Goal: Task Accomplishment & Management: Use online tool/utility

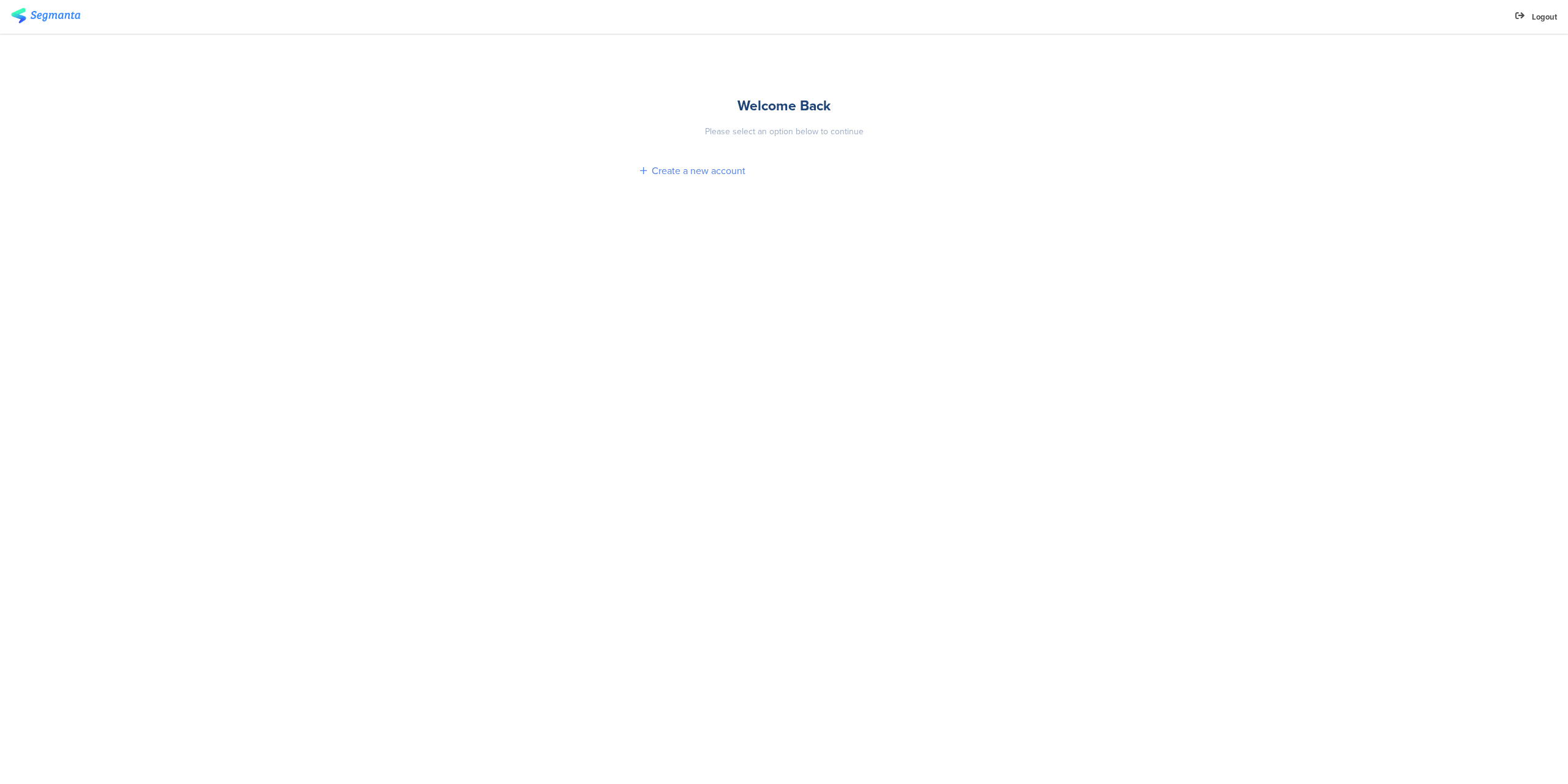
click at [720, 167] on div "Create a new account" at bounding box center [698, 171] width 94 height 14
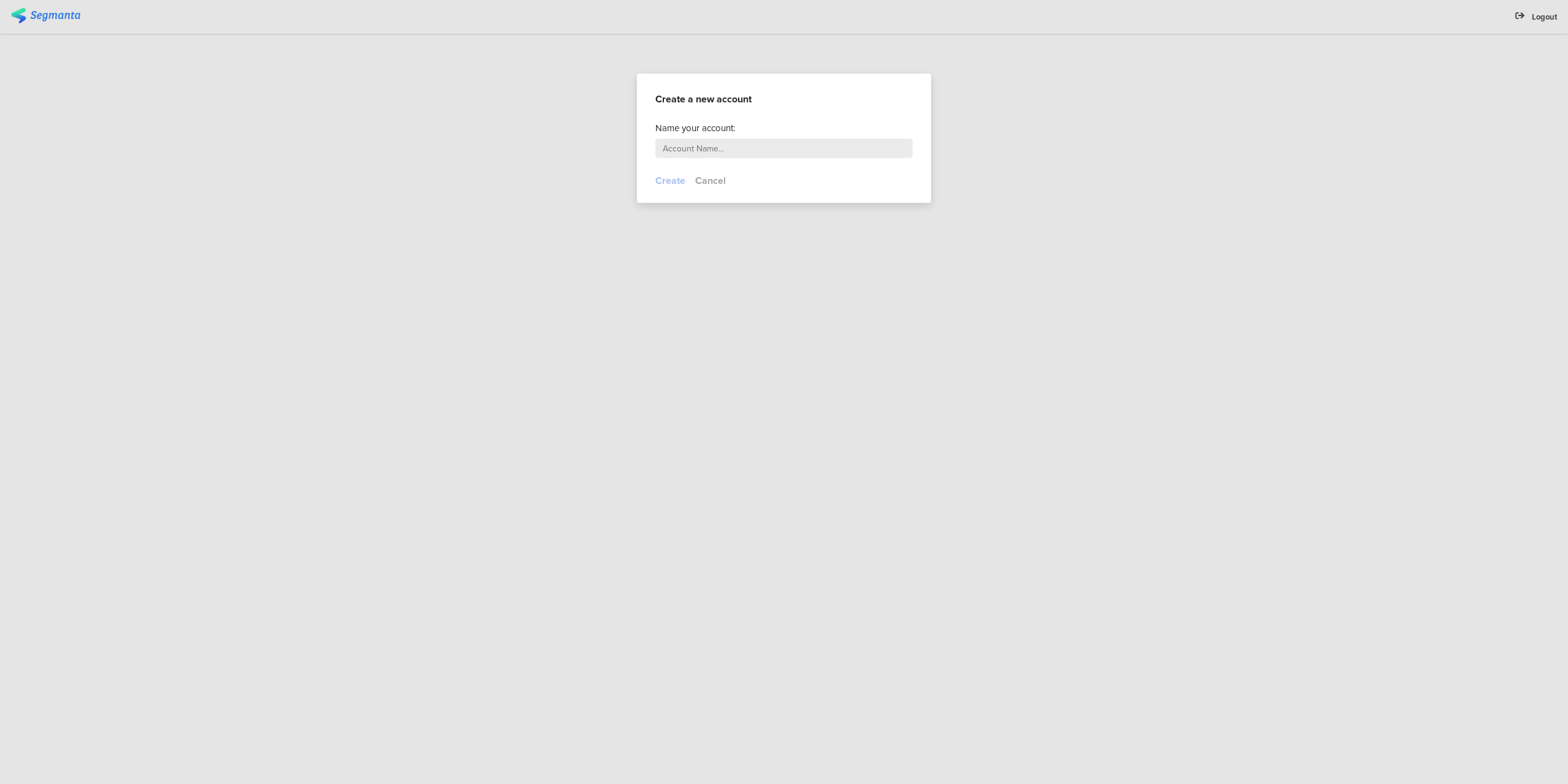
click at [708, 148] on input "text" at bounding box center [784, 148] width 257 height 20
type input "d"
type input "test"
click at [659, 187] on footer "Create Cancel" at bounding box center [784, 188] width 294 height 29
click at [661, 185] on button "Create" at bounding box center [670, 181] width 30 height 14
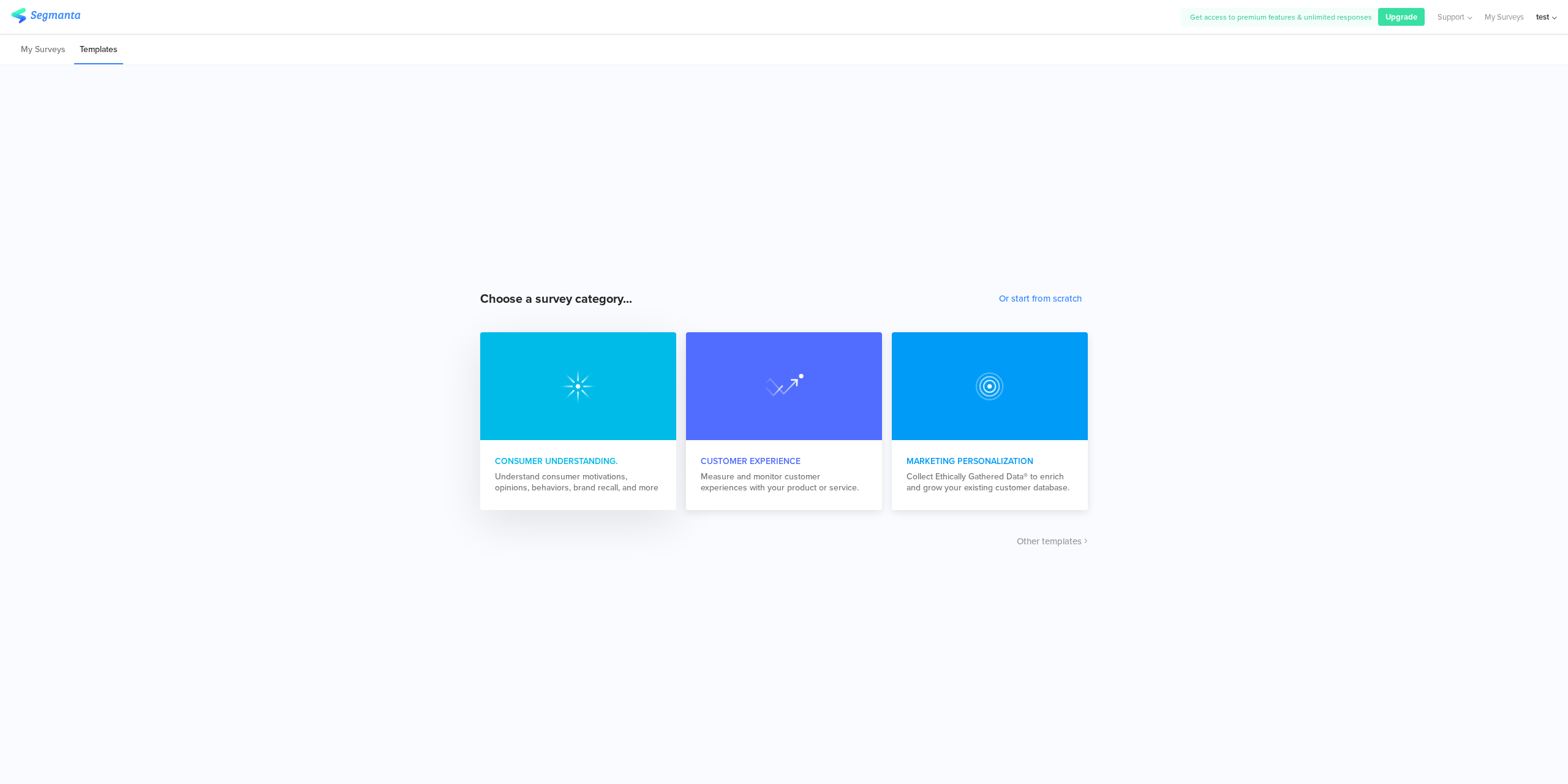
click at [585, 410] on div at bounding box center [578, 386] width 196 height 108
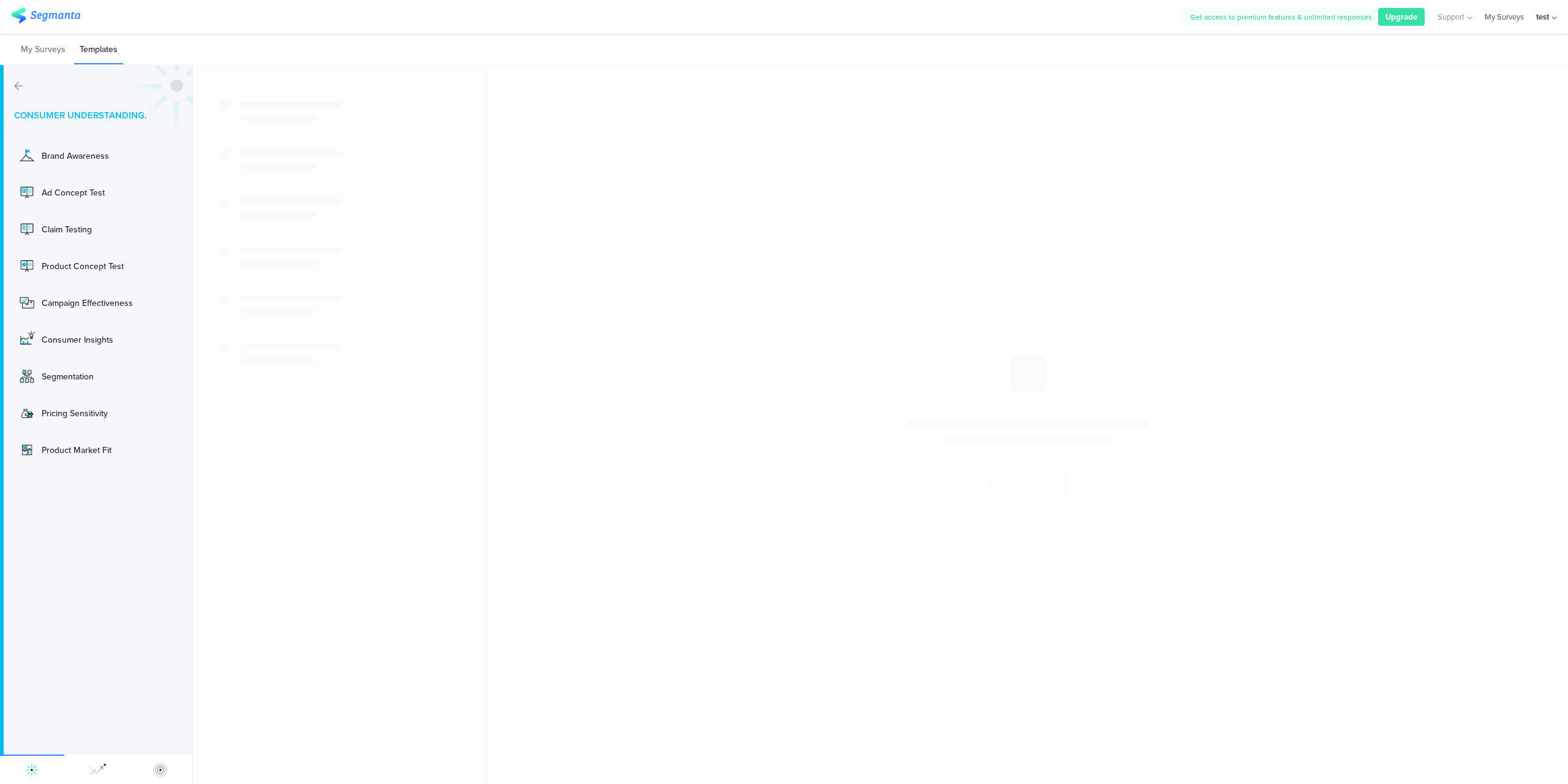
click at [1510, 14] on link "My Surveys" at bounding box center [1504, 16] width 39 height 33
click at [83, 190] on div "Ad Concept Test" at bounding box center [90, 193] width 98 height 13
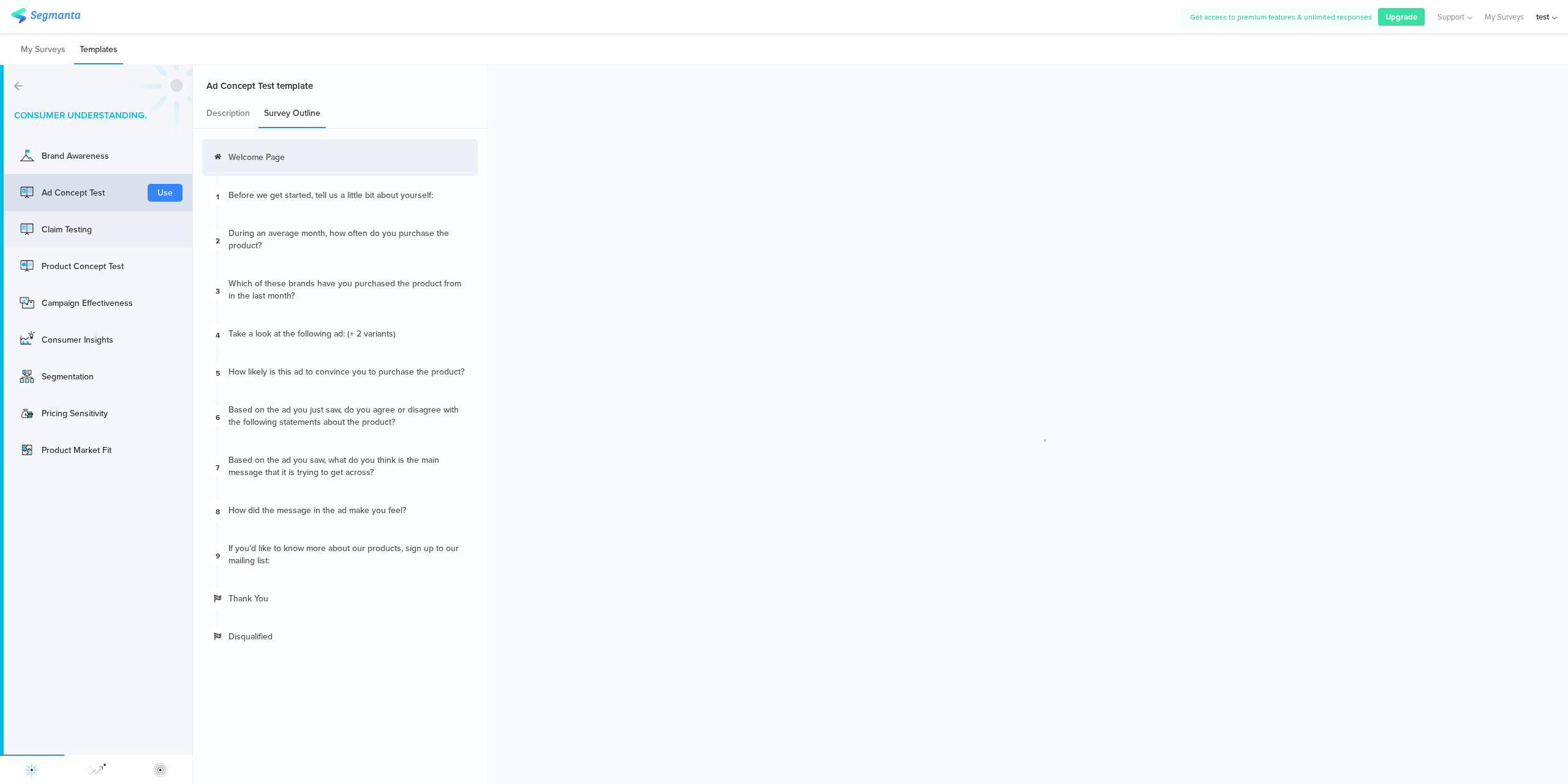
click at [105, 246] on div "Claim Testing Use" at bounding box center [96, 229] width 193 height 37
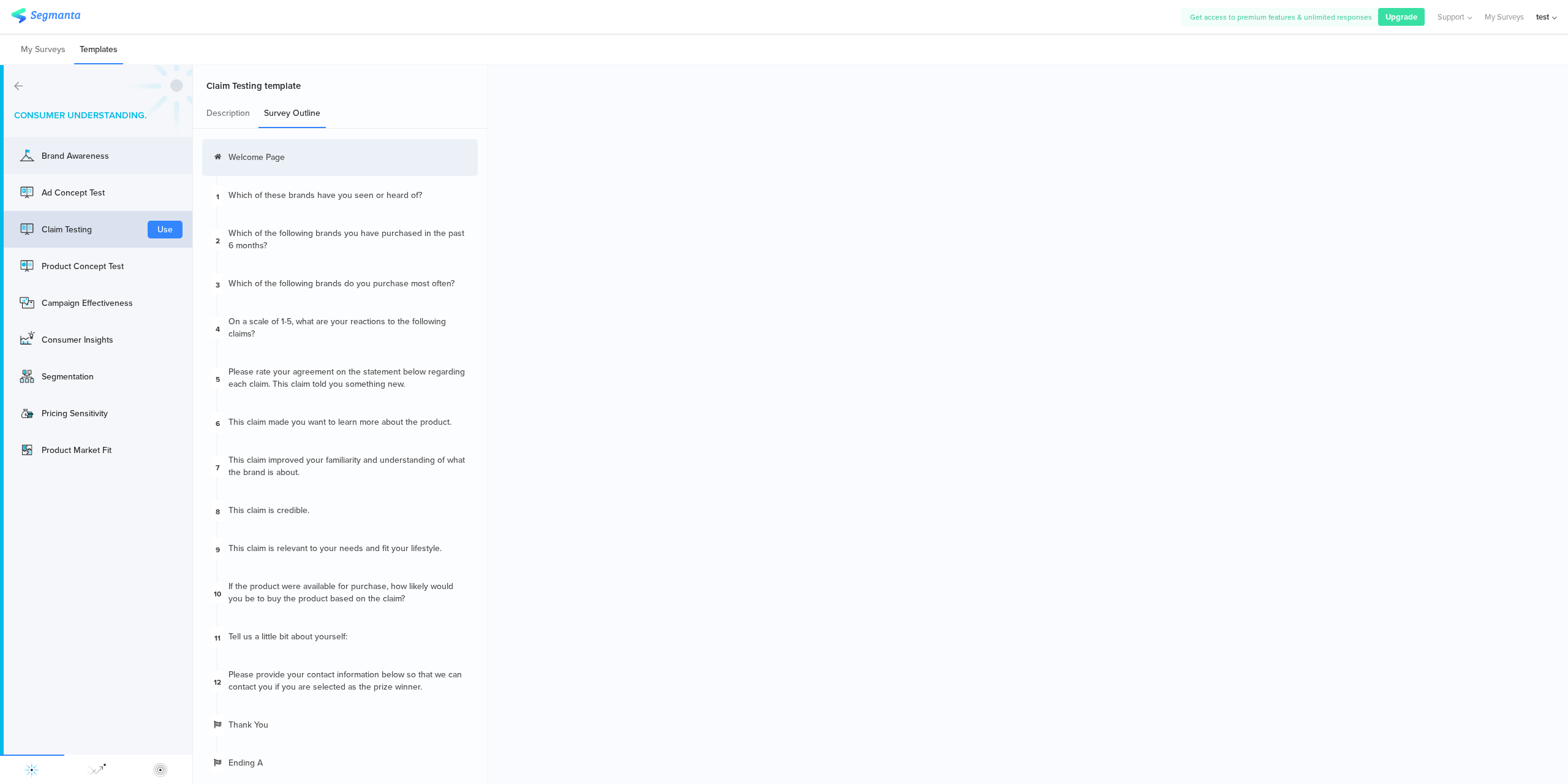
click at [70, 158] on div "Brand Awareness" at bounding box center [90, 156] width 98 height 13
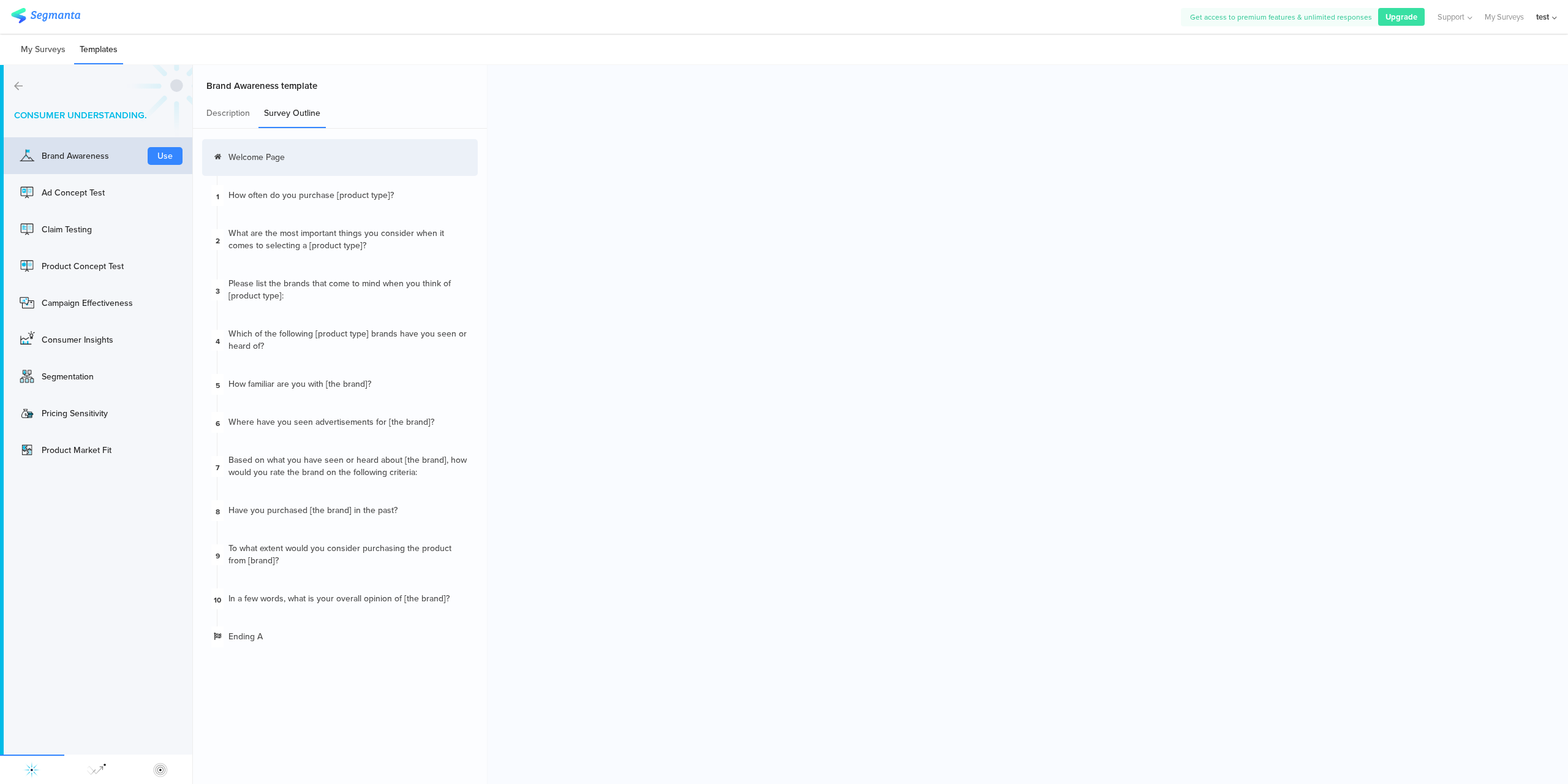
click at [38, 53] on li "My Surveys" at bounding box center [43, 50] width 56 height 29
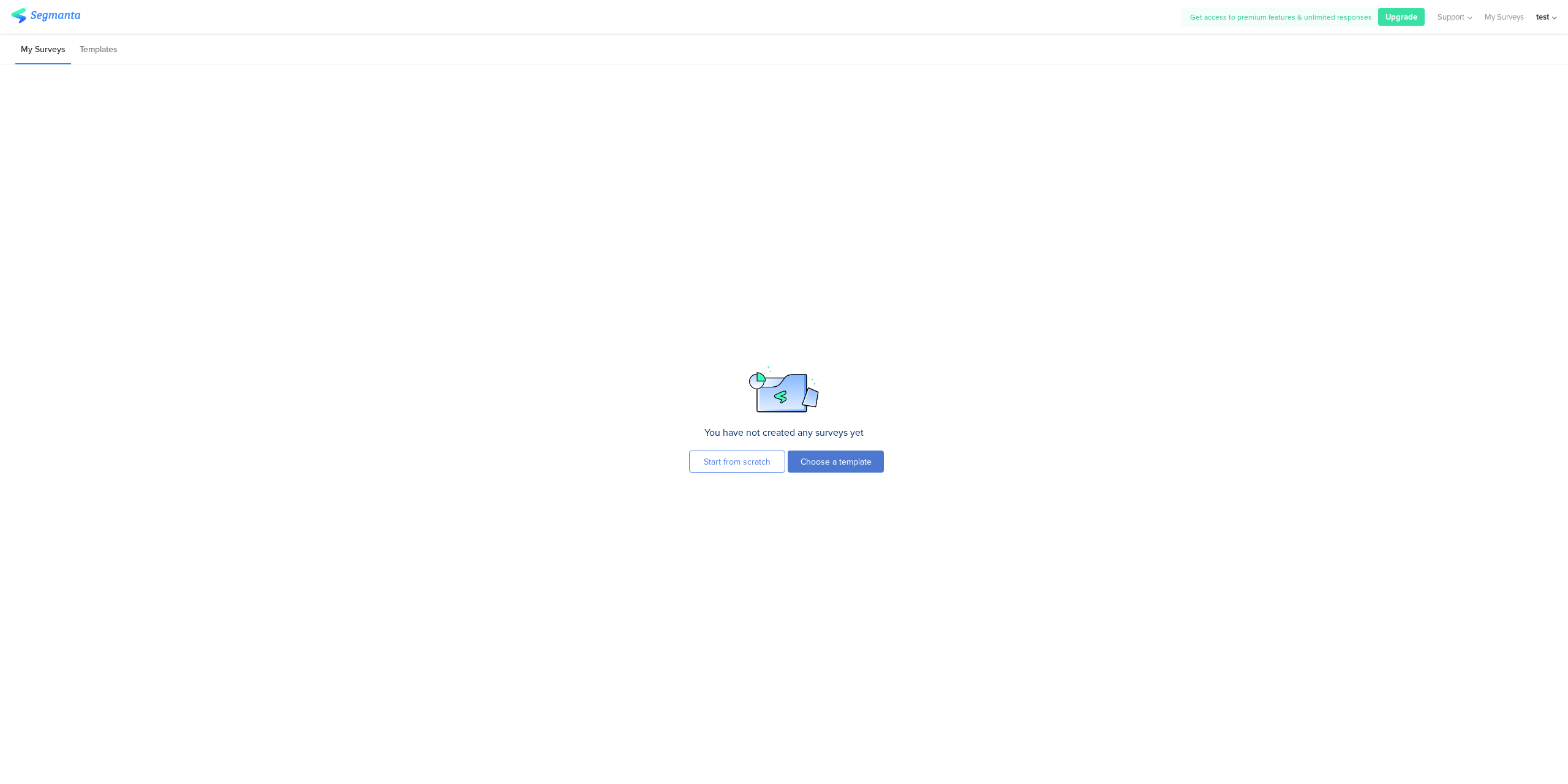
click at [827, 464] on button "Choose a template" at bounding box center [836, 462] width 96 height 22
click at [646, 272] on section at bounding box center [784, 425] width 1568 height 719
click at [53, 49] on li "My Surveys" at bounding box center [43, 50] width 56 height 29
click at [767, 461] on button "Start from scratch" at bounding box center [737, 462] width 96 height 22
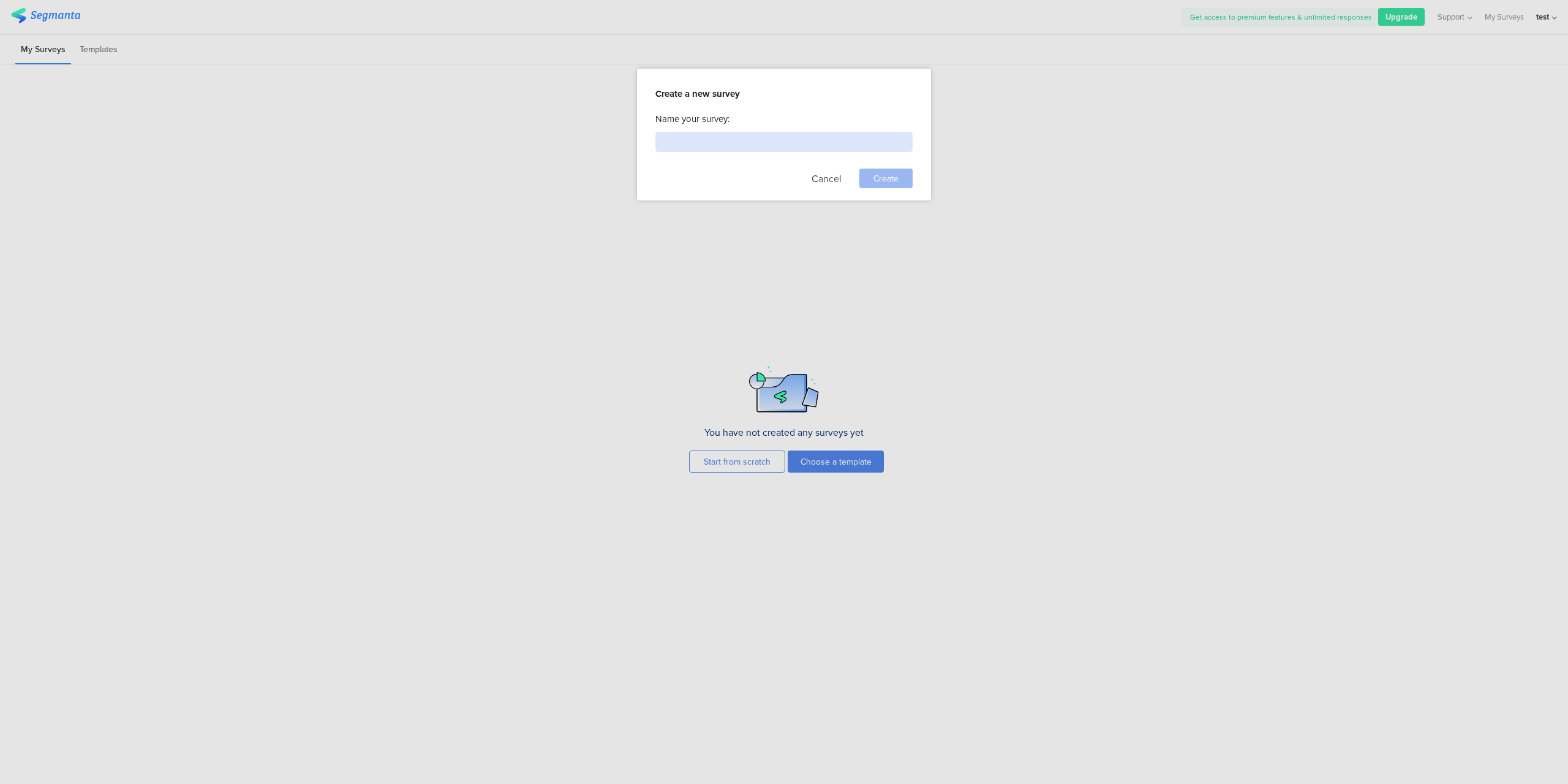
click at [813, 147] on input at bounding box center [784, 142] width 257 height 20
type input "test"
click at [881, 182] on span "Create" at bounding box center [886, 178] width 25 height 13
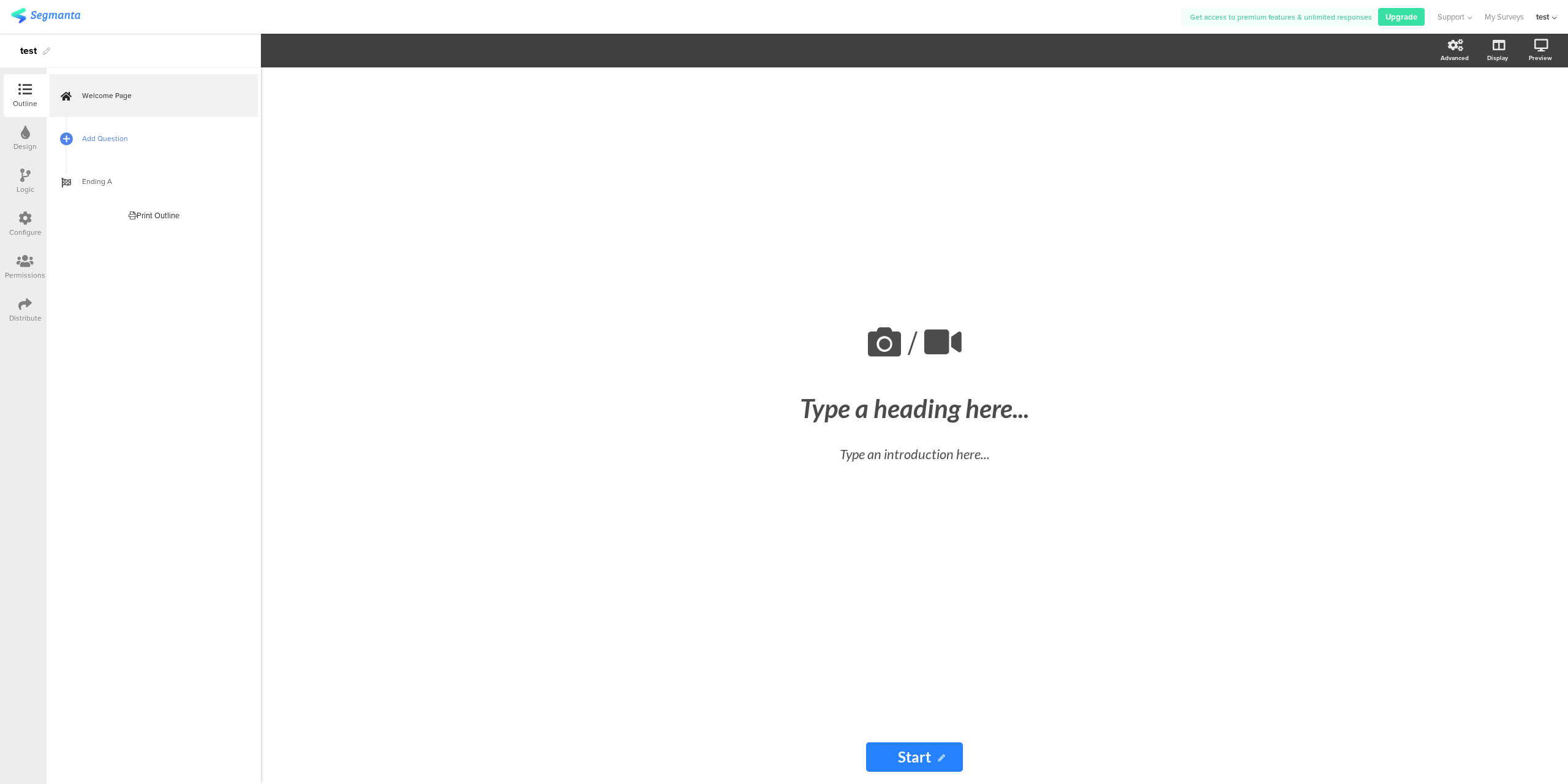
click at [132, 136] on span "Add Question" at bounding box center [160, 139] width 157 height 13
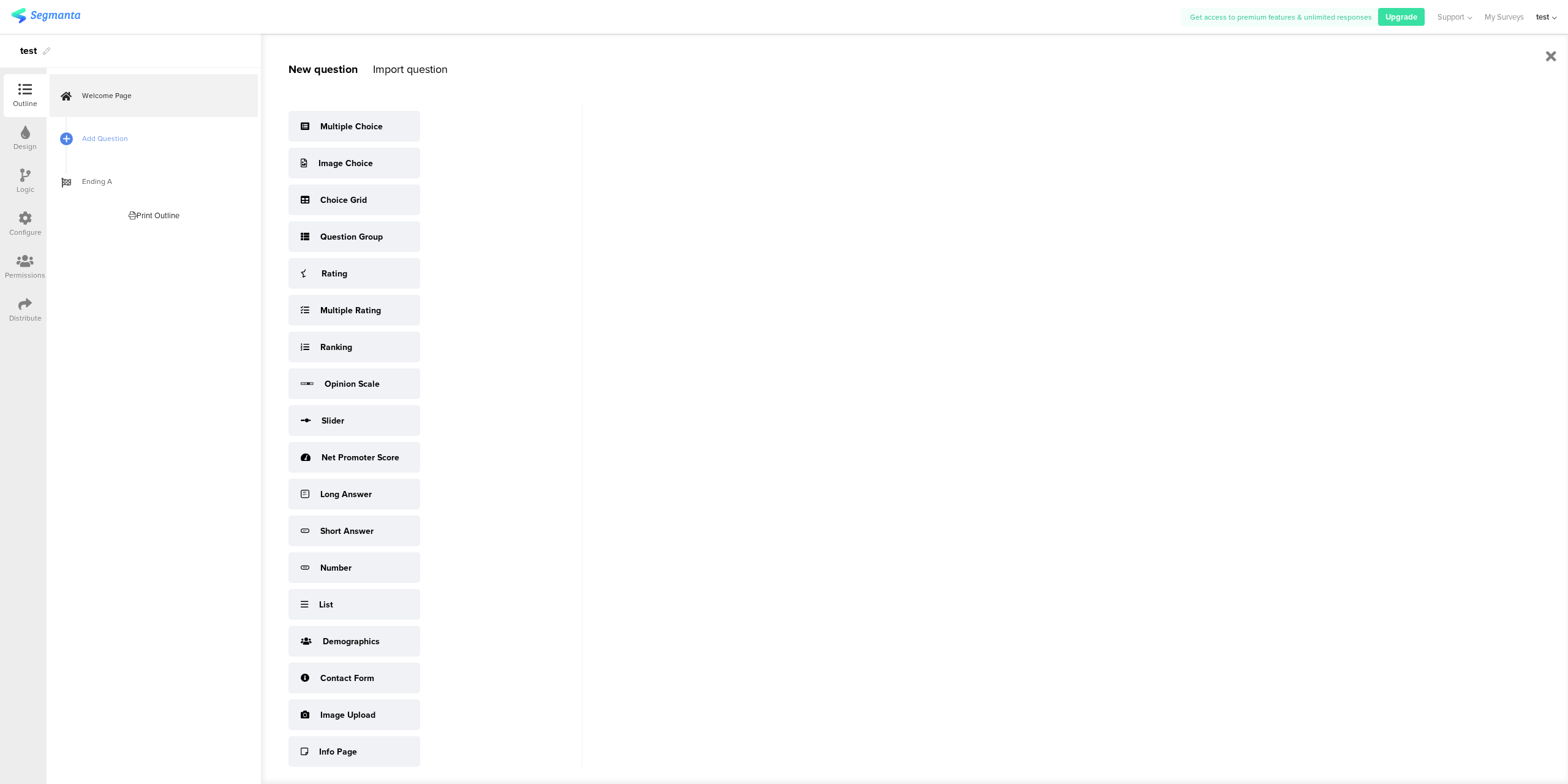
drag, startPoint x: 132, startPoint y: 136, endPoint x: 489, endPoint y: 170, distance: 358.6
drag, startPoint x: 489, startPoint y: 170, endPoint x: 436, endPoint y: 124, distance: 70.2
click at [436, 124] on div "Multiple Choice Image Choice Choice Grid Question Group Rating Multiple Rating …" at bounding box center [435, 435] width 294 height 662
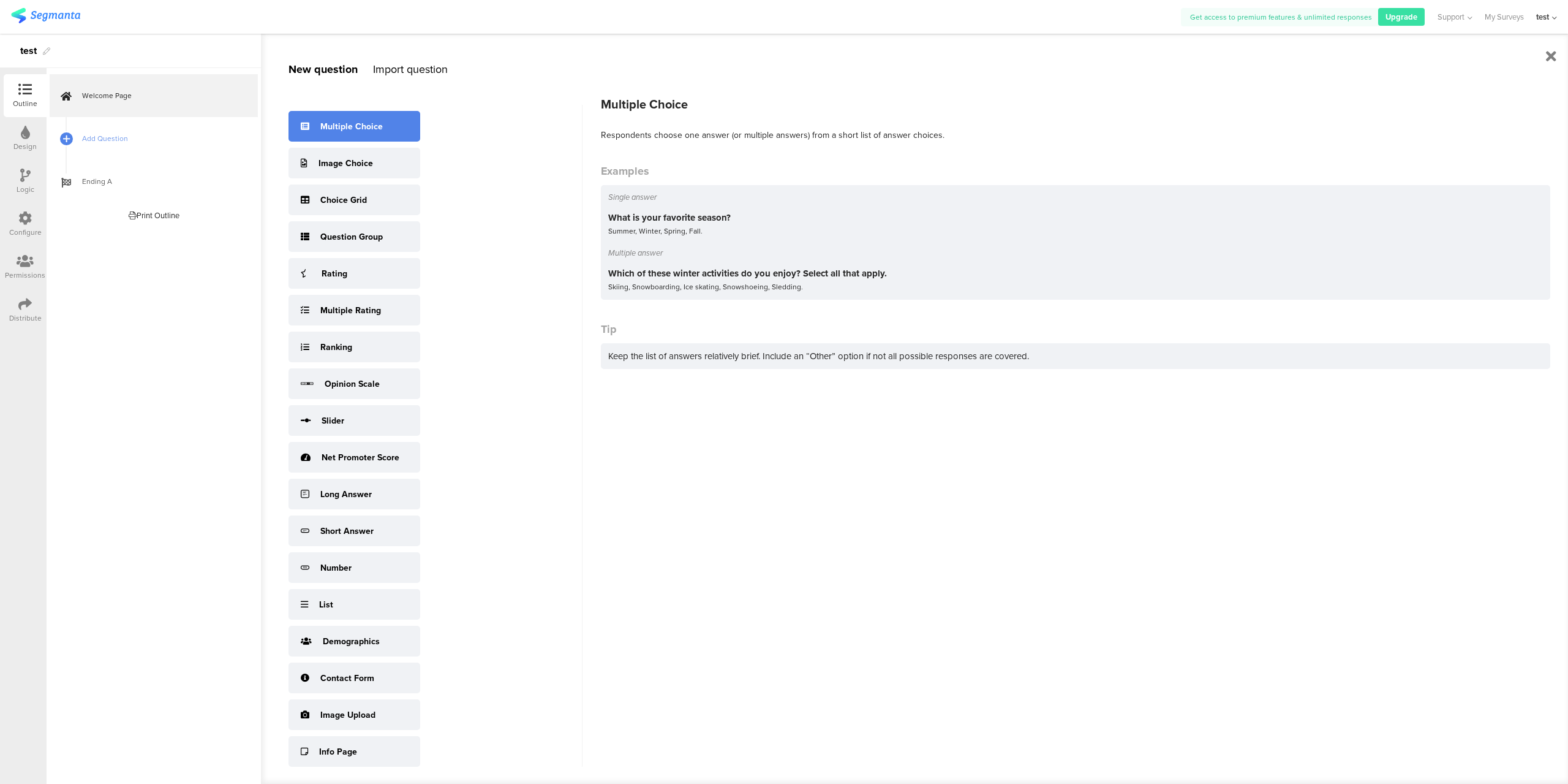
click at [363, 123] on div "Multiple Choice" at bounding box center [351, 127] width 62 height 13
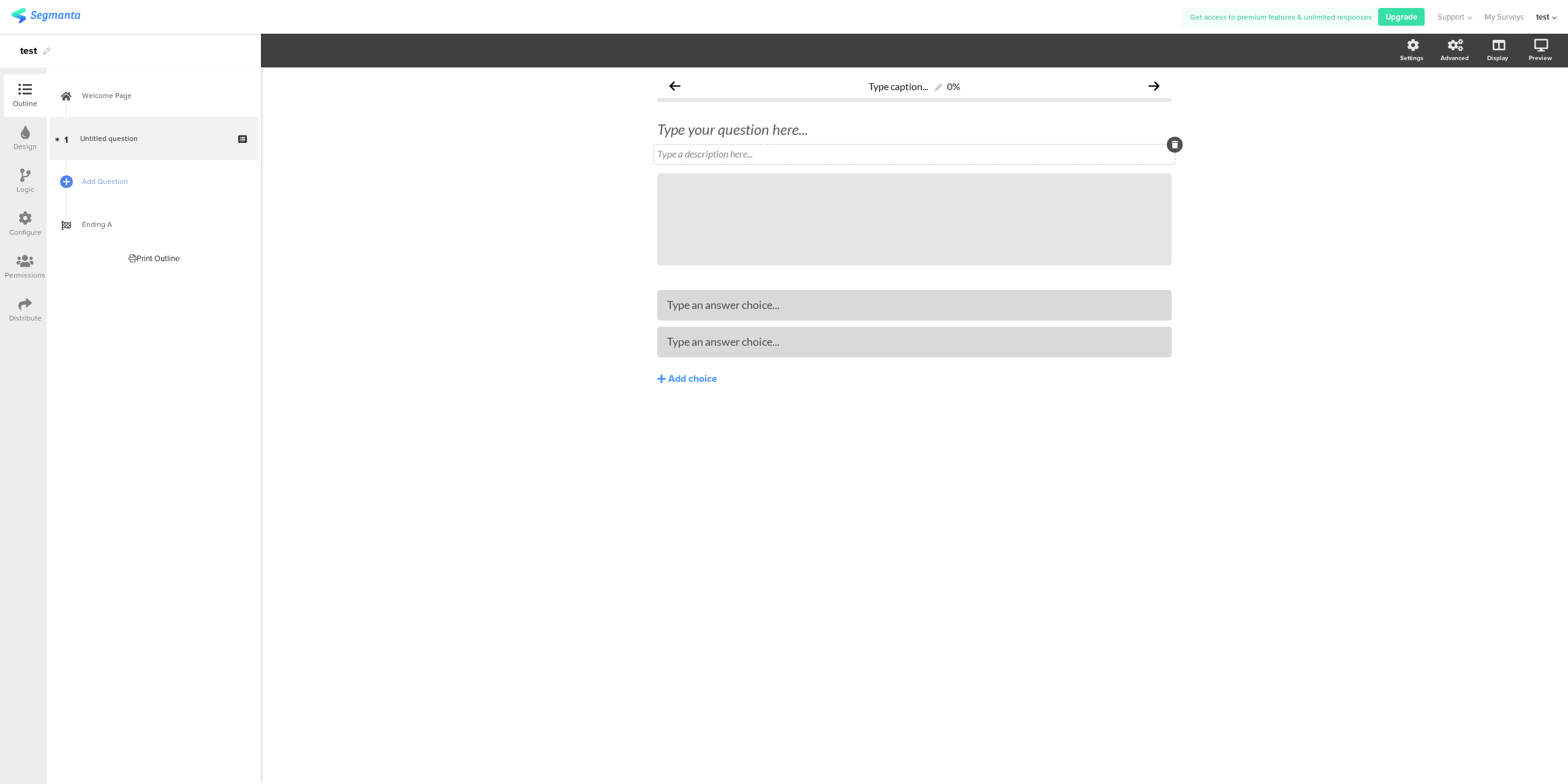
click at [750, 149] on div "Type a description here..." at bounding box center [914, 153] width 515 height 12
click at [750, 129] on div "Type your question here..." at bounding box center [914, 129] width 520 height 24
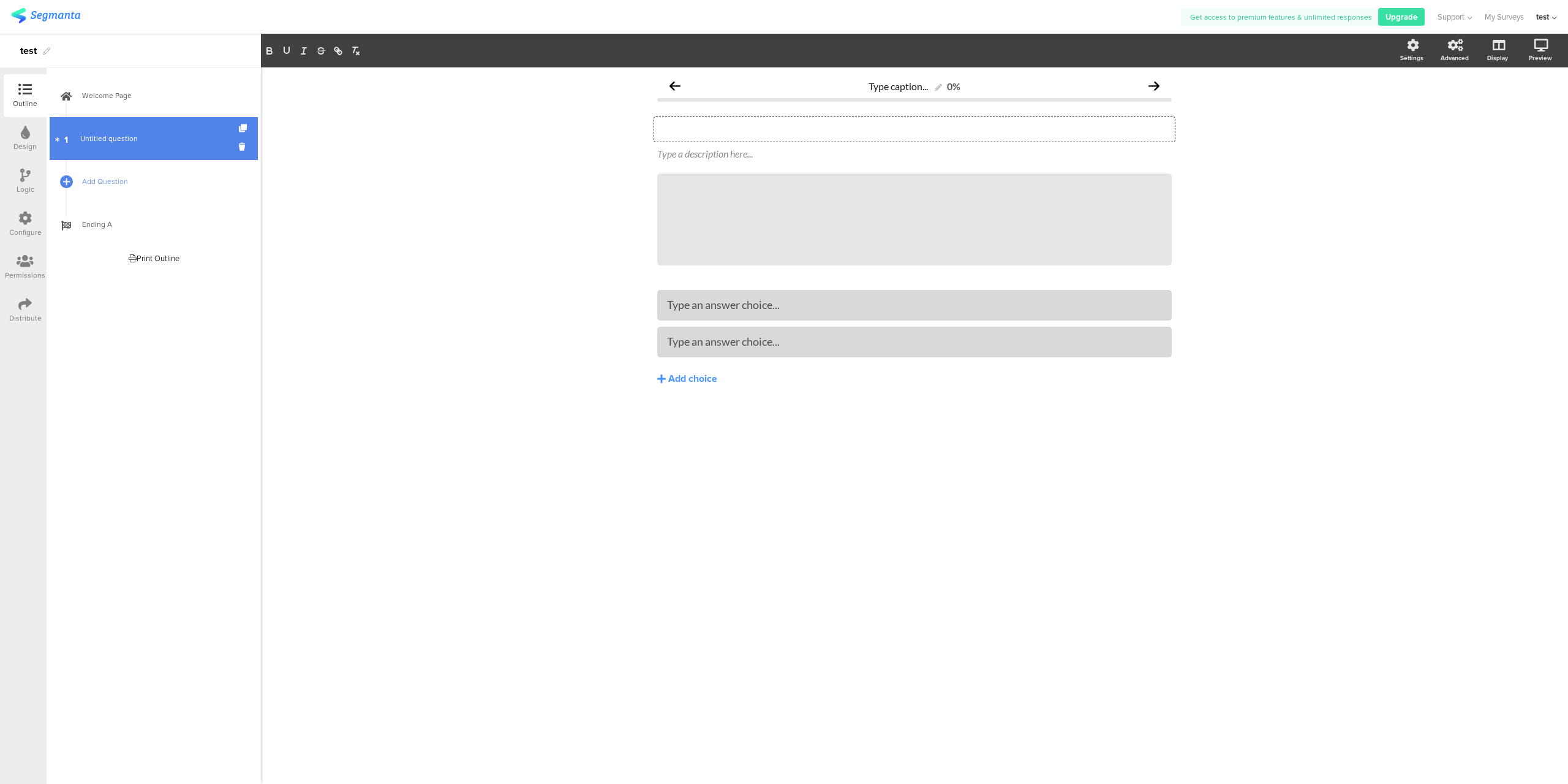
click at [102, 139] on span "Untitled question" at bounding box center [109, 139] width 58 height 11
click at [245, 141] on icon at bounding box center [244, 147] width 11 height 12
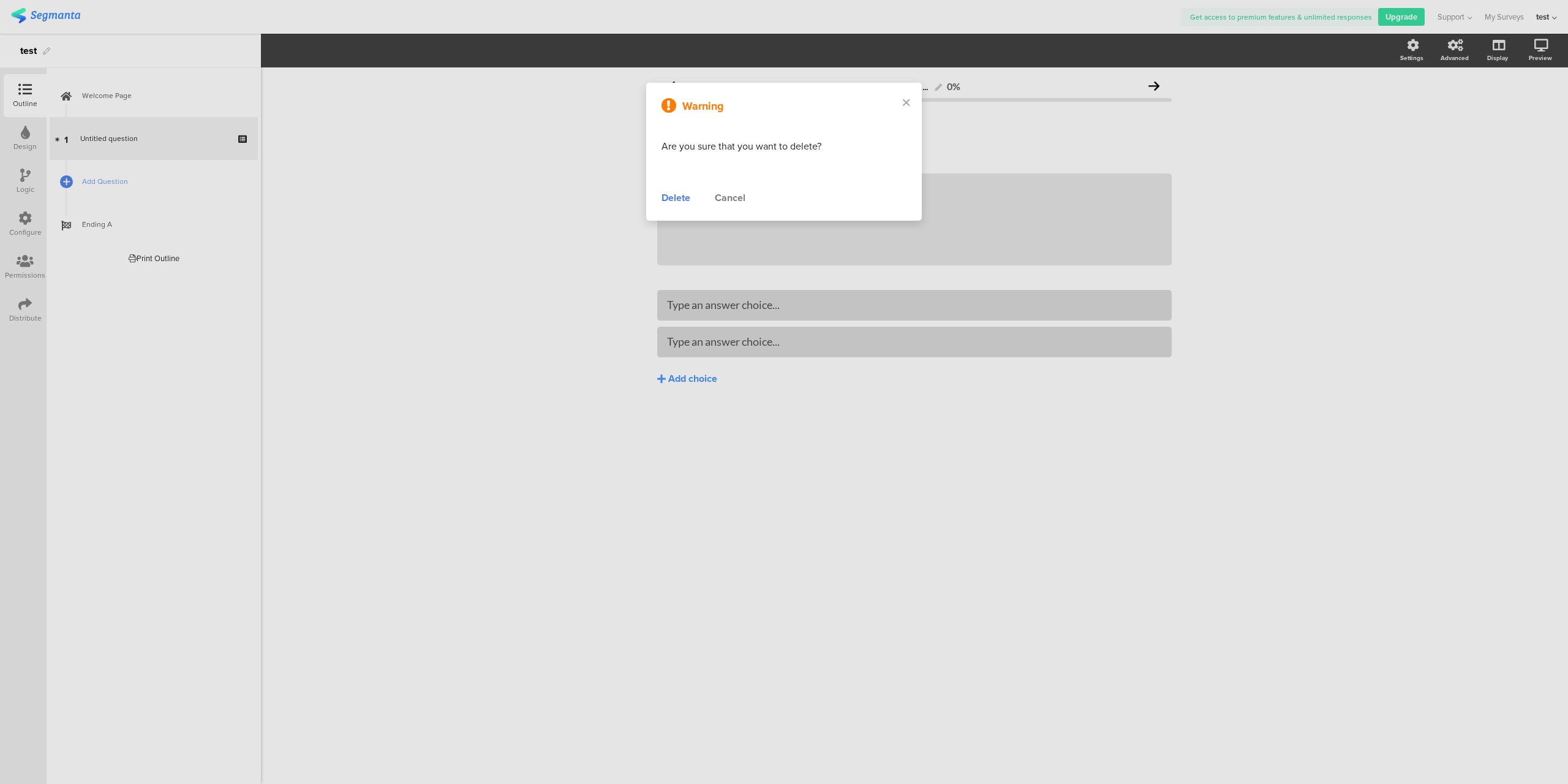
click at [684, 191] on div "Delete" at bounding box center [676, 198] width 29 height 14
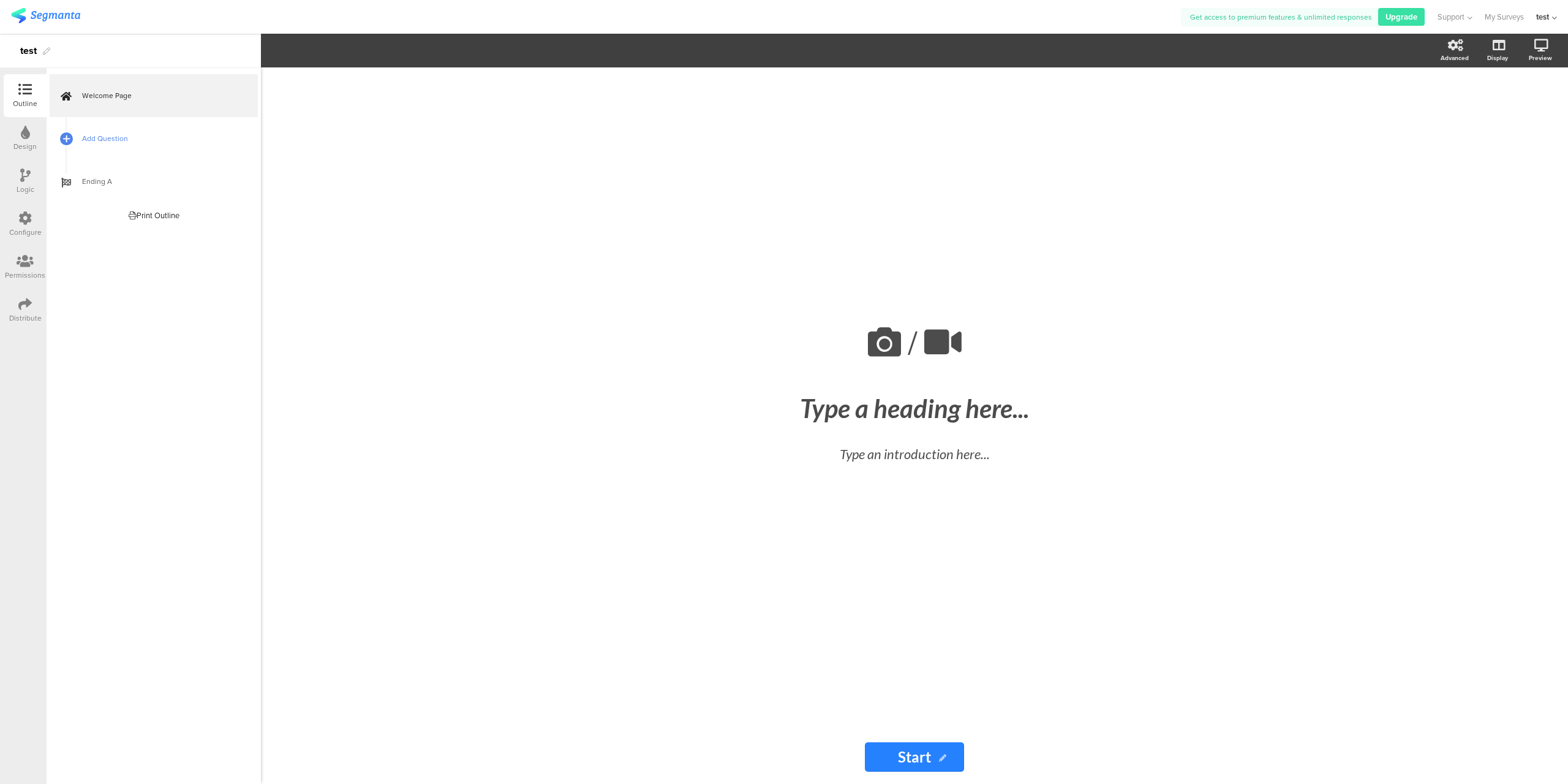
click at [103, 145] on link "Add Question" at bounding box center [154, 138] width 208 height 43
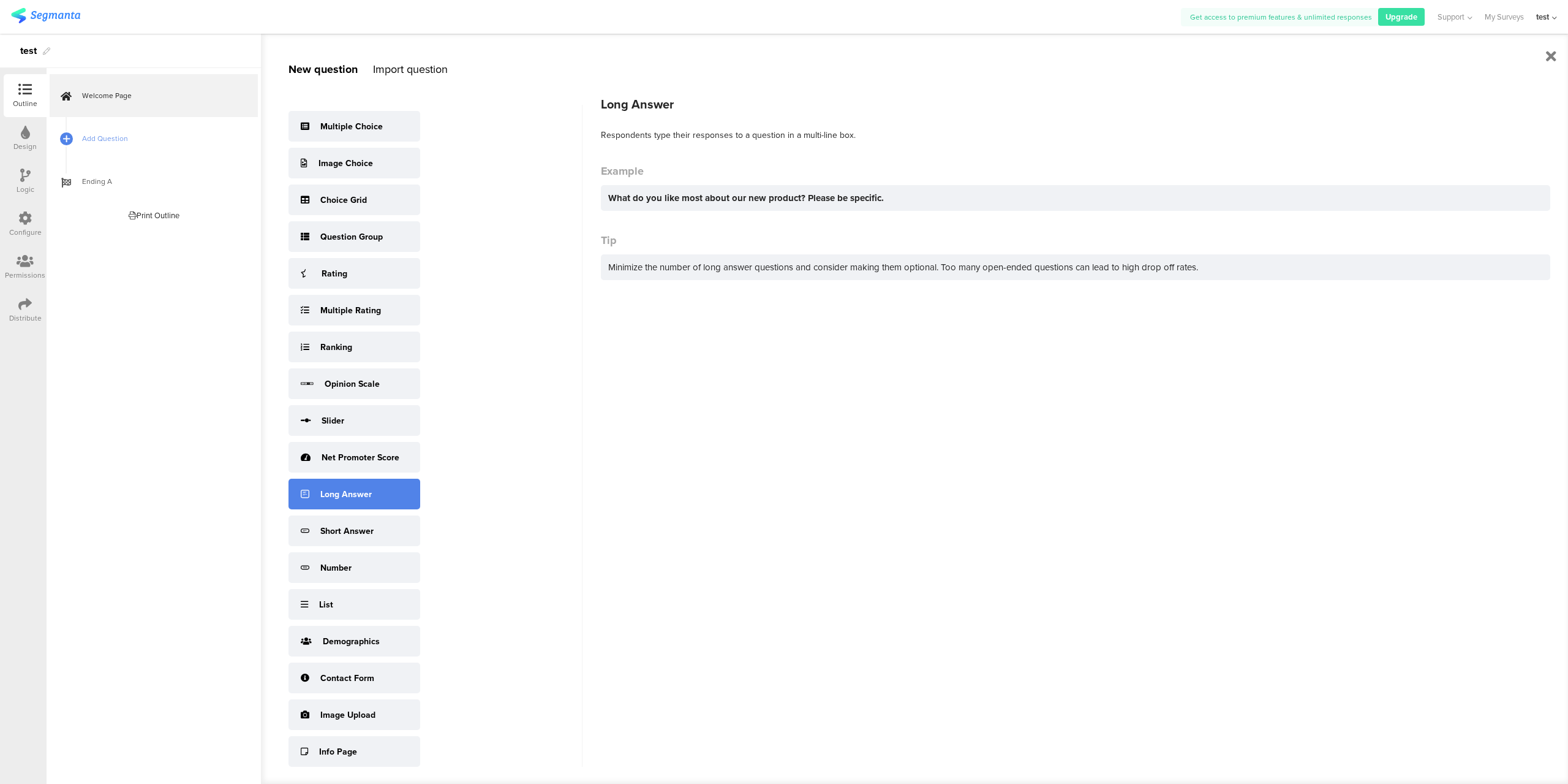
scroll to position [11, 0]
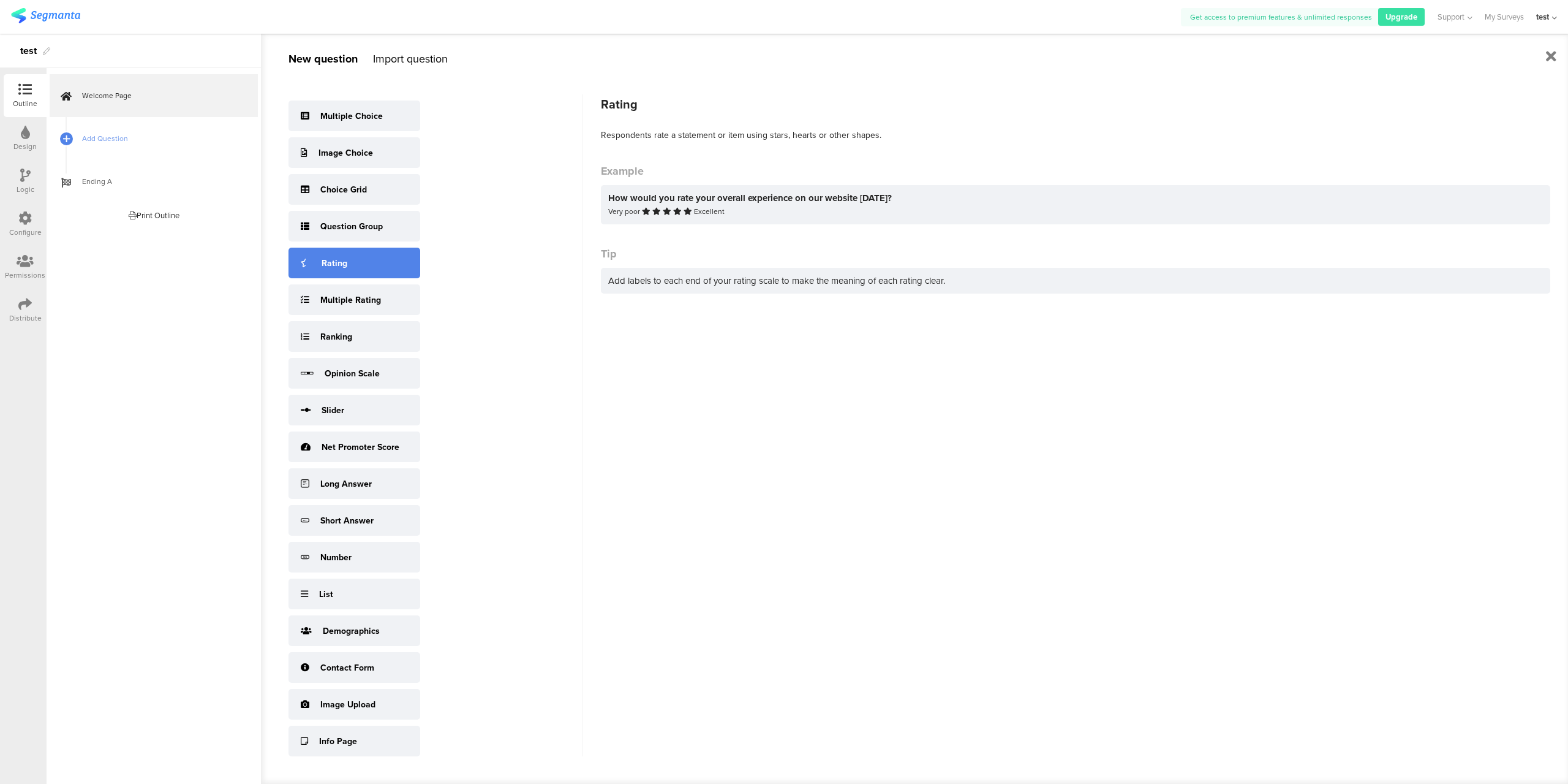
click at [347, 266] on div "Rating" at bounding box center [355, 263] width 132 height 31
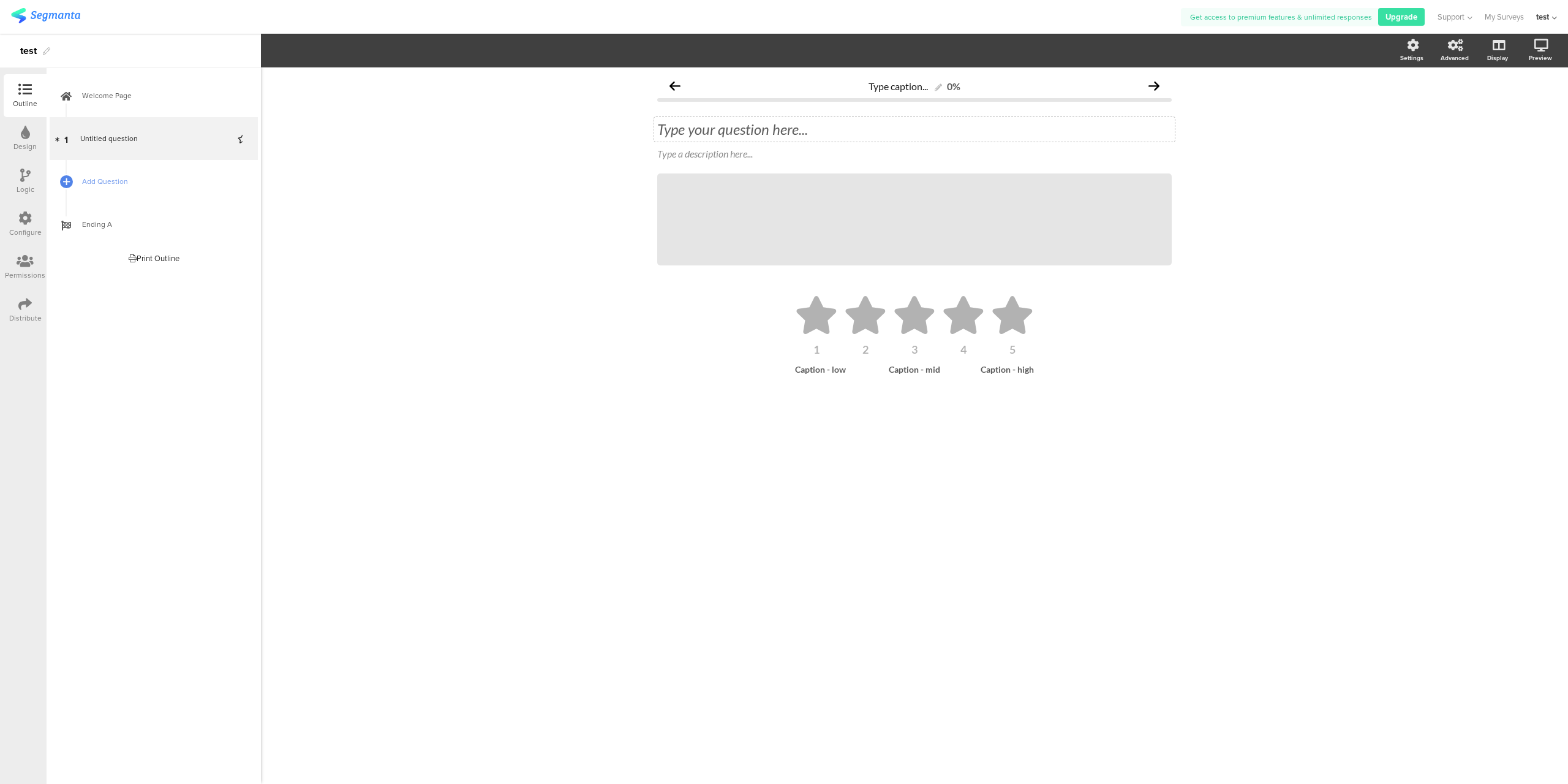
click at [730, 130] on div "Type your question here..." at bounding box center [914, 129] width 520 height 24
click at [764, 161] on div "Type a description here..." at bounding box center [914, 155] width 520 height 20
click at [761, 158] on p at bounding box center [914, 153] width 515 height 12
click at [799, 222] on div "/" at bounding box center [914, 220] width 515 height 92
drag, startPoint x: 889, startPoint y: 319, endPoint x: 868, endPoint y: 321, distance: 21.1
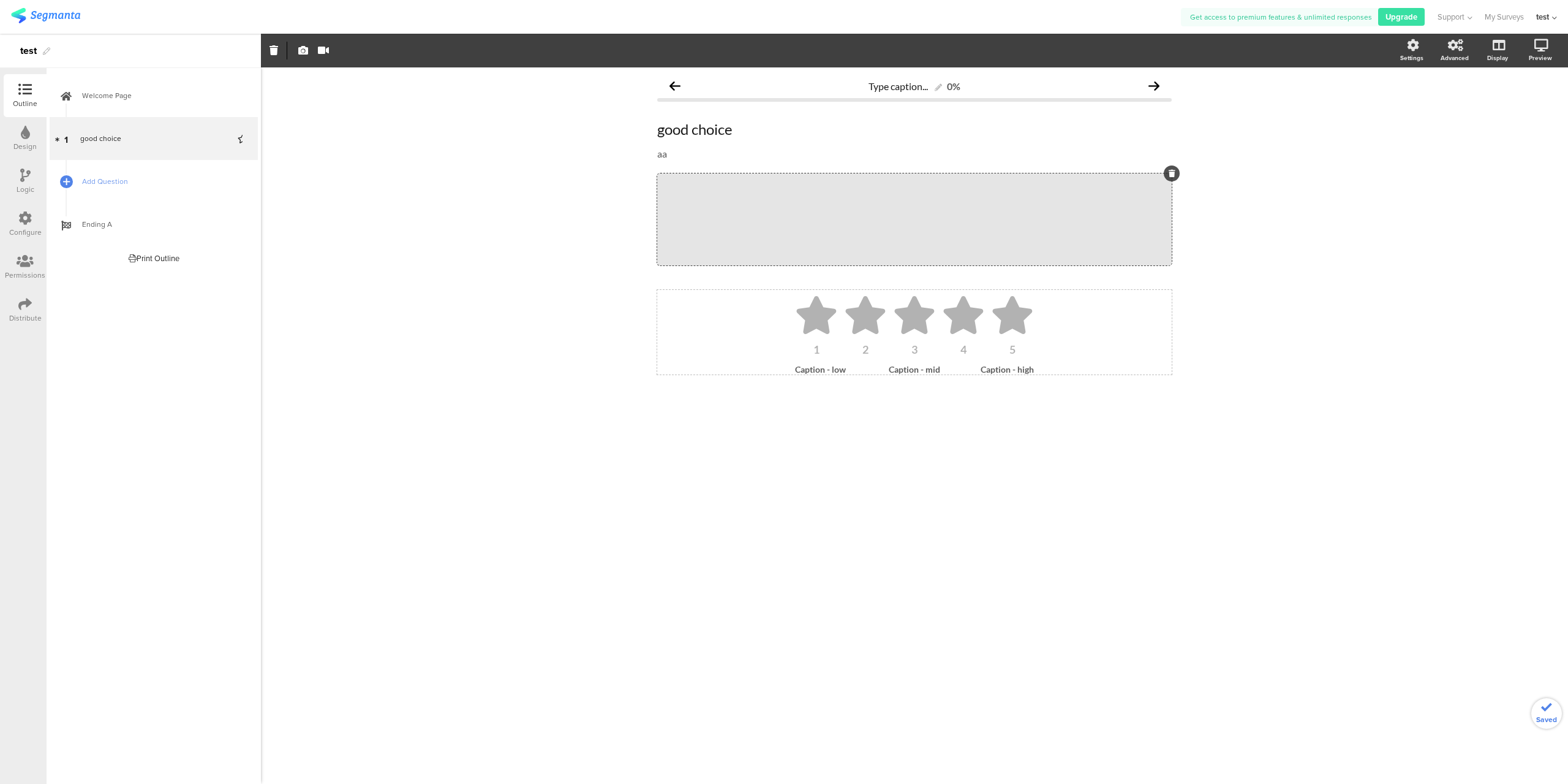
click at [889, 318] on ul "1 2 3 4 5" at bounding box center [915, 325] width 490 height 59
click at [868, 321] on icon at bounding box center [865, 315] width 40 height 38
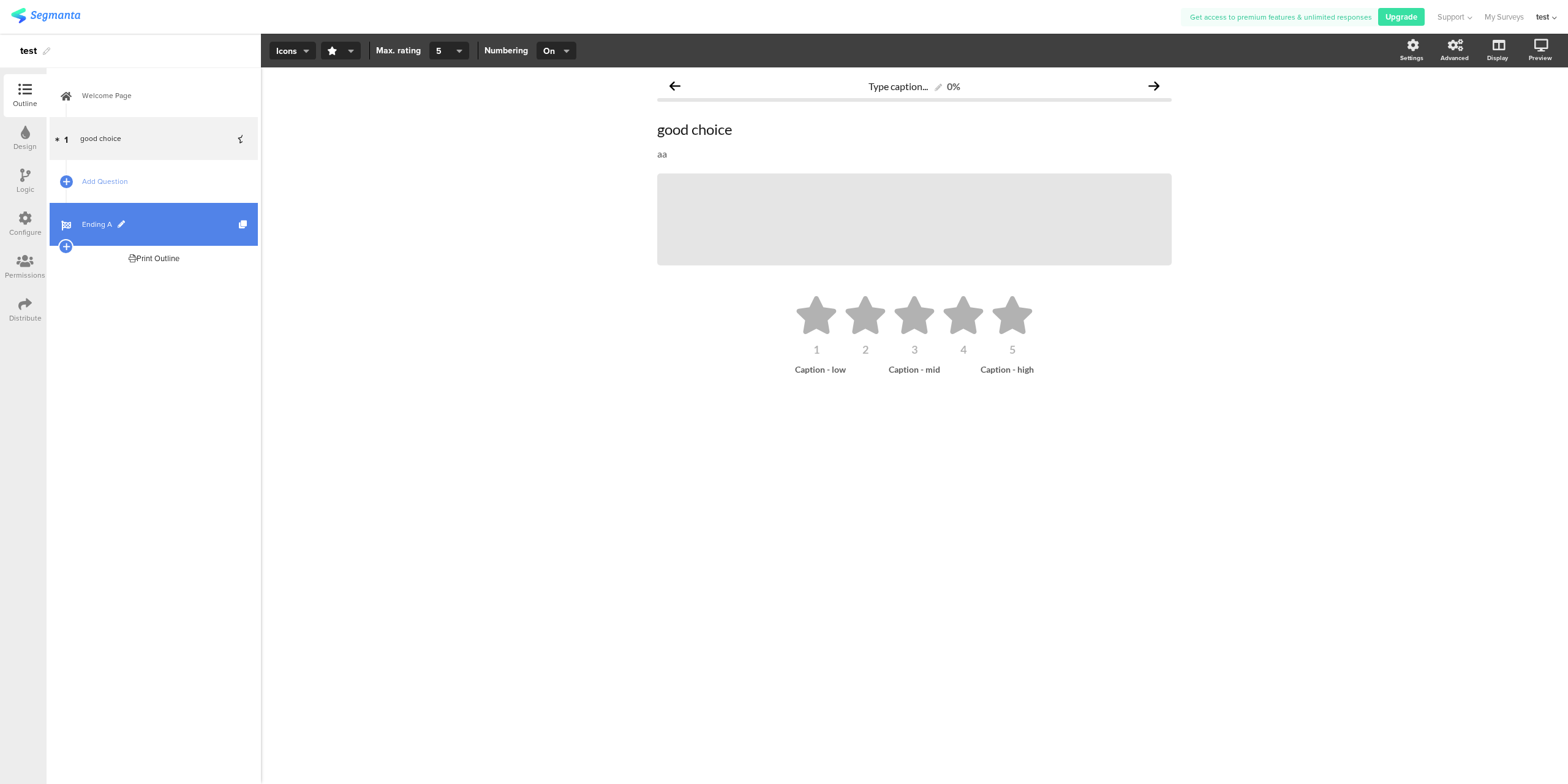
click at [83, 222] on span "Ending A" at bounding box center [160, 225] width 157 height 13
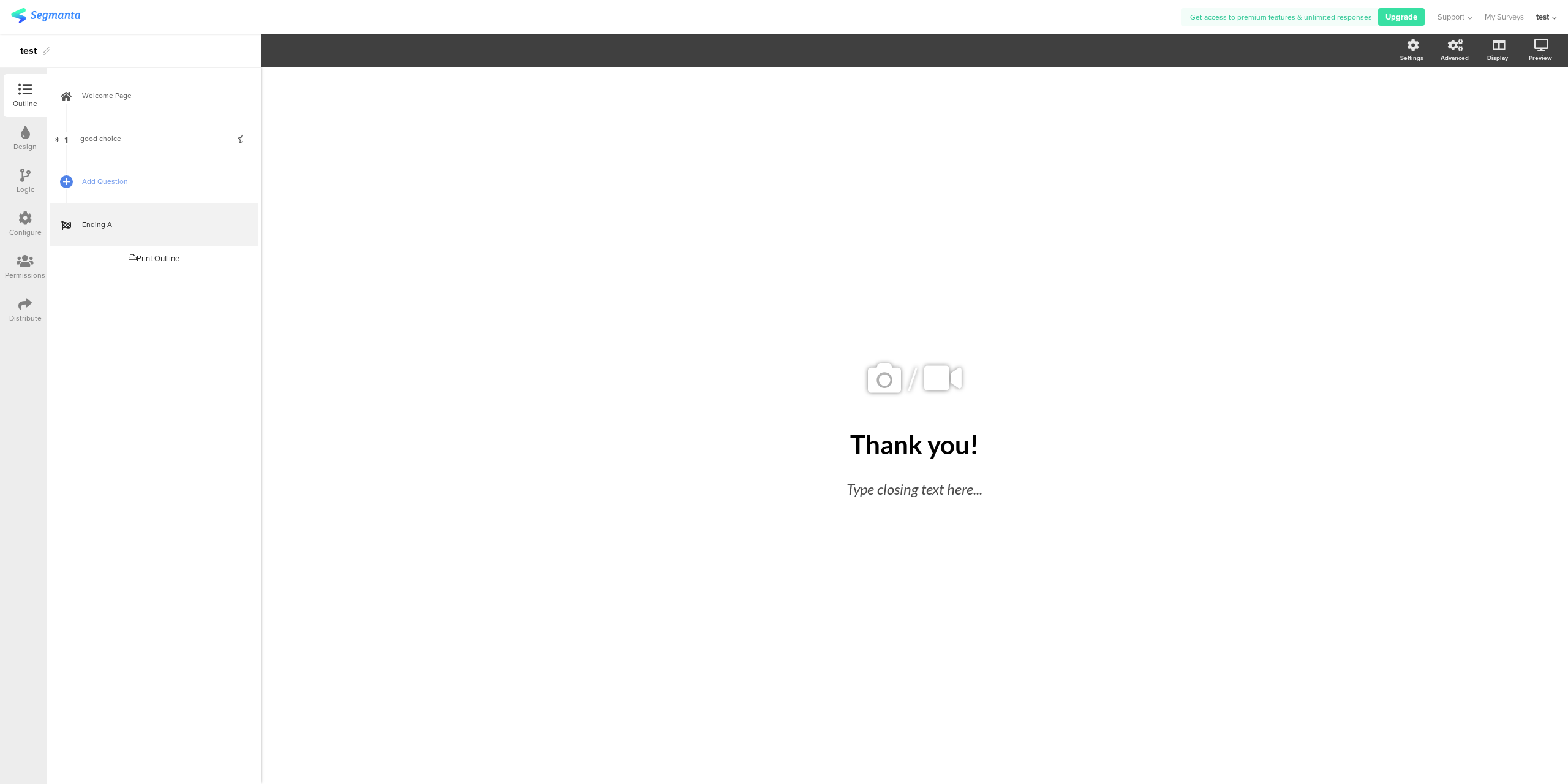
click at [22, 252] on div "Permissions" at bounding box center [24, 266] width 43 height 43
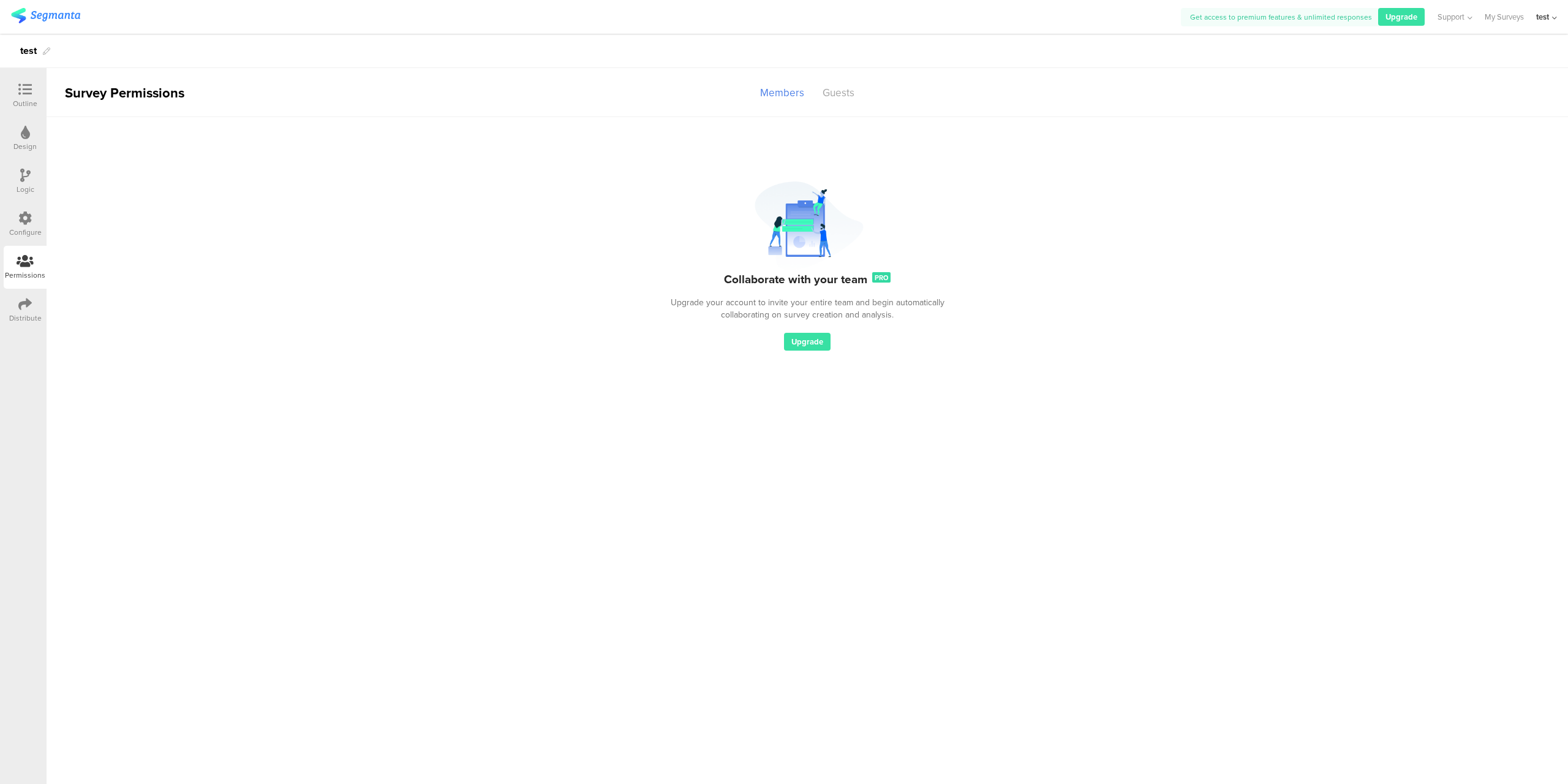
click at [20, 171] on div "Logic" at bounding box center [24, 181] width 43 height 43
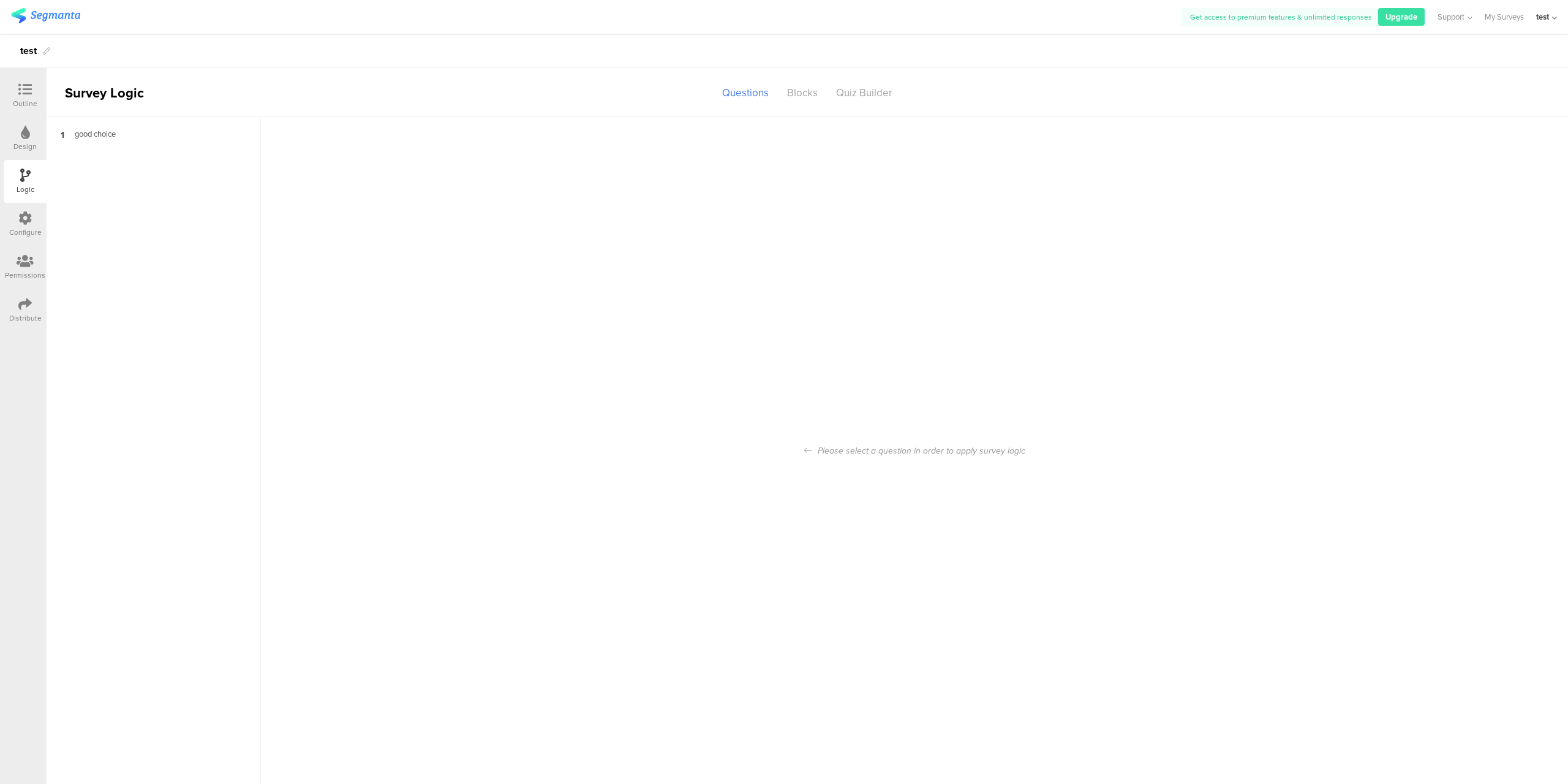
click at [32, 110] on div "Outline" at bounding box center [24, 95] width 43 height 43
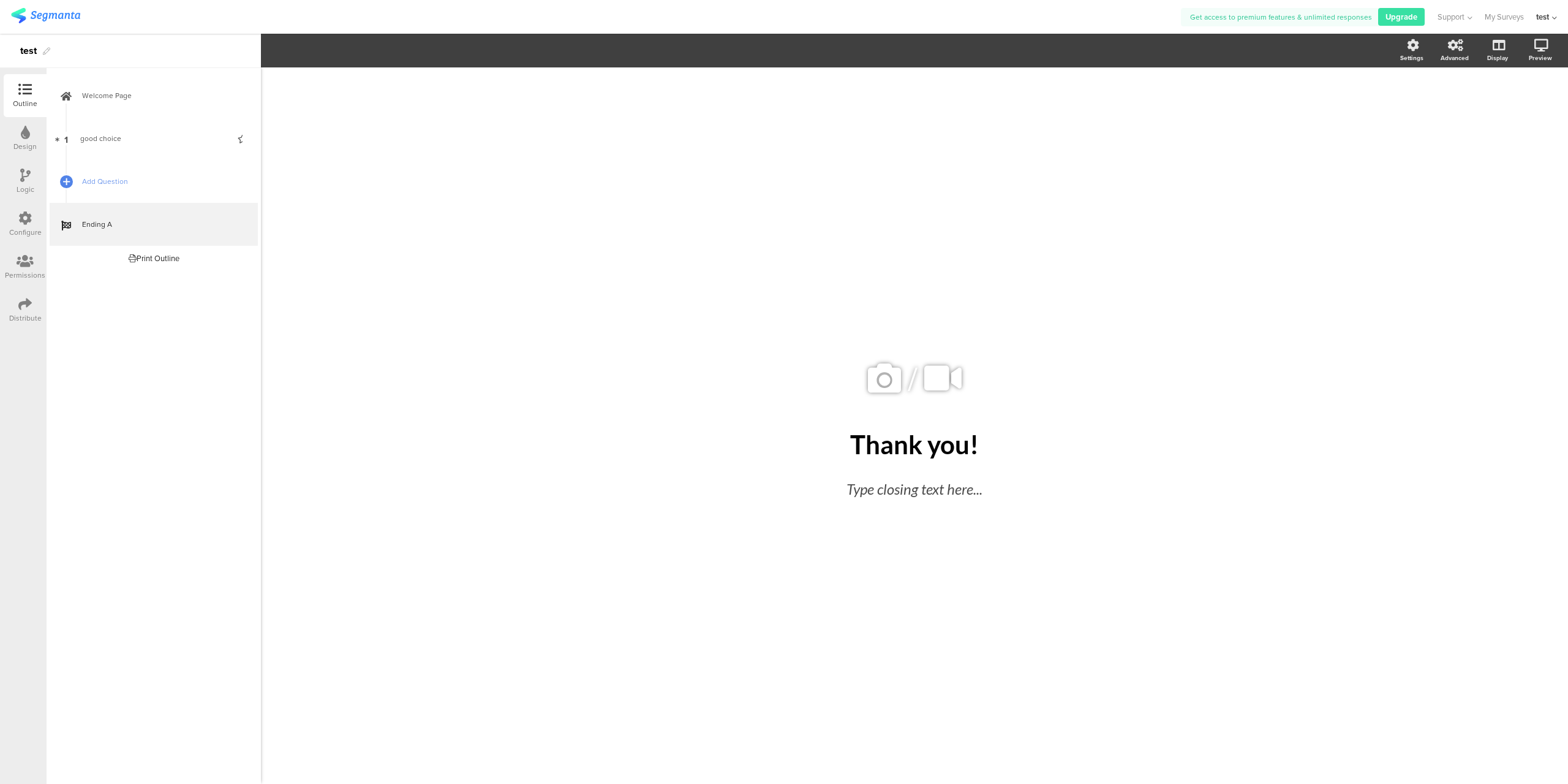
drag, startPoint x: 1470, startPoint y: 53, endPoint x: 1544, endPoint y: 128, distance: 105.4
click at [1544, 129] on div "/ Thank you! Thank you! Type closing text here..." at bounding box center [914, 425] width 1307 height 716
click at [1402, 62] on div "Settings" at bounding box center [1418, 51] width 43 height 31
click at [1406, 101] on label at bounding box center [1407, 104] width 16 height 10
click at [0, 0] on input "checkbox" at bounding box center [0, 0] width 0 height 0
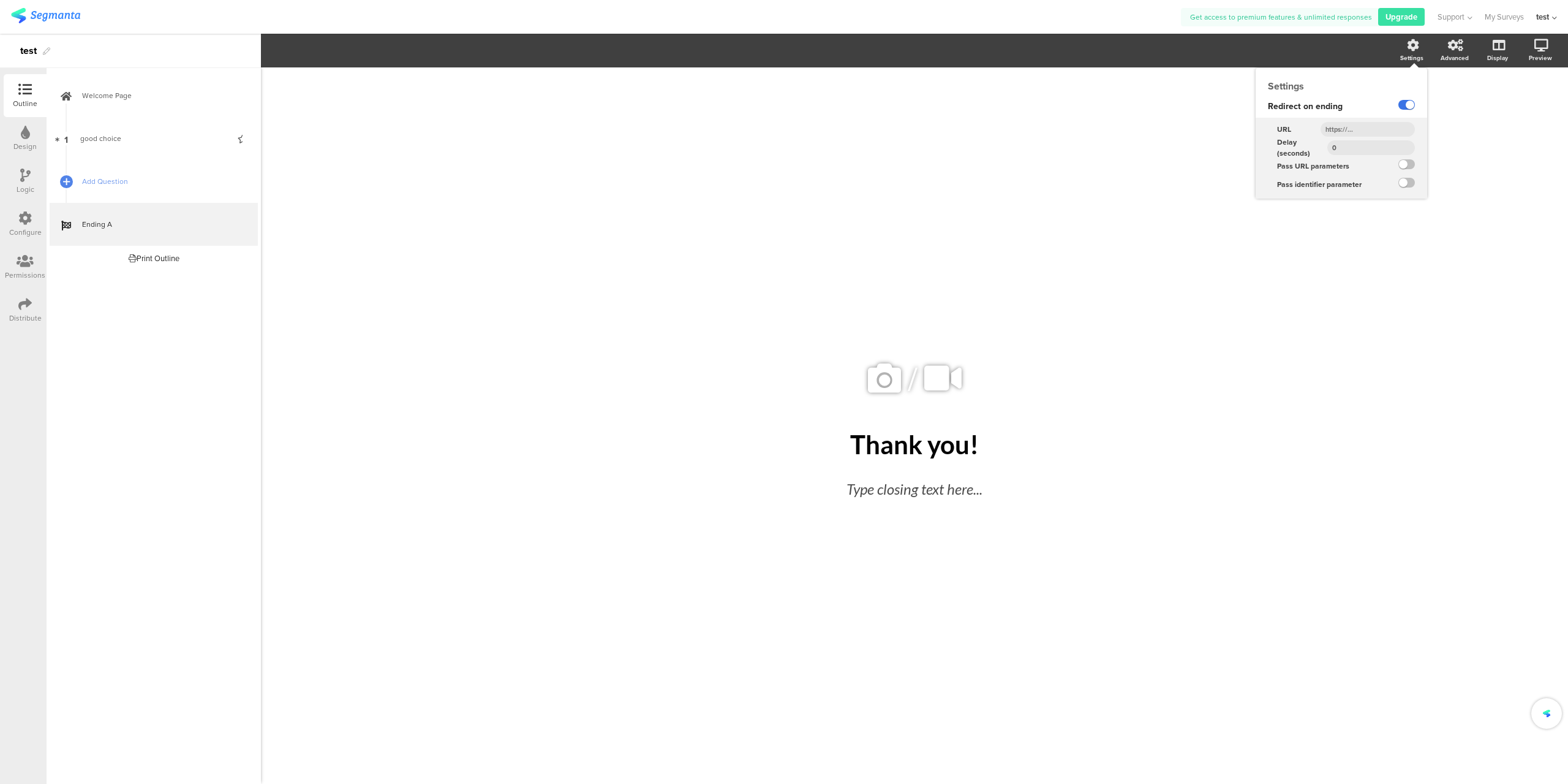
click at [1406, 101] on label at bounding box center [1407, 104] width 16 height 10
click at [0, 0] on input "checkbox" at bounding box center [0, 0] width 0 height 0
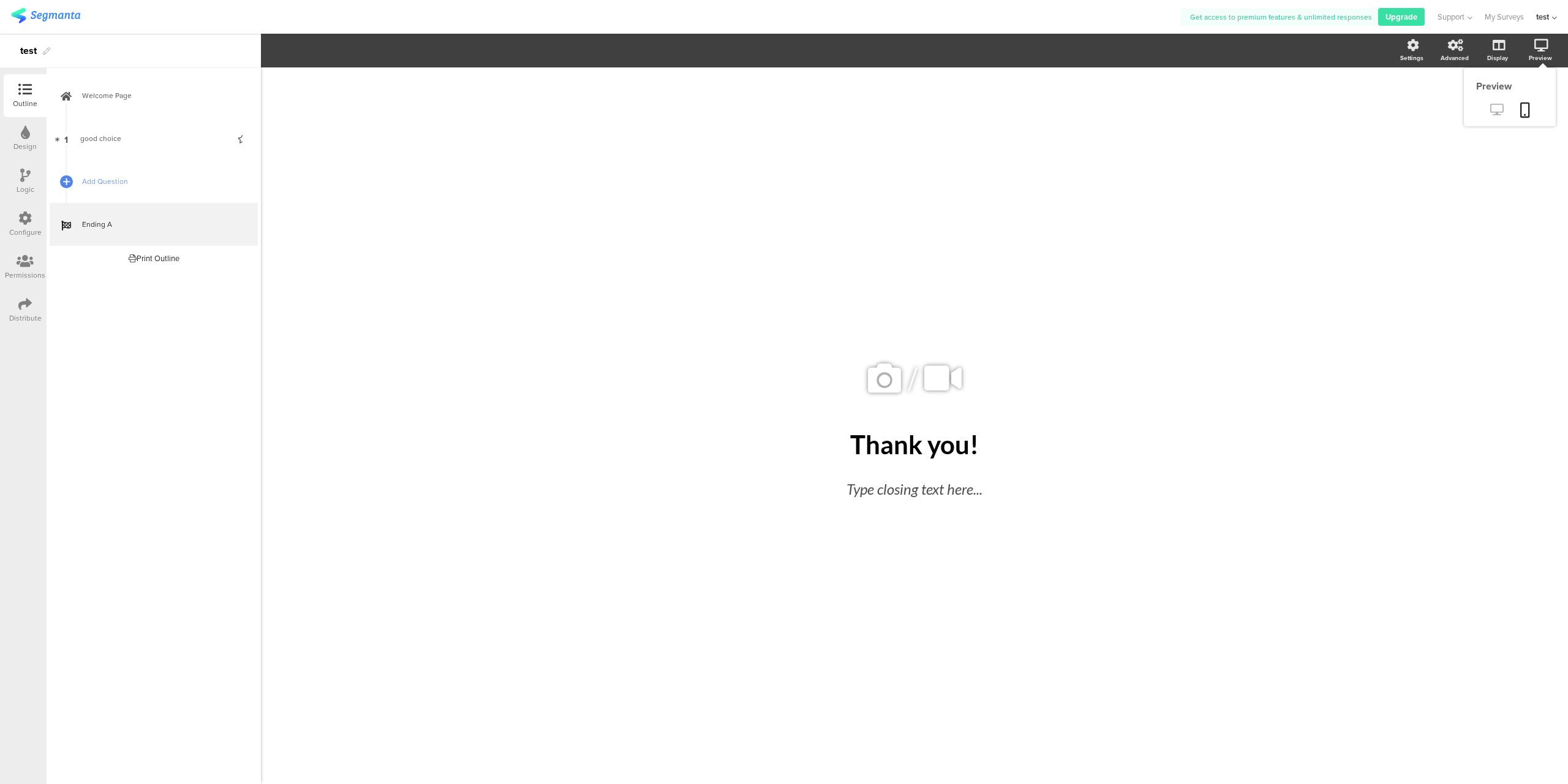
click at [1492, 111] on icon at bounding box center [1497, 109] width 13 height 12
drag, startPoint x: 1031, startPoint y: 233, endPoint x: 1013, endPoint y: 244, distance: 21.1
click at [1026, 234] on div "/ Thank you! Thank you! Type closing text here..." at bounding box center [914, 419] width 515 height 704
click at [115, 145] on link "1 good choice" at bounding box center [154, 138] width 208 height 43
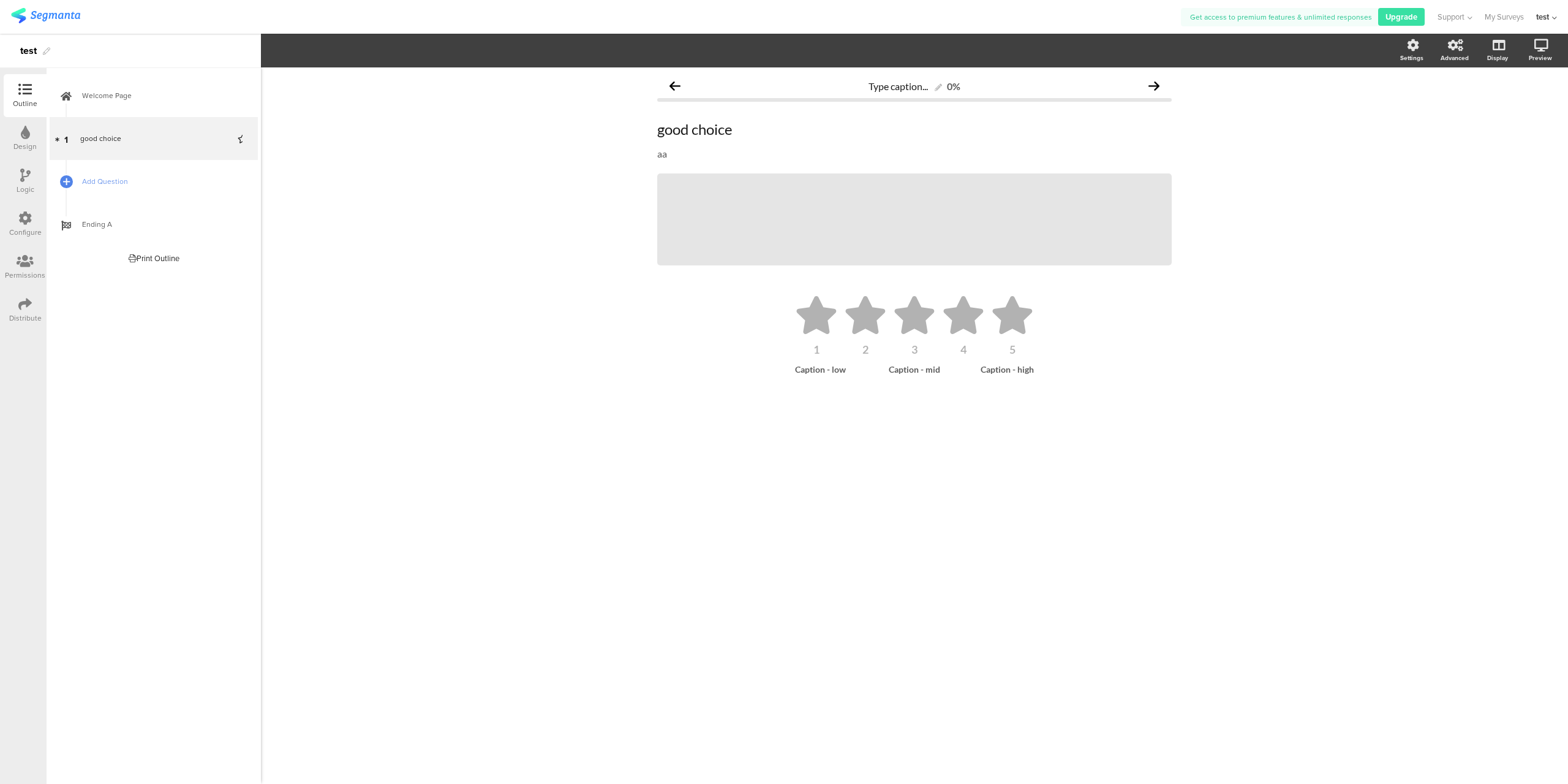
click at [360, 276] on div "Type caption... 0% good choice good choice aa aa / 1 2" at bounding box center [914, 425] width 1307 height 716
click at [20, 307] on icon at bounding box center [24, 303] width 14 height 14
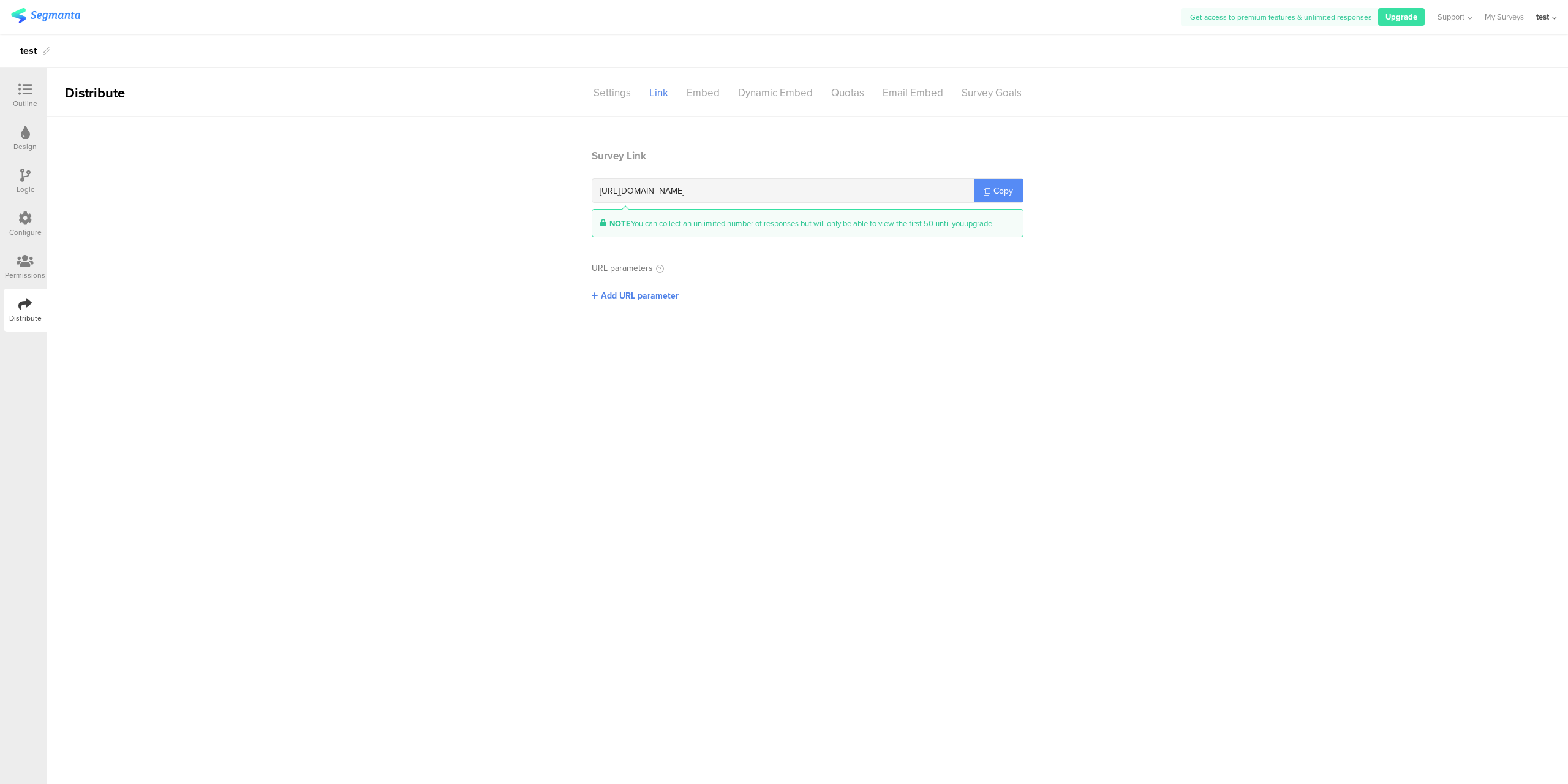
click at [1008, 188] on span "Copy" at bounding box center [1003, 191] width 20 height 13
drag, startPoint x: 1008, startPoint y: 188, endPoint x: 1146, endPoint y: 194, distance: 138.1
drag, startPoint x: 1146, startPoint y: 194, endPoint x: 988, endPoint y: 193, distance: 158.0
click at [988, 193] on icon at bounding box center [986, 191] width 6 height 6
click at [991, 192] on link "Copy" at bounding box center [998, 191] width 49 height 24
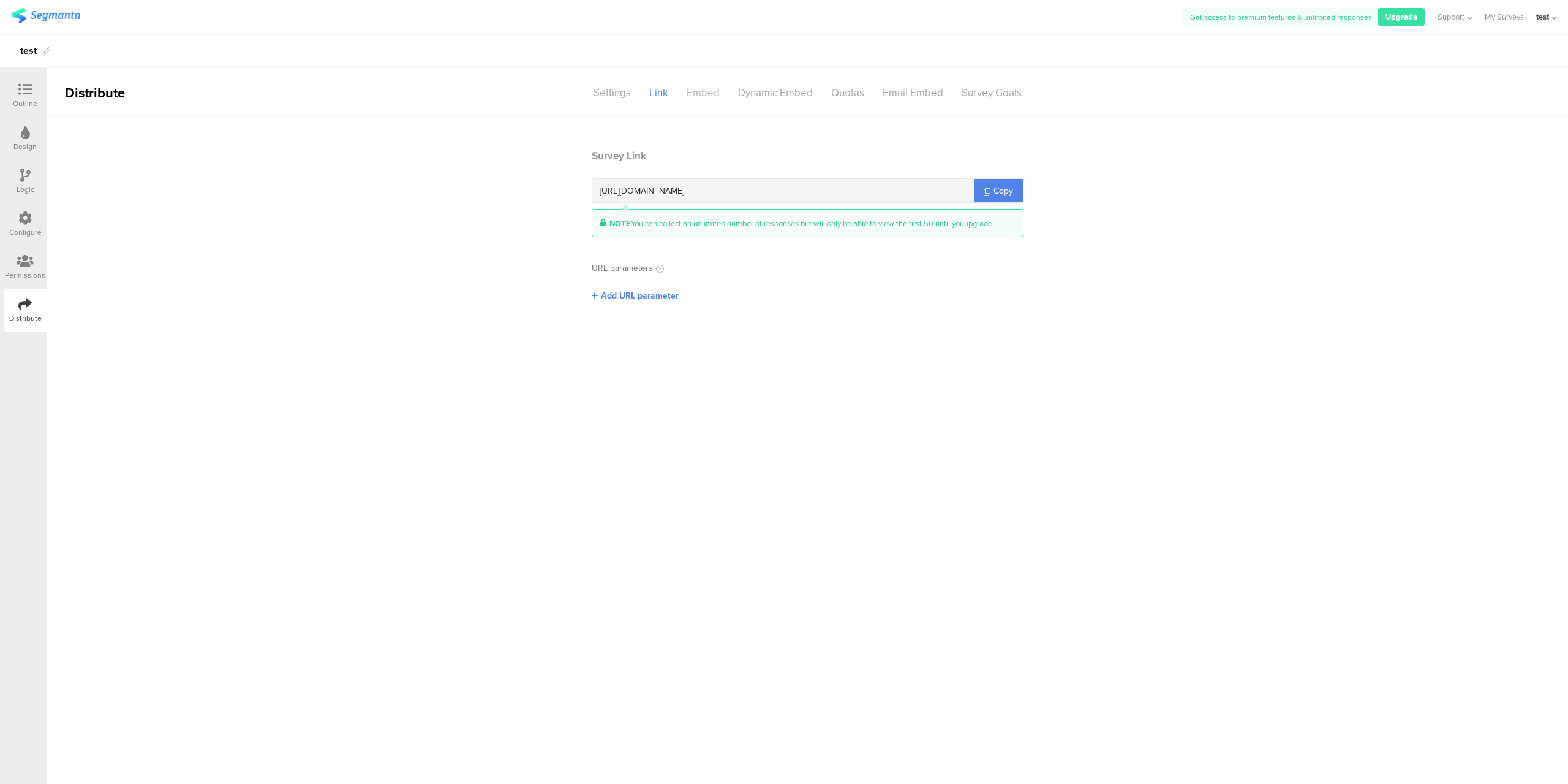
click at [715, 93] on div "Embed" at bounding box center [703, 93] width 52 height 22
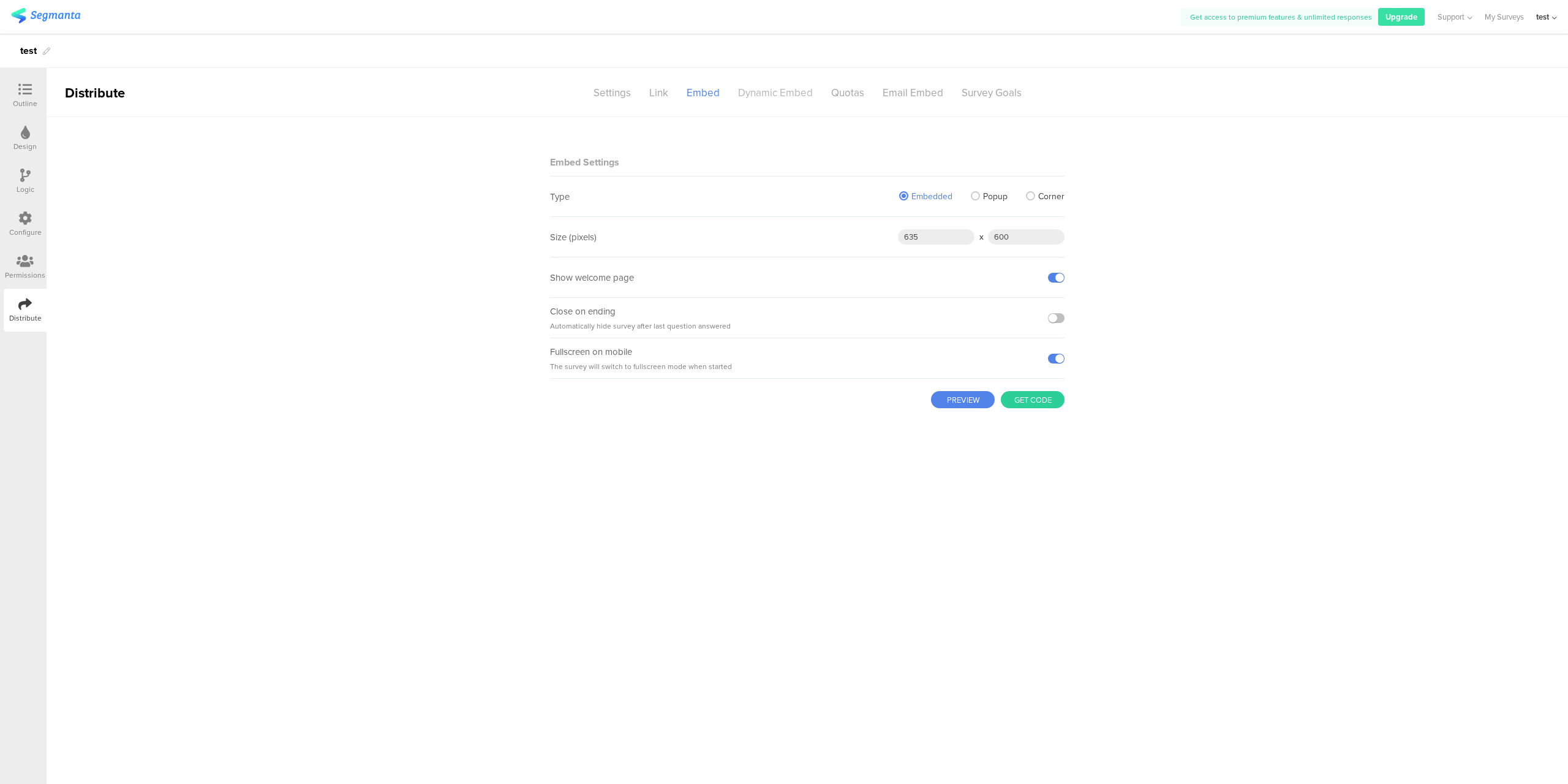
click at [762, 88] on div "Dynamic Embed" at bounding box center [775, 93] width 93 height 22
click at [851, 91] on div "Quotas" at bounding box center [848, 93] width 52 height 22
click at [918, 97] on div "Email Embed" at bounding box center [912, 93] width 79 height 22
click at [977, 97] on div "Survey Goals" at bounding box center [992, 93] width 79 height 22
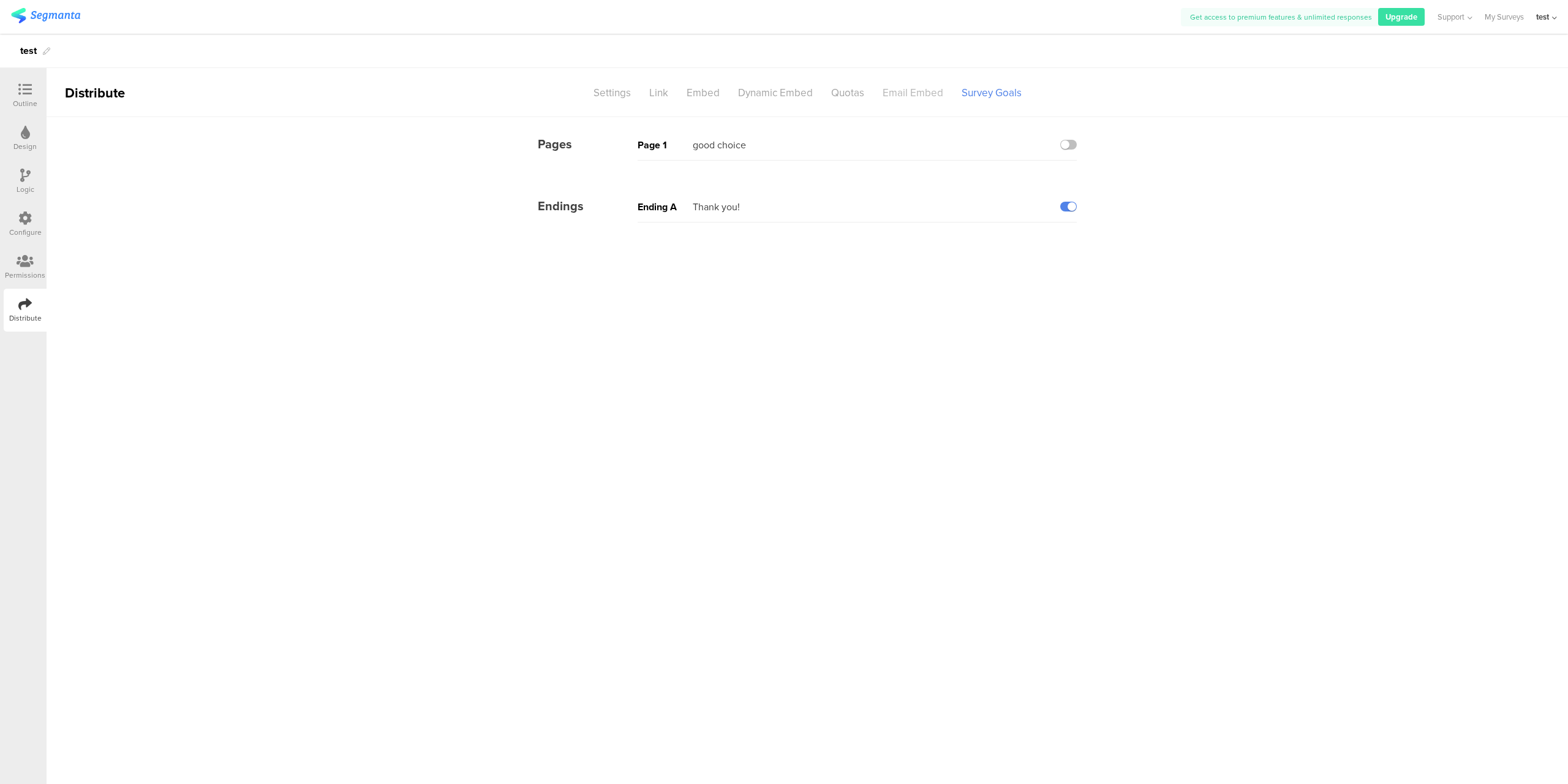
click at [923, 90] on div "Email Embed" at bounding box center [912, 93] width 79 height 22
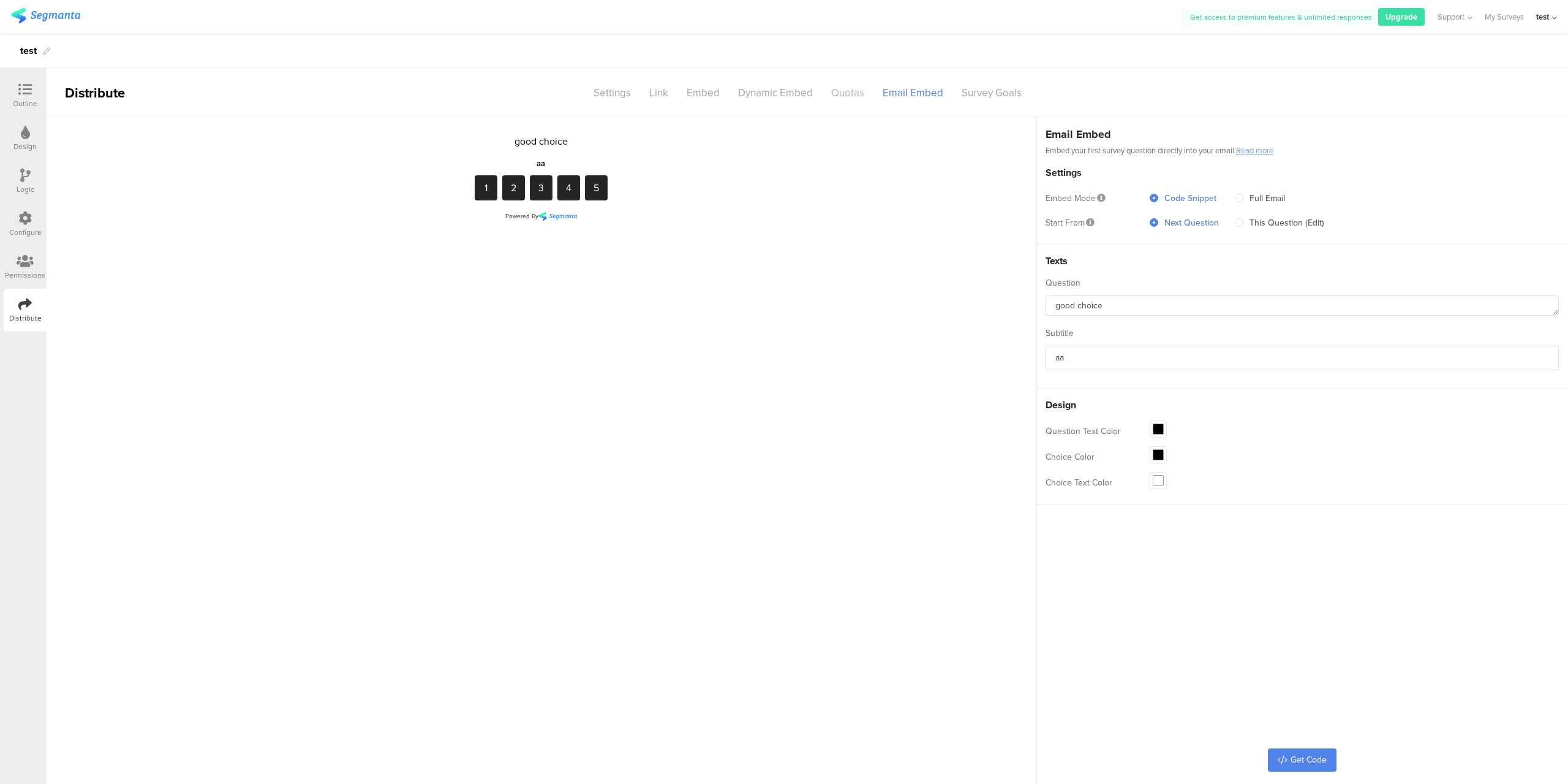
click at [830, 96] on div "Quotas" at bounding box center [848, 93] width 52 height 22
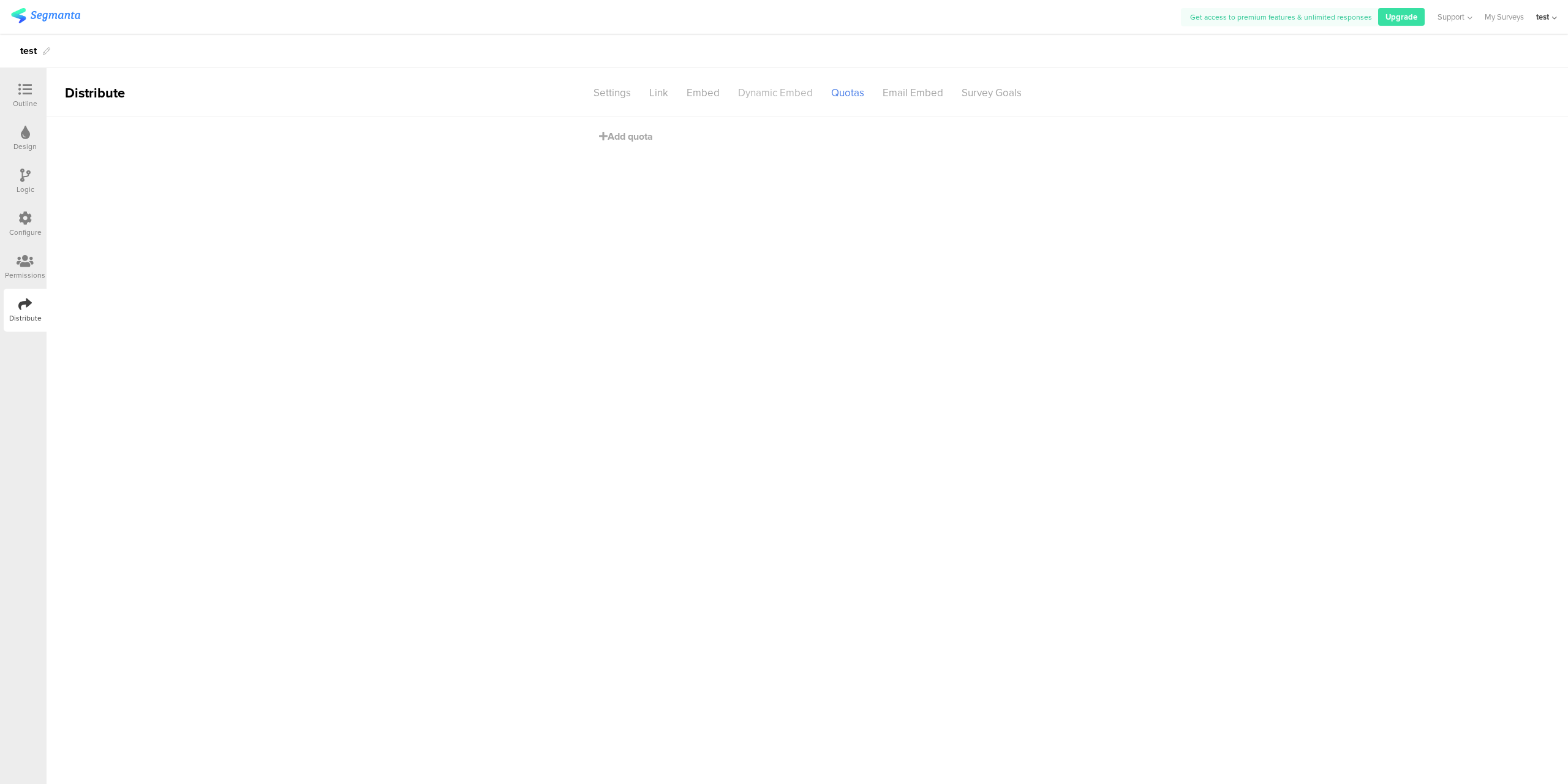
click at [778, 97] on div "Dynamic Embed" at bounding box center [775, 93] width 93 height 22
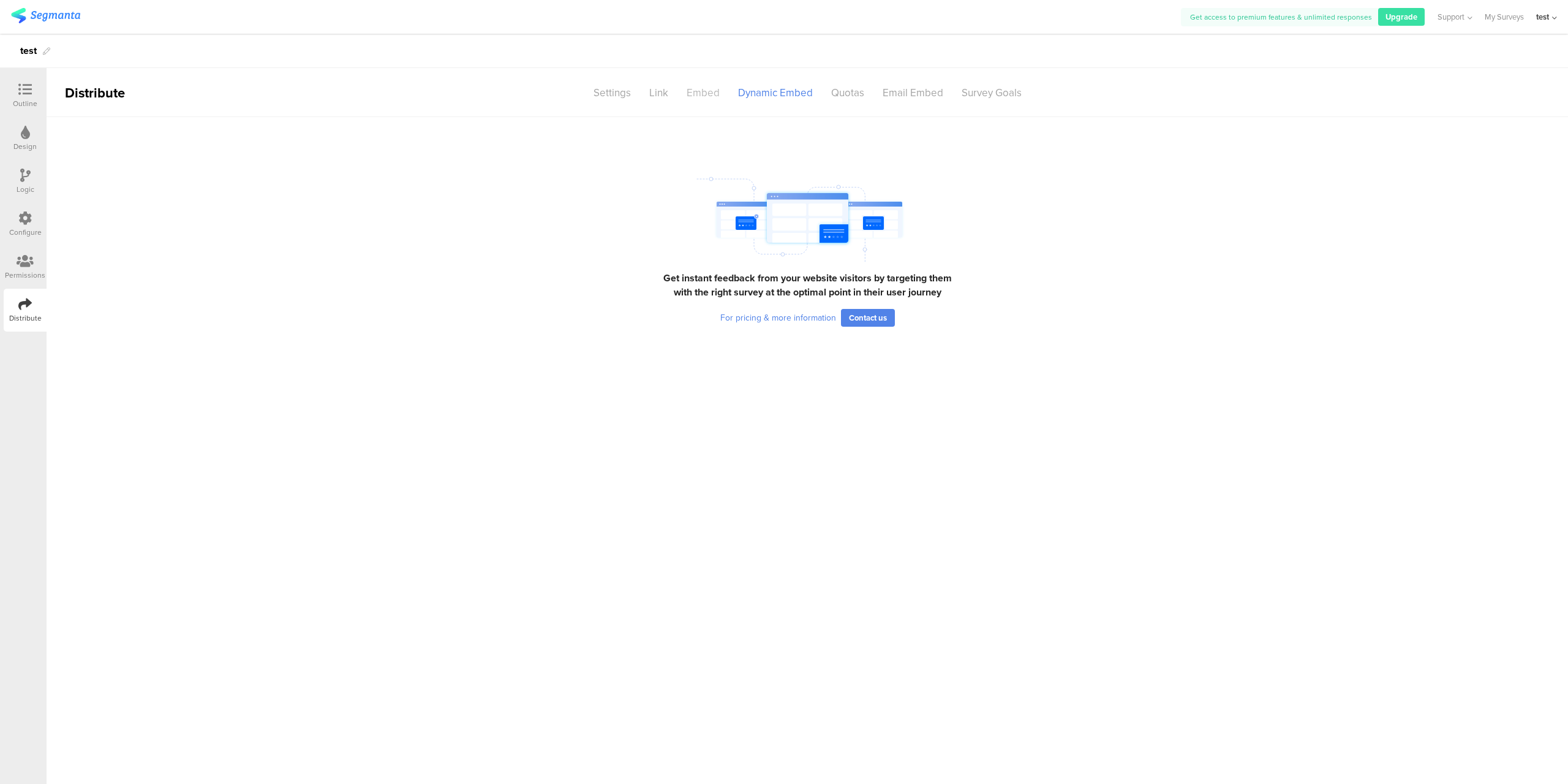
click at [712, 94] on div "Embed" at bounding box center [703, 93] width 52 height 22
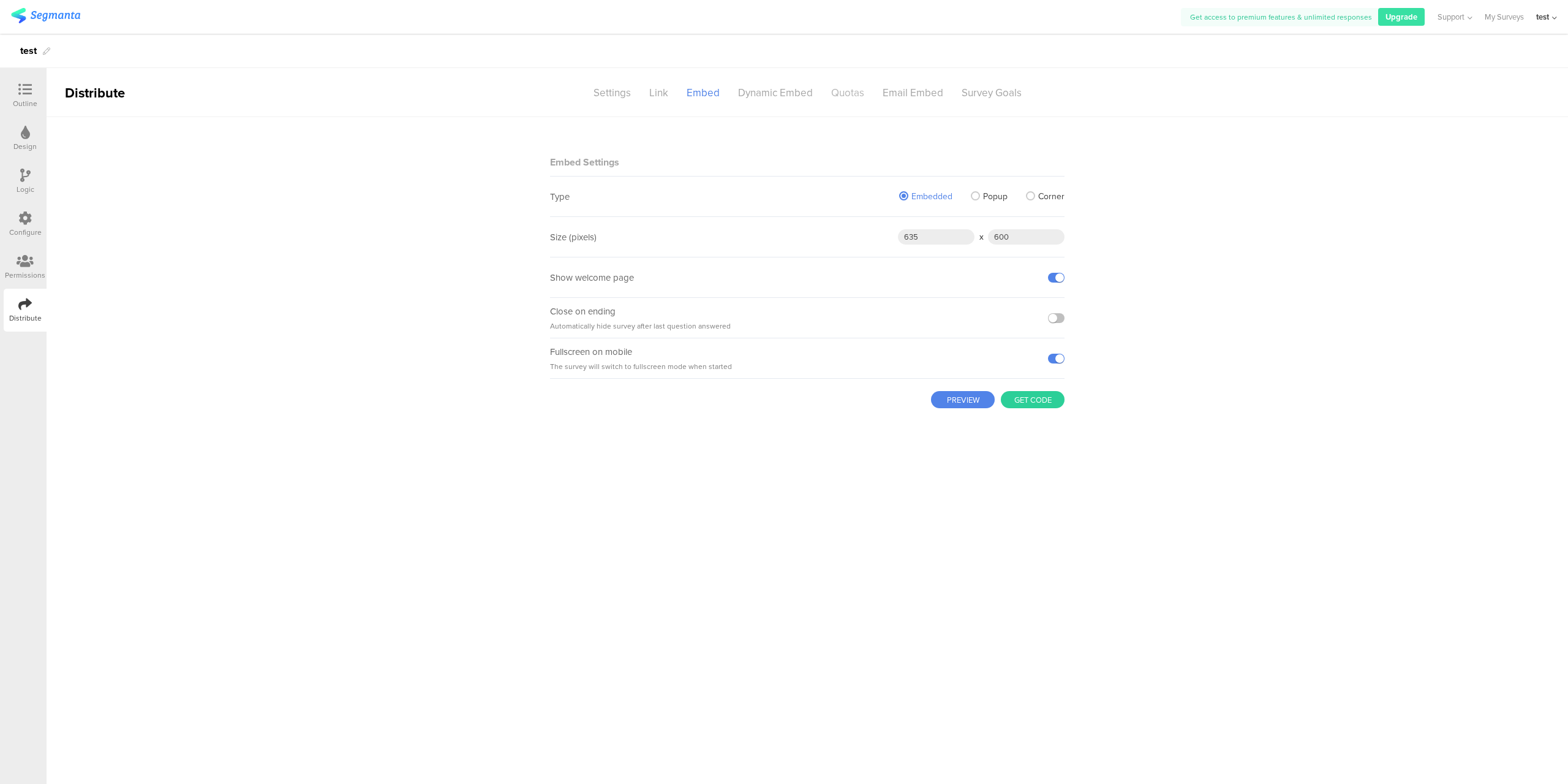
click at [844, 99] on div "Quotas" at bounding box center [848, 93] width 52 height 22
click at [623, 131] on span "Add quota" at bounding box center [626, 137] width 54 height 14
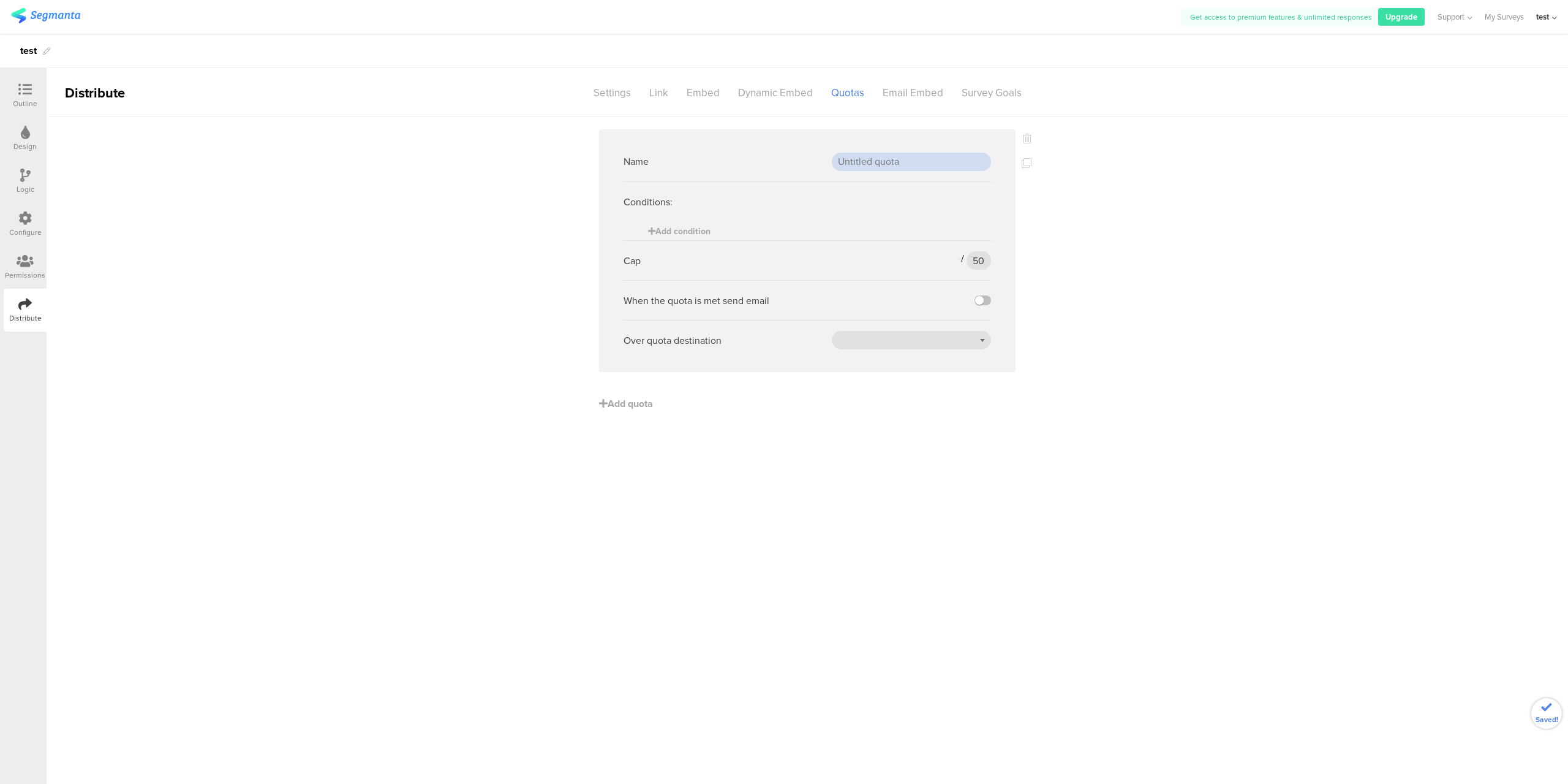
click at [881, 160] on input "text" at bounding box center [911, 162] width 159 height 18
click at [694, 225] on span "Add condition" at bounding box center [679, 231] width 62 height 13
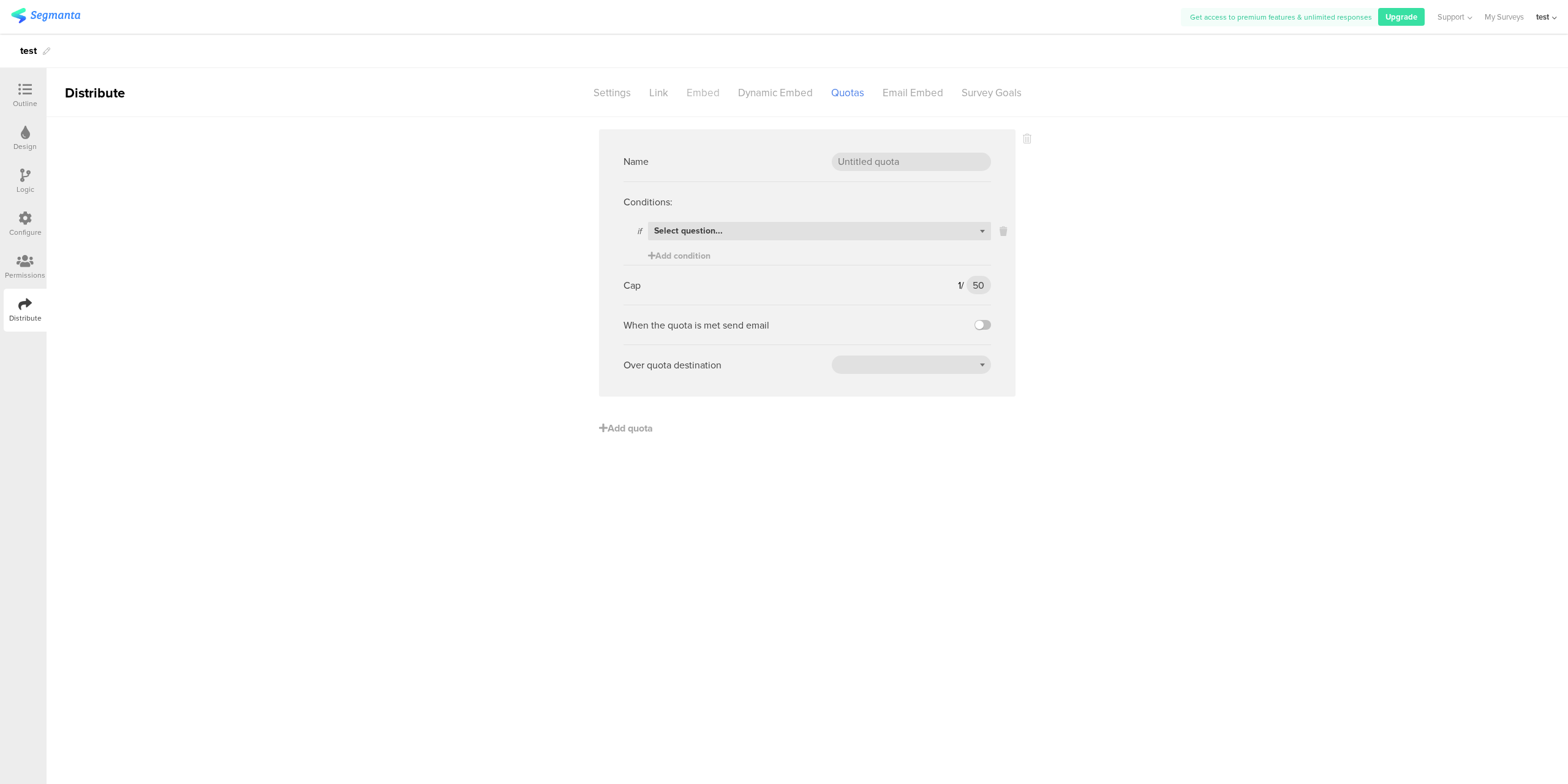
click at [706, 94] on div "Embed" at bounding box center [703, 93] width 52 height 22
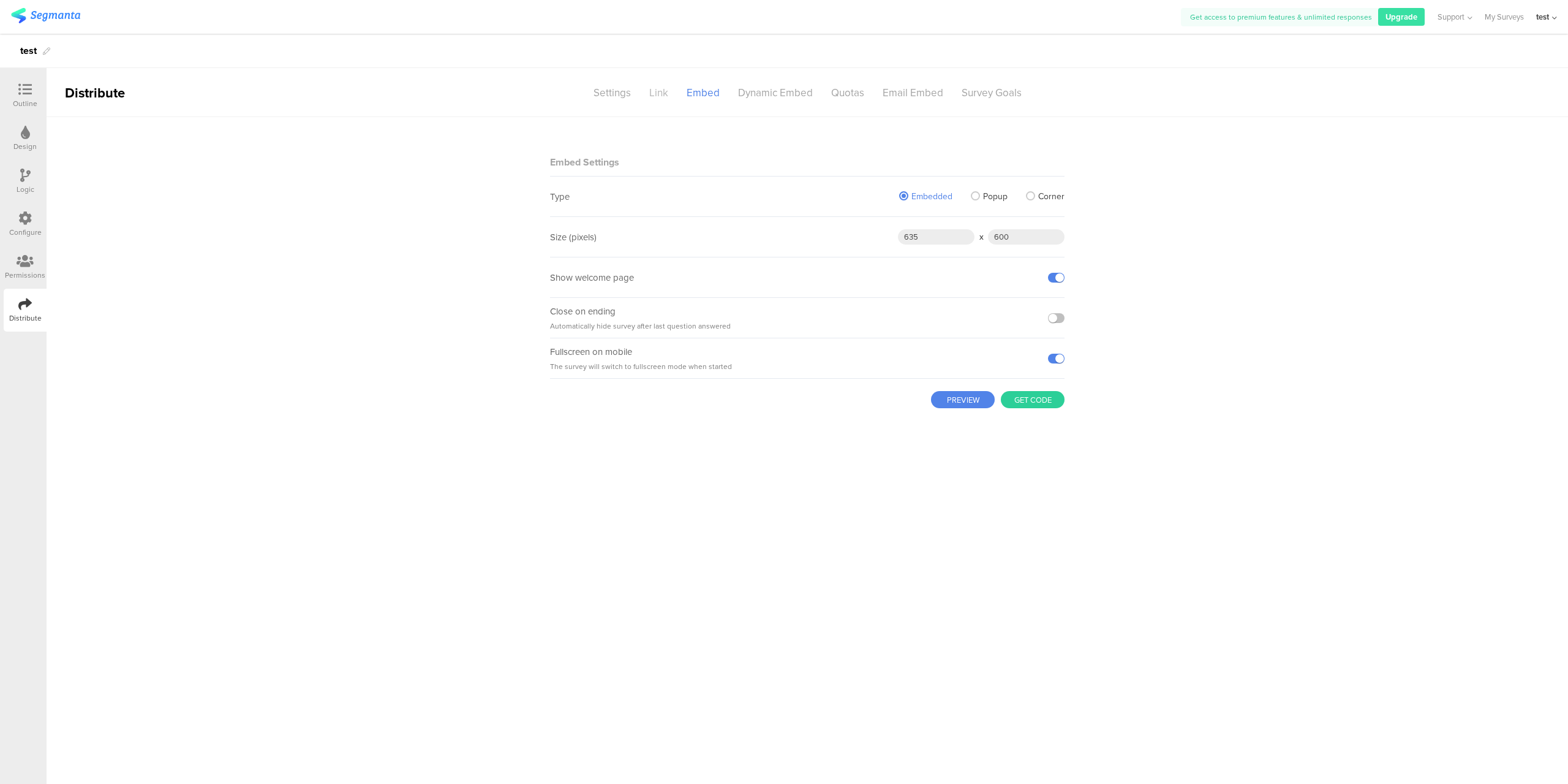
click at [650, 94] on div "Link" at bounding box center [658, 93] width 37 height 22
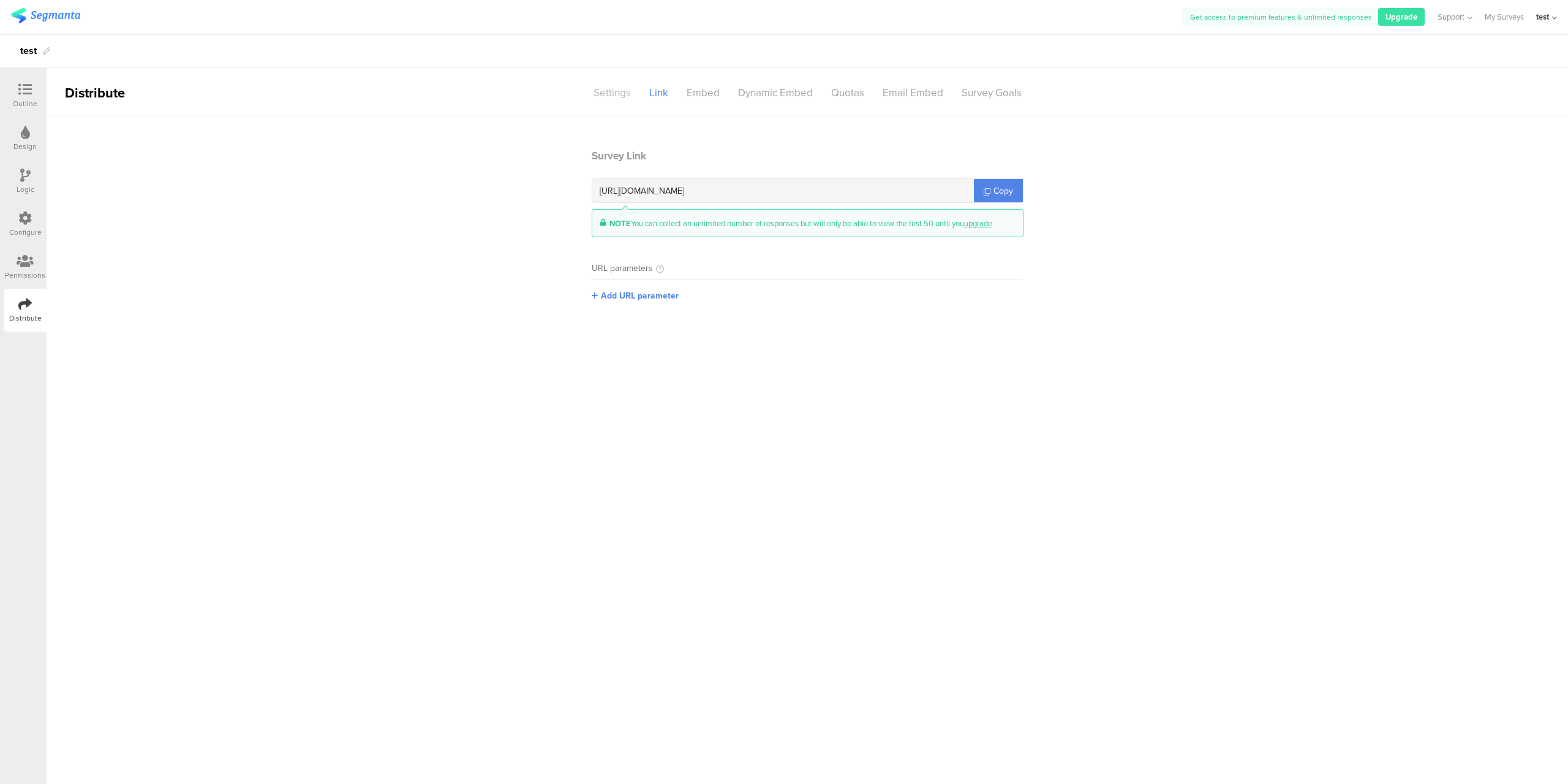
click at [604, 94] on div "Settings" at bounding box center [613, 93] width 56 height 22
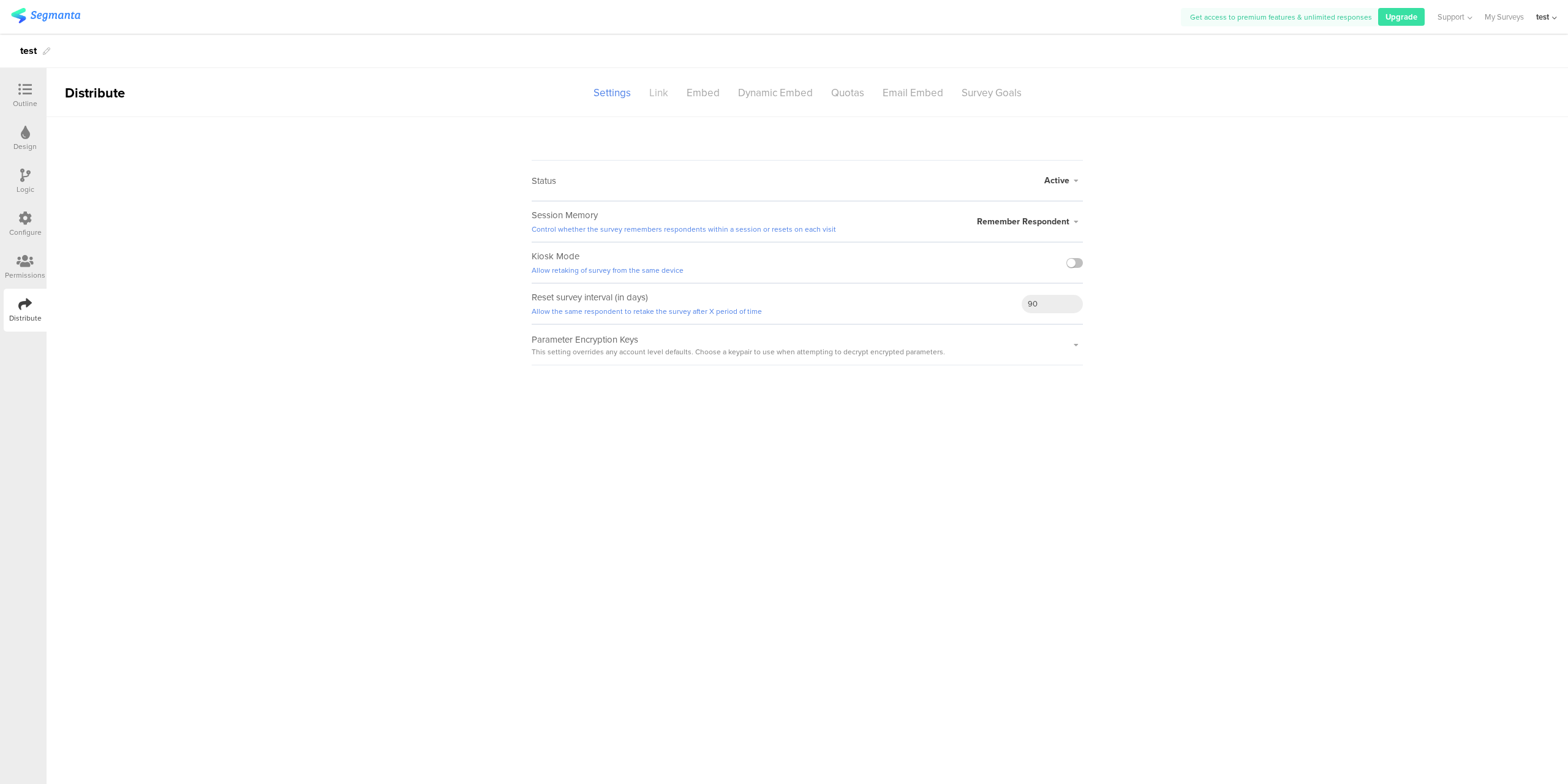
click at [669, 93] on div "Link" at bounding box center [658, 93] width 37 height 22
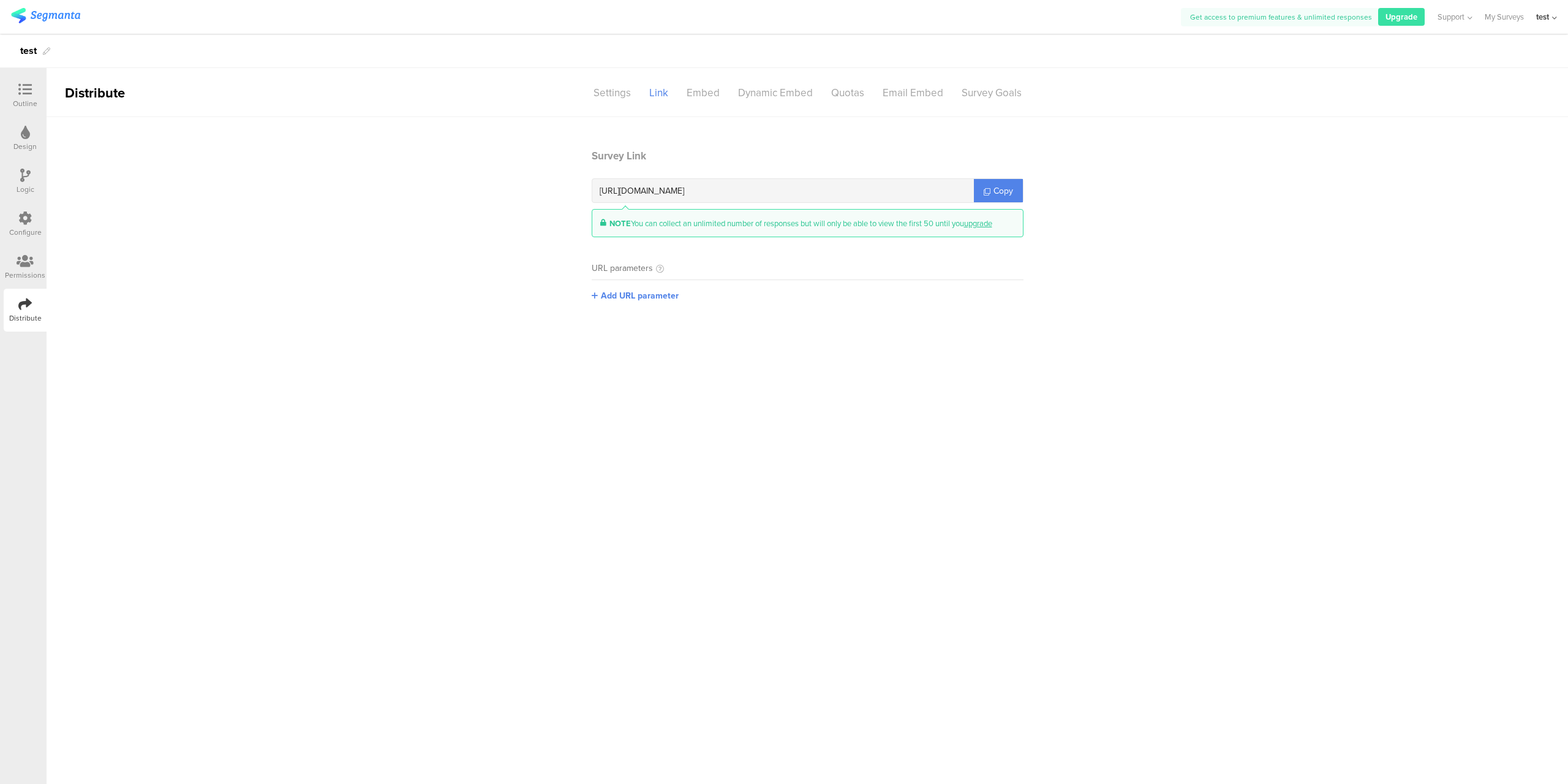
click at [39, 231] on div "Configure" at bounding box center [25, 232] width 33 height 11
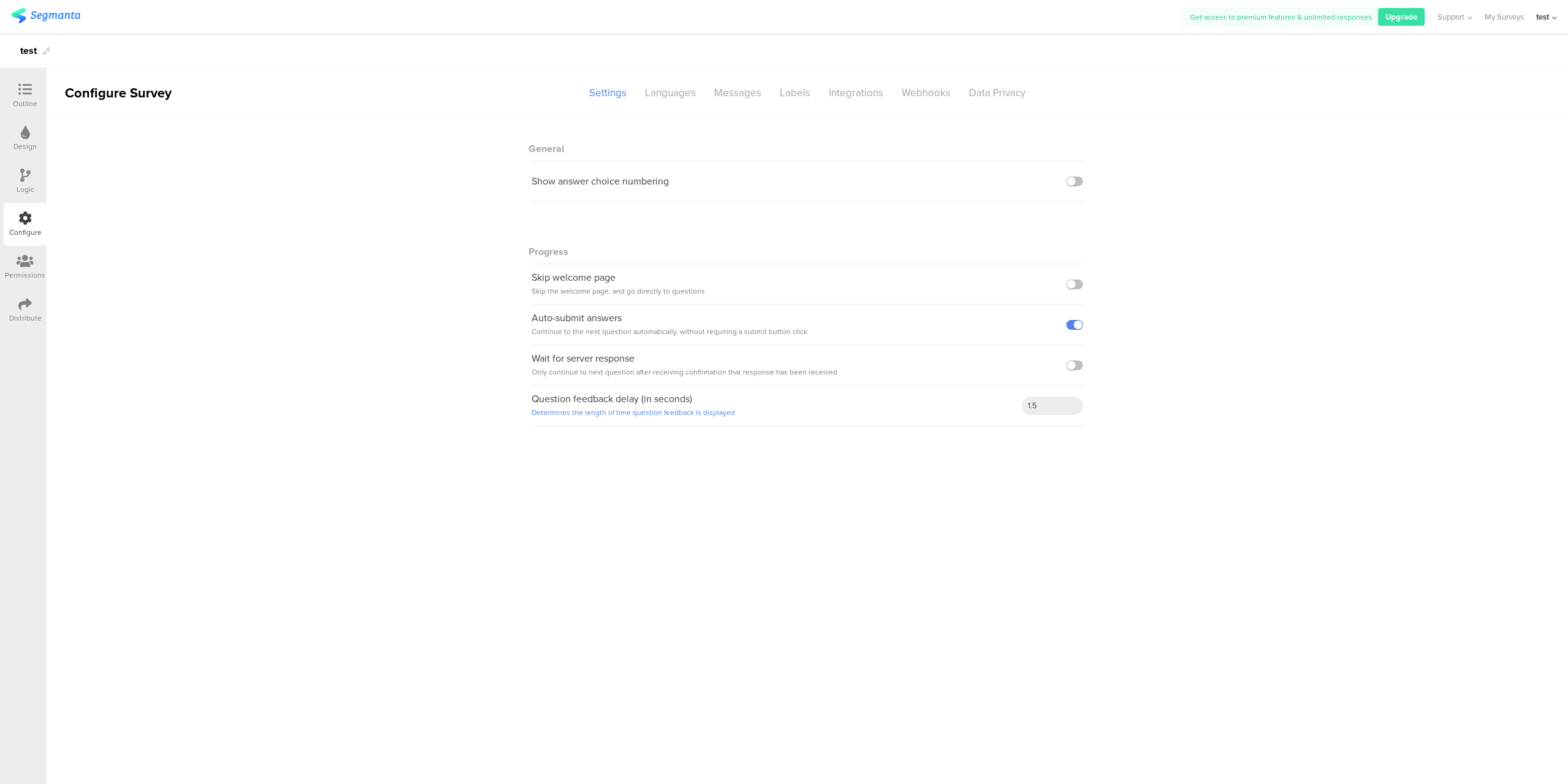
drag, startPoint x: 39, startPoint y: 231, endPoint x: 430, endPoint y: 202, distance: 392.1
click at [422, 206] on div "General Show answer choice numbering Progress Skip welcome page Skip the welcom…" at bounding box center [807, 277] width 1522 height 321
click at [662, 85] on div "Languages" at bounding box center [670, 93] width 70 height 22
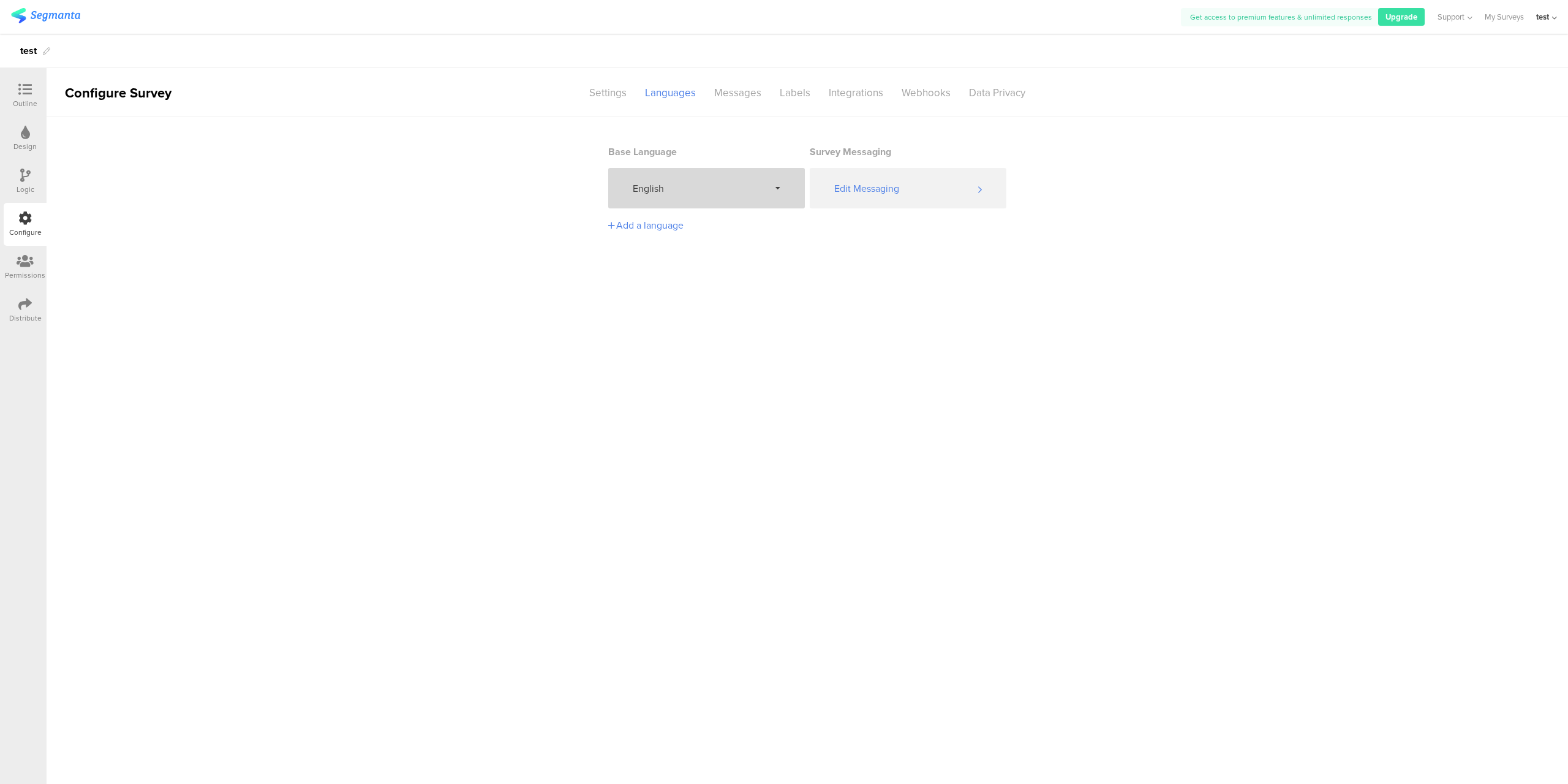
click at [771, 189] on div "English" at bounding box center [706, 187] width 196 height 41
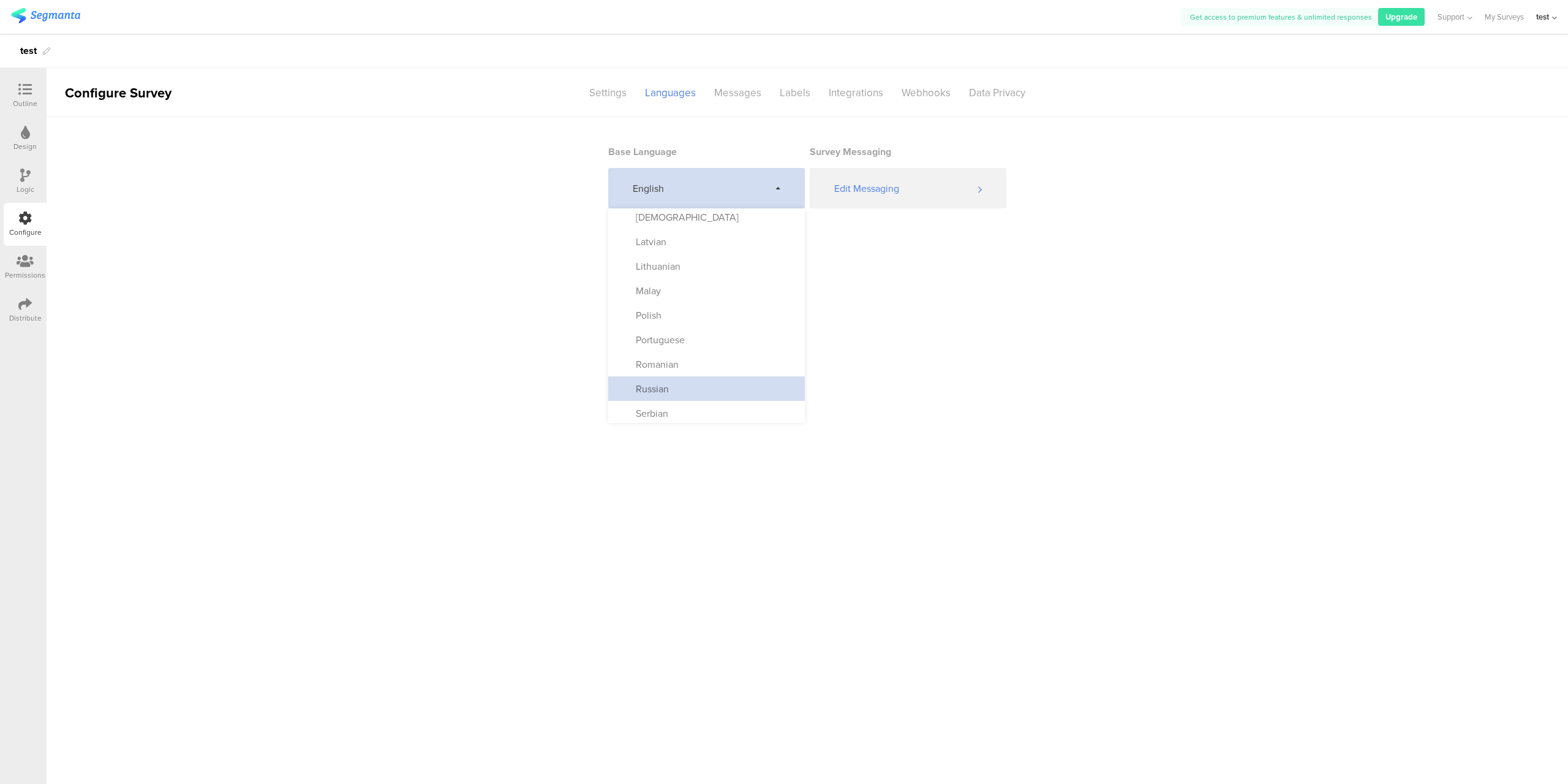
scroll to position [398, 0]
click at [686, 312] on div "Korean" at bounding box center [706, 312] width 196 height 24
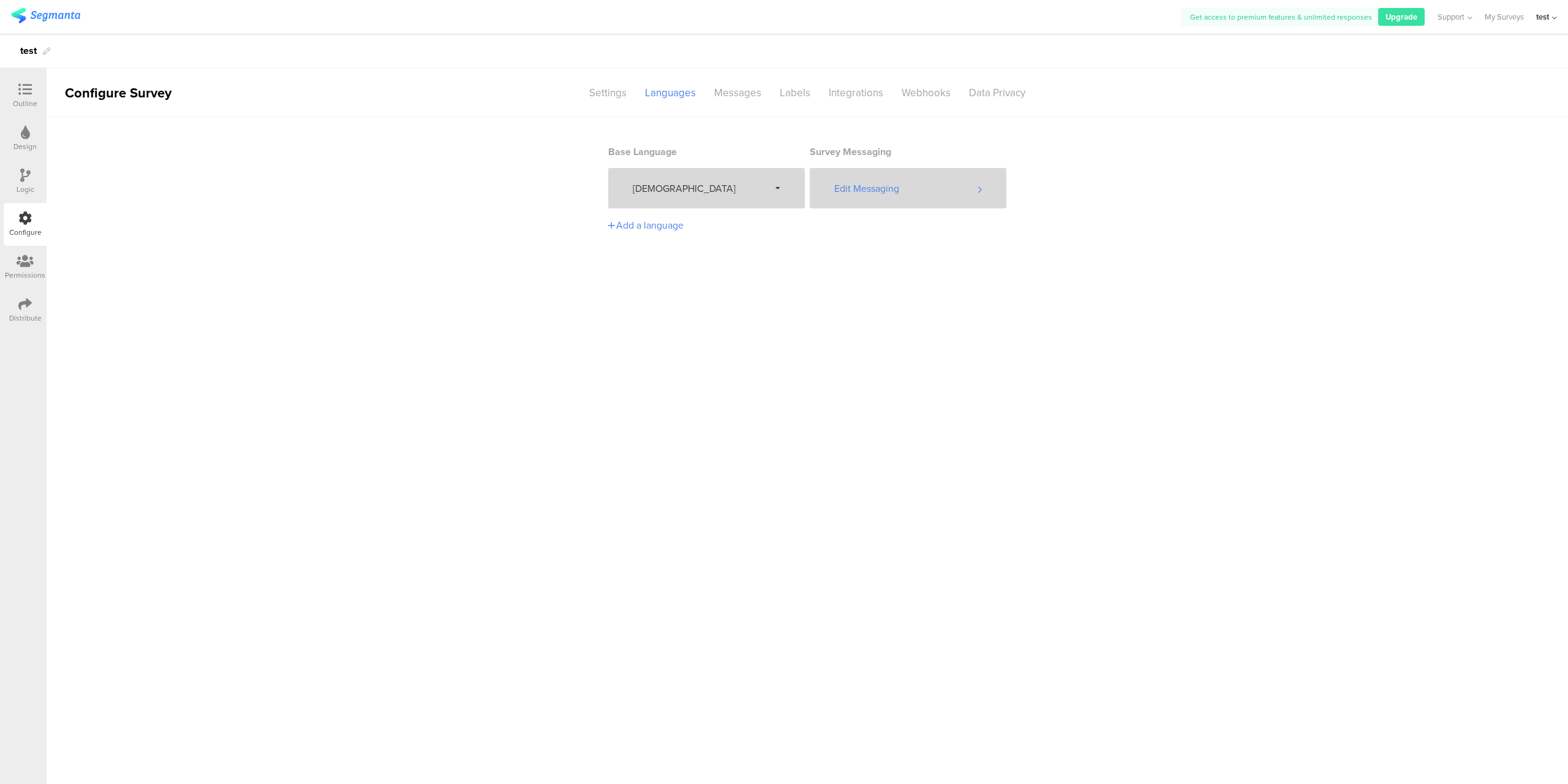
click at [883, 203] on div "Edit Messaging" at bounding box center [908, 187] width 196 height 41
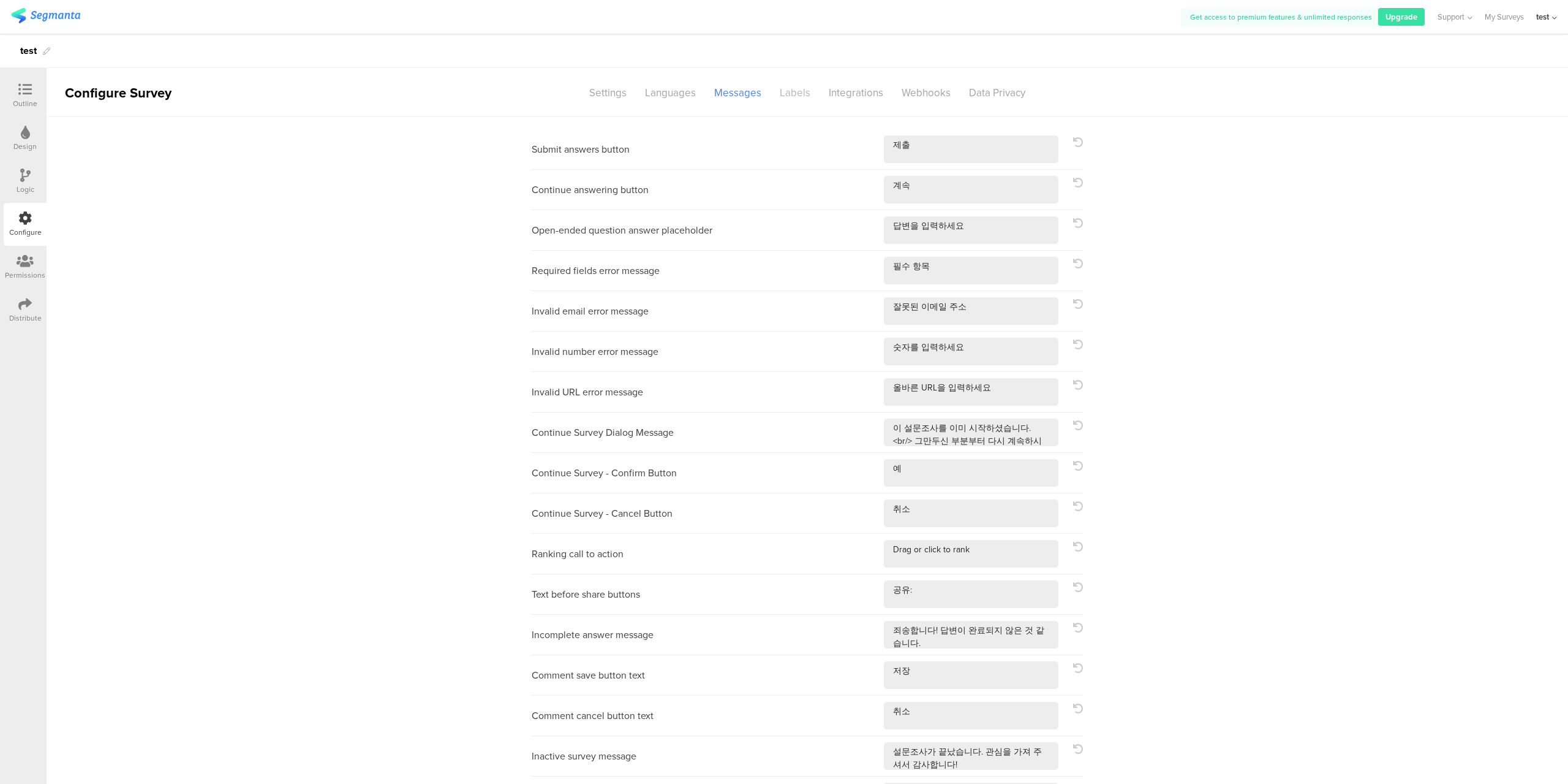
click at [792, 83] on div "Labels" at bounding box center [795, 93] width 49 height 22
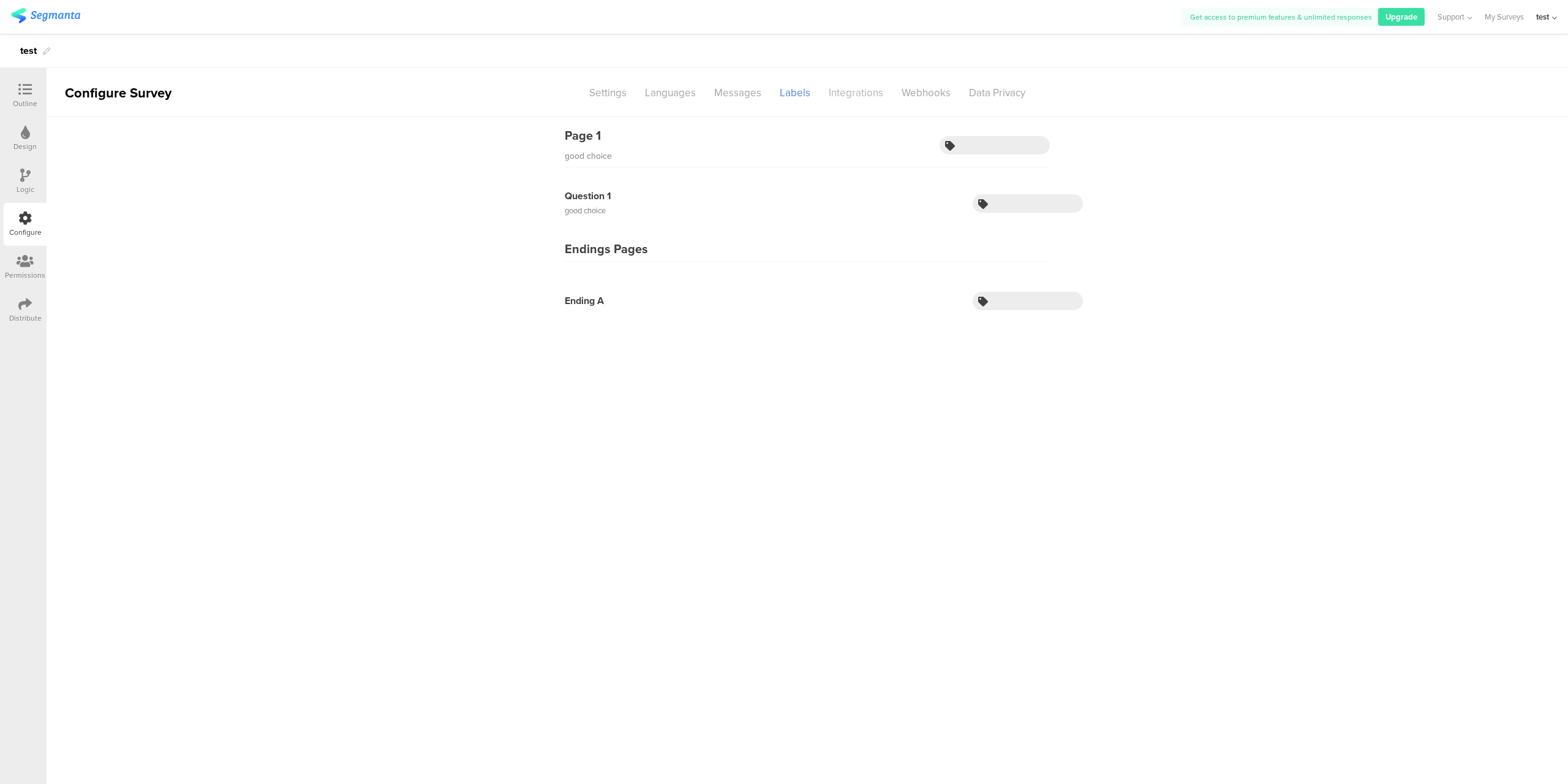
click at [874, 91] on div "Integrations" at bounding box center [856, 93] width 73 height 22
click at [945, 88] on div "Webhooks" at bounding box center [926, 93] width 67 height 22
click at [1008, 86] on div "Data Privacy" at bounding box center [997, 93] width 75 height 22
click at [23, 96] on div at bounding box center [24, 90] width 24 height 15
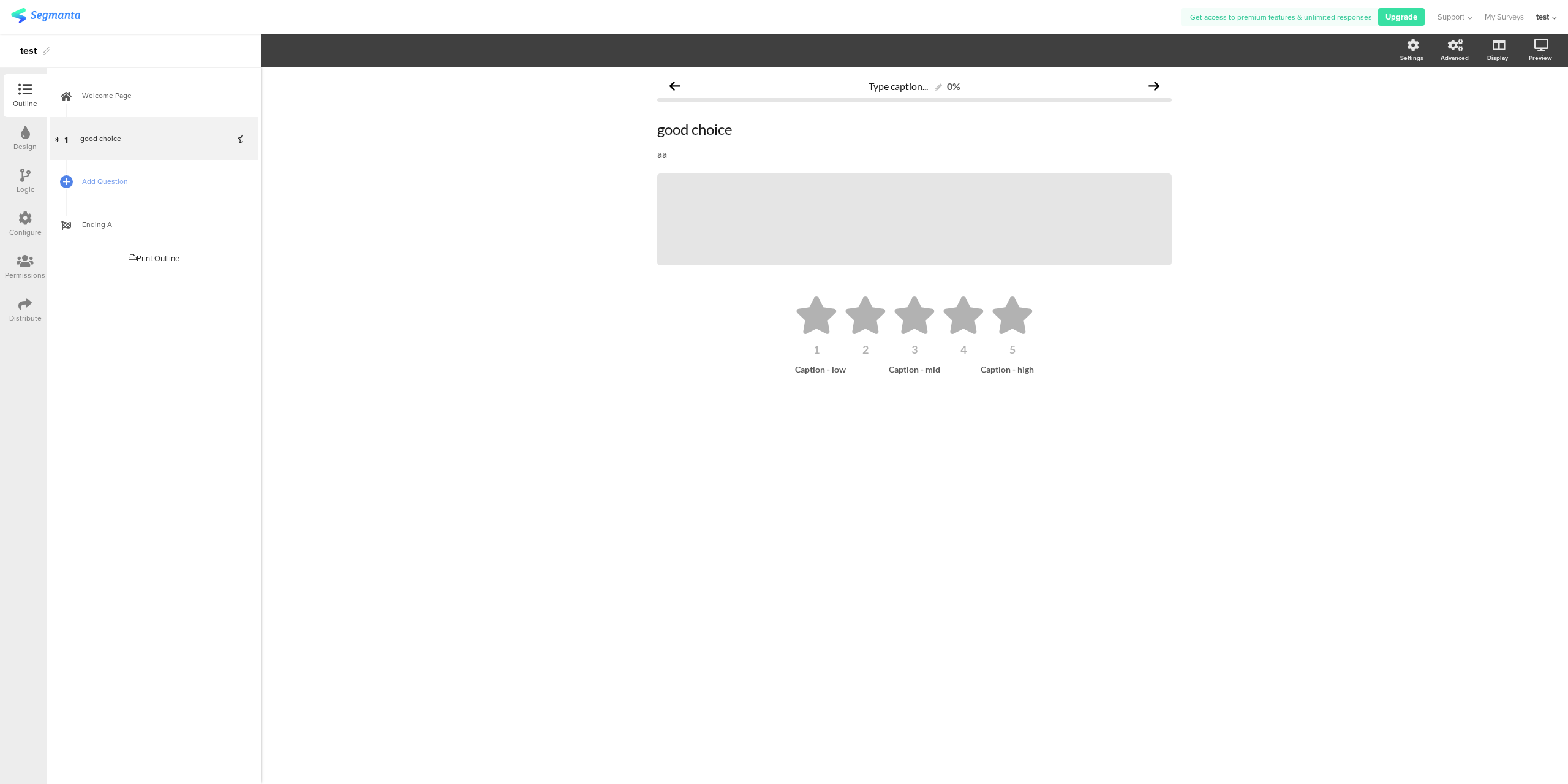
click at [443, 196] on div "Type caption... 0% good choice good choice aa aa / 1 2" at bounding box center [914, 425] width 1307 height 716
click at [1506, 12] on link "My Surveys" at bounding box center [1504, 16] width 39 height 33
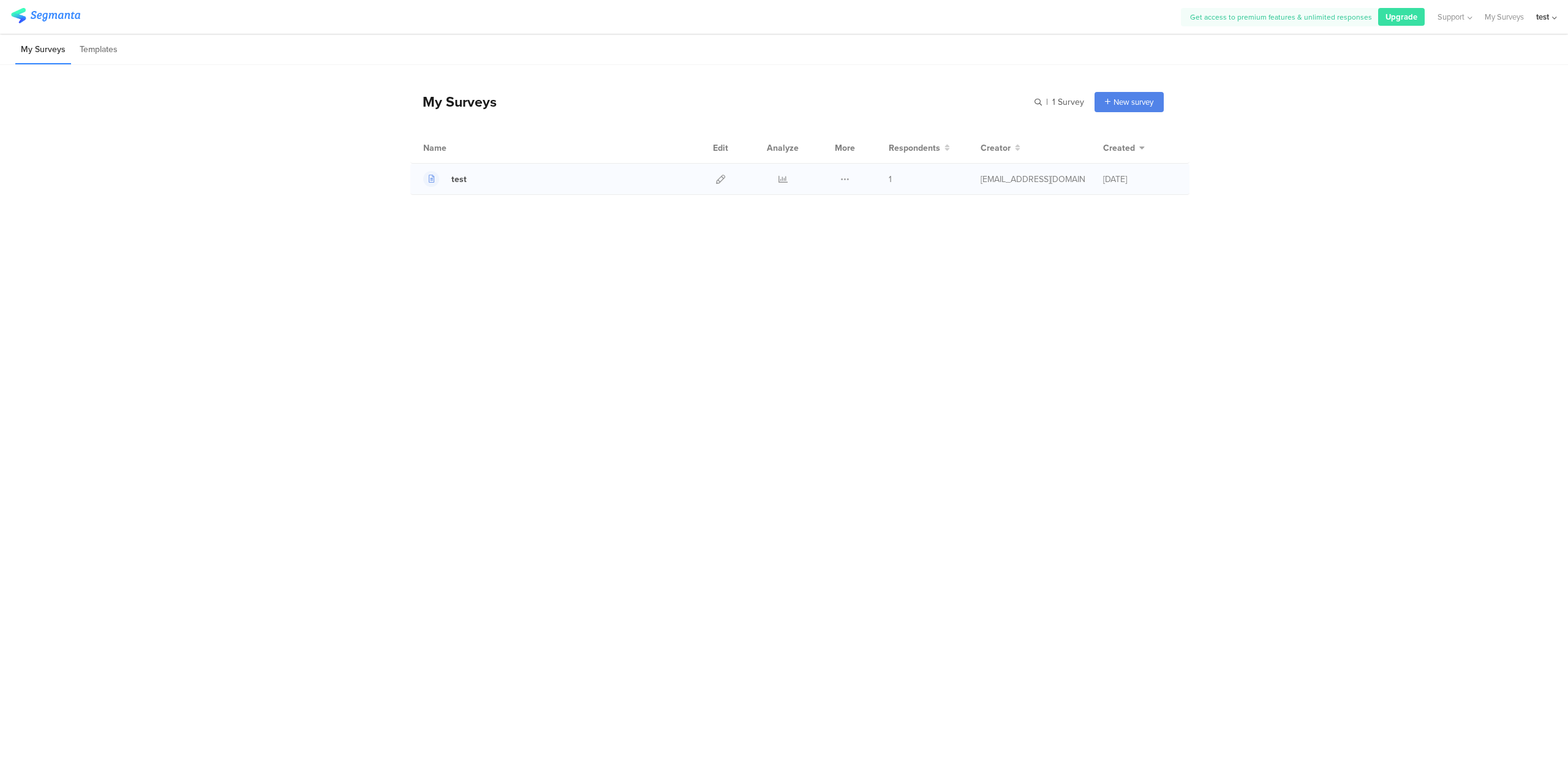
click at [892, 177] on div "1" at bounding box center [925, 179] width 73 height 13
click at [889, 179] on span "1" at bounding box center [889, 179] width 3 height 13
click at [888, 180] on div "test Duplicate 1" at bounding box center [800, 179] width 779 height 32
click at [781, 176] on icon at bounding box center [783, 179] width 9 height 9
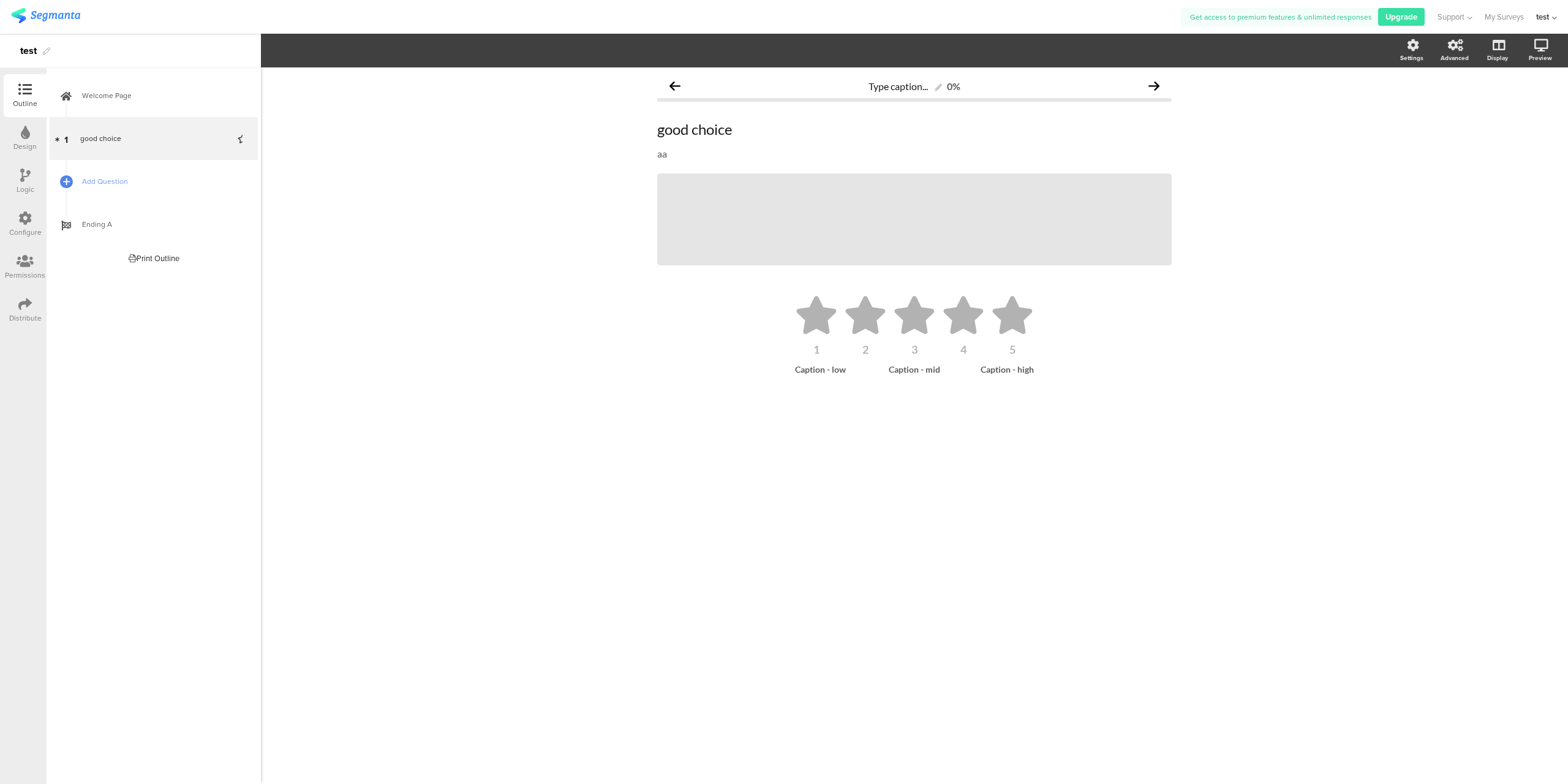
click at [458, 177] on div "Type caption... 0% good choice good choice aa aa / 1 2" at bounding box center [914, 425] width 1307 height 716
drag, startPoint x: 830, startPoint y: 380, endPoint x: 837, endPoint y: 371, distance: 11.4
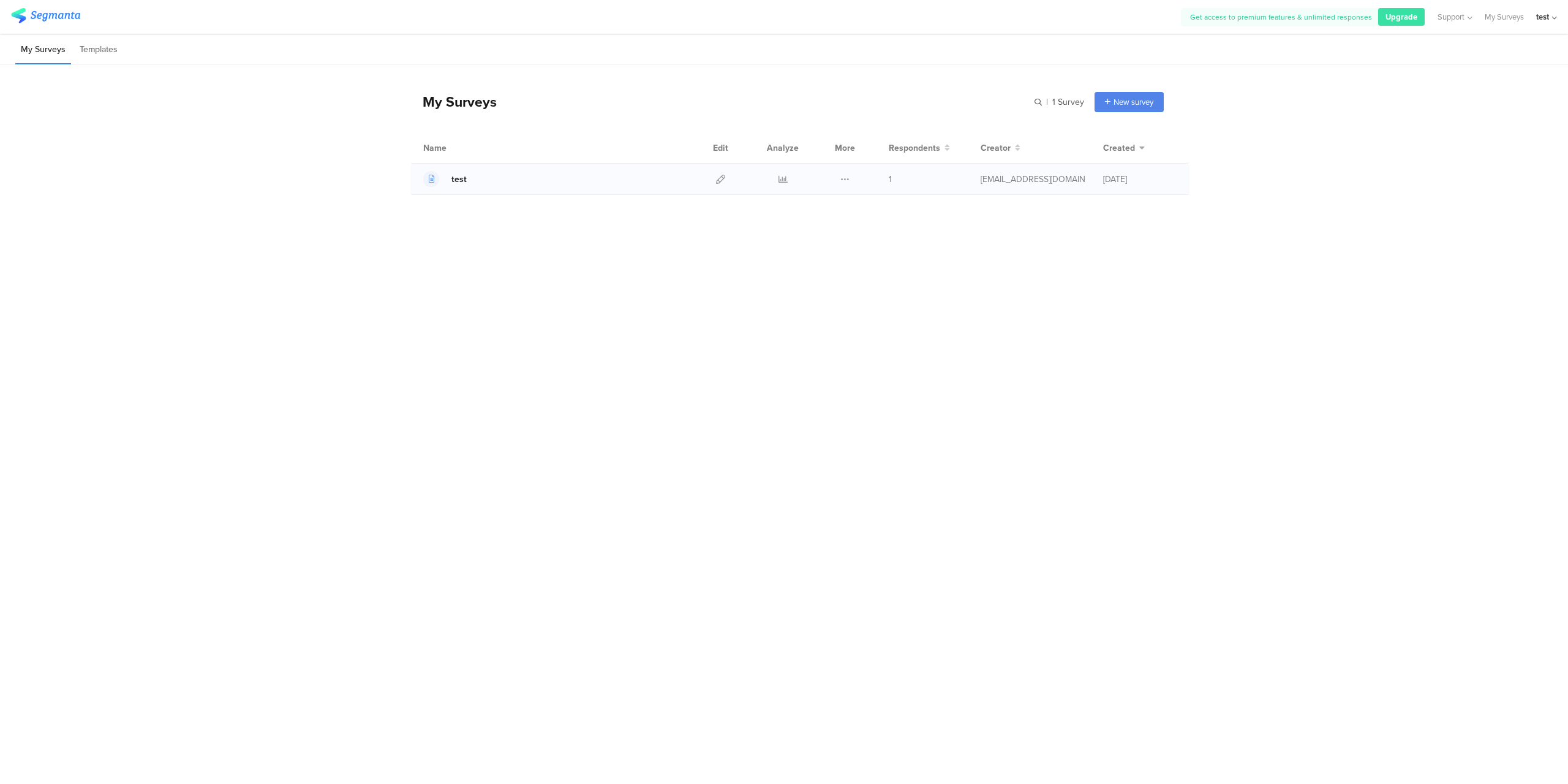
click at [461, 175] on div "test" at bounding box center [459, 179] width 15 height 13
click at [432, 179] on icon at bounding box center [432, 179] width 5 height 7
click at [25, 53] on li "My Surveys" at bounding box center [43, 50] width 56 height 29
click at [114, 51] on li "Templates" at bounding box center [99, 50] width 49 height 29
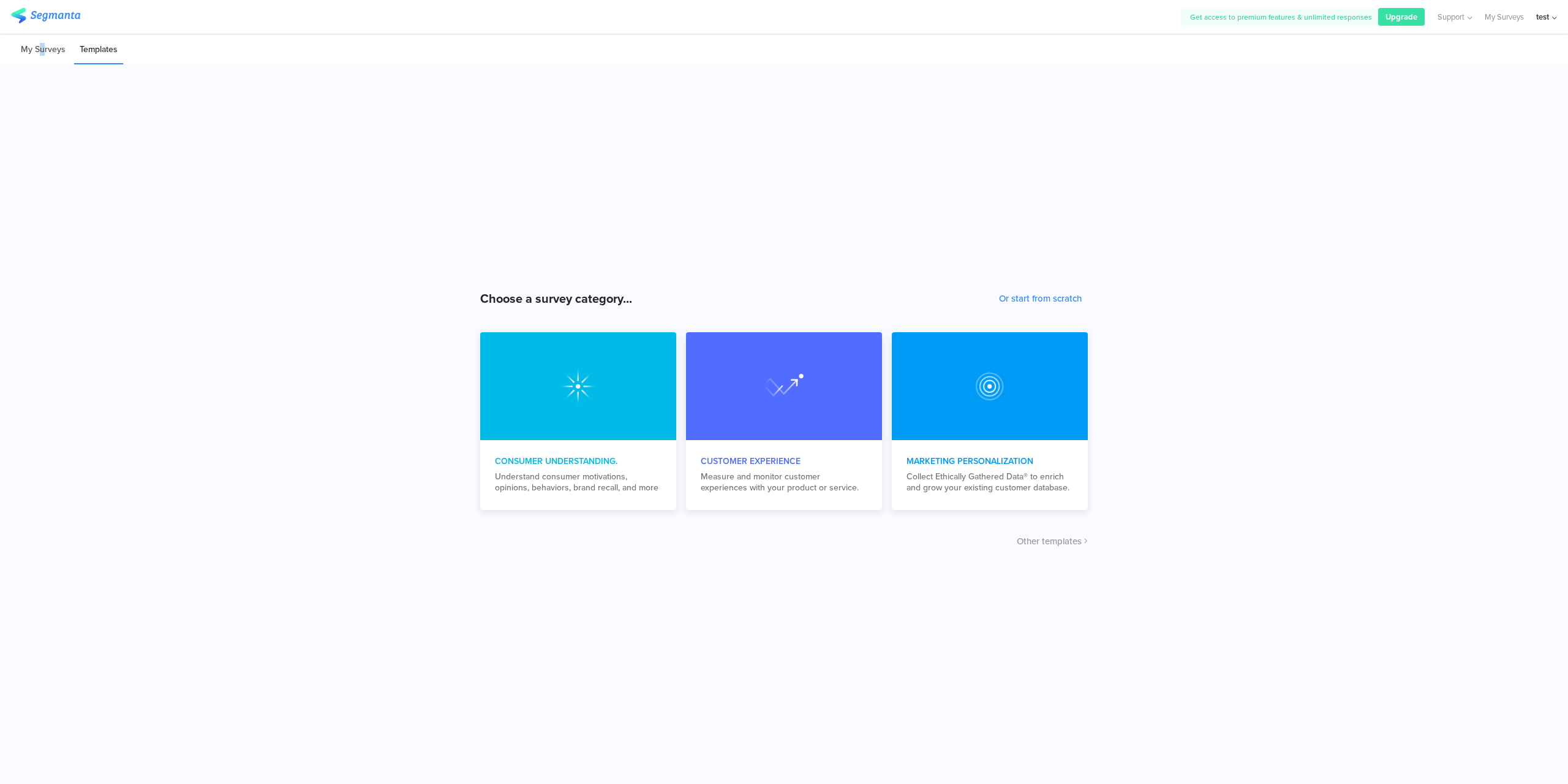
click at [41, 49] on li "My Surveys" at bounding box center [43, 50] width 56 height 29
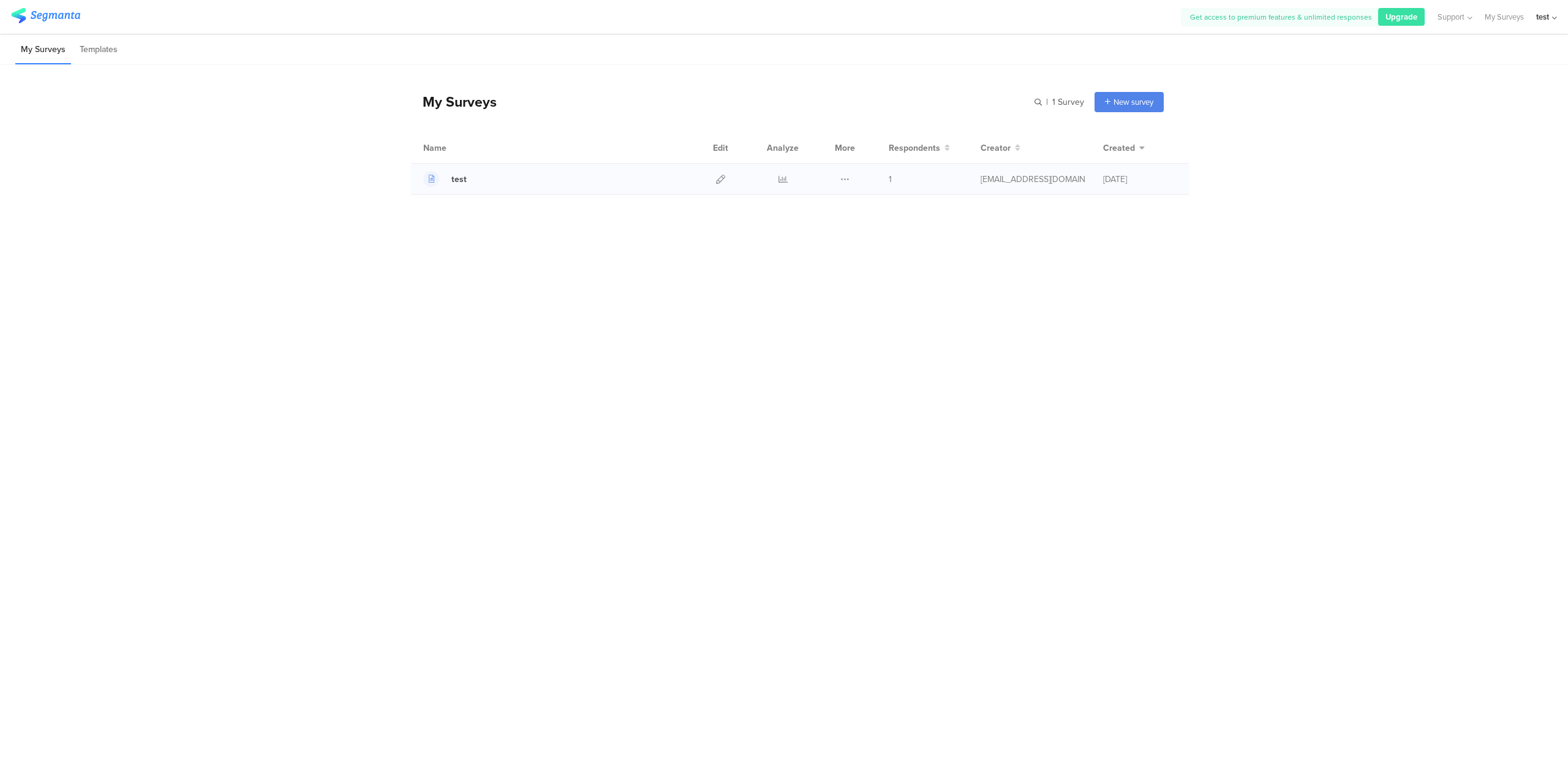
click at [1053, 186] on div "test Duplicate 1" at bounding box center [800, 179] width 779 height 32
click at [451, 183] on div at bounding box center [437, 179] width 28 height 16
click at [1497, 27] on link "My Surveys" at bounding box center [1504, 16] width 39 height 33
click at [427, 177] on div at bounding box center [432, 179] width 16 height 16
click at [724, 180] on icon at bounding box center [720, 179] width 9 height 9
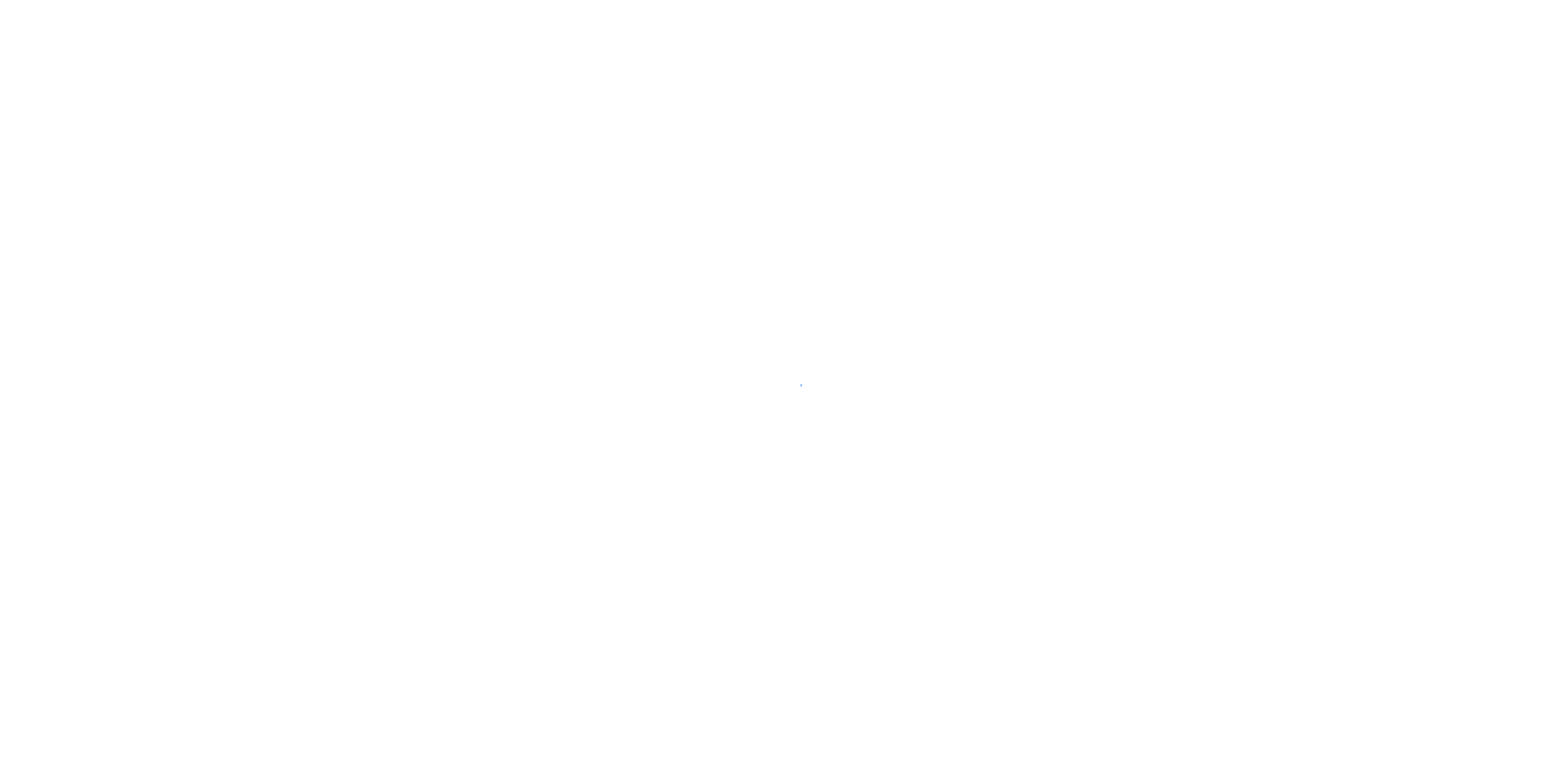
drag, startPoint x: 359, startPoint y: 172, endPoint x: 297, endPoint y: 170, distance: 62.0
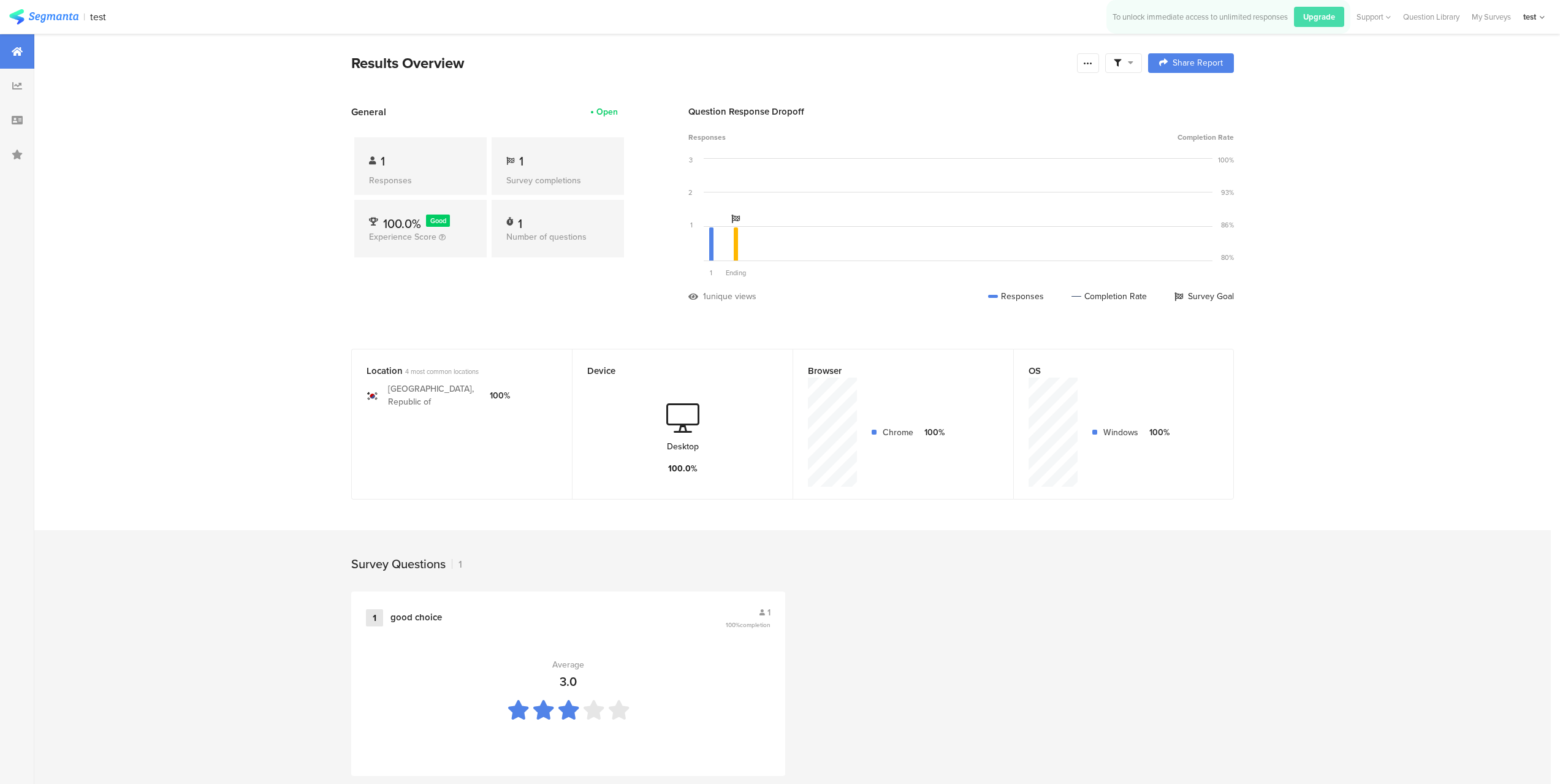
drag, startPoint x: 297, startPoint y: 170, endPoint x: 218, endPoint y: 145, distance: 82.9
click at [218, 145] on section "Results Overview Confidence Level 95 % Preview survey Edit survey Export Result…" at bounding box center [792, 418] width 1517 height 770
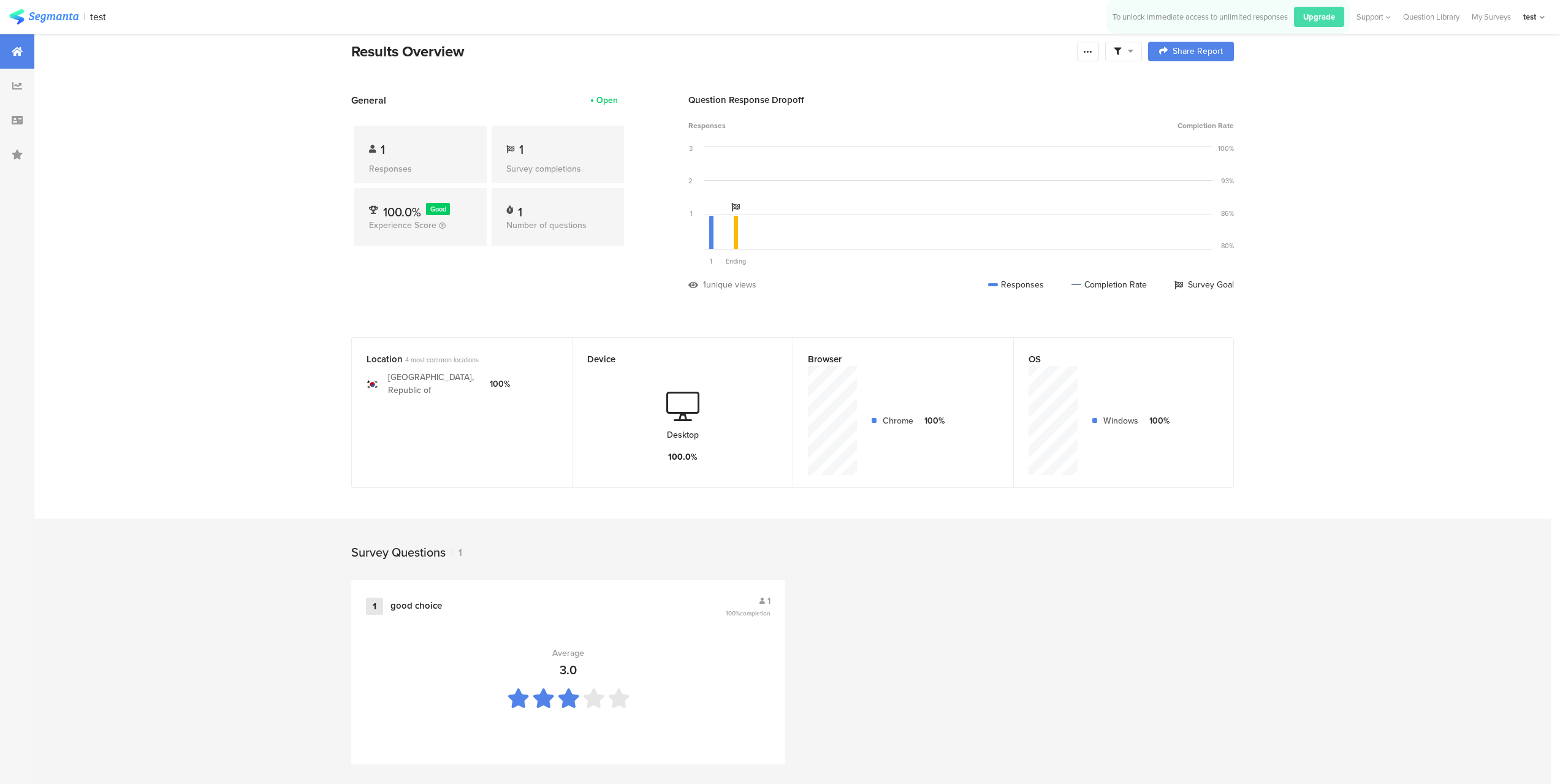
scroll to position [14, 0]
drag, startPoint x: 371, startPoint y: 378, endPoint x: 1137, endPoint y: 412, distance: 766.8
click at [1137, 412] on div "Location 4 most common locations Korea, Republic of 100% Device Desktop 100.0% …" at bounding box center [792, 418] width 981 height 169
click at [1137, 412] on div "Windows" at bounding box center [1121, 417] width 35 height 13
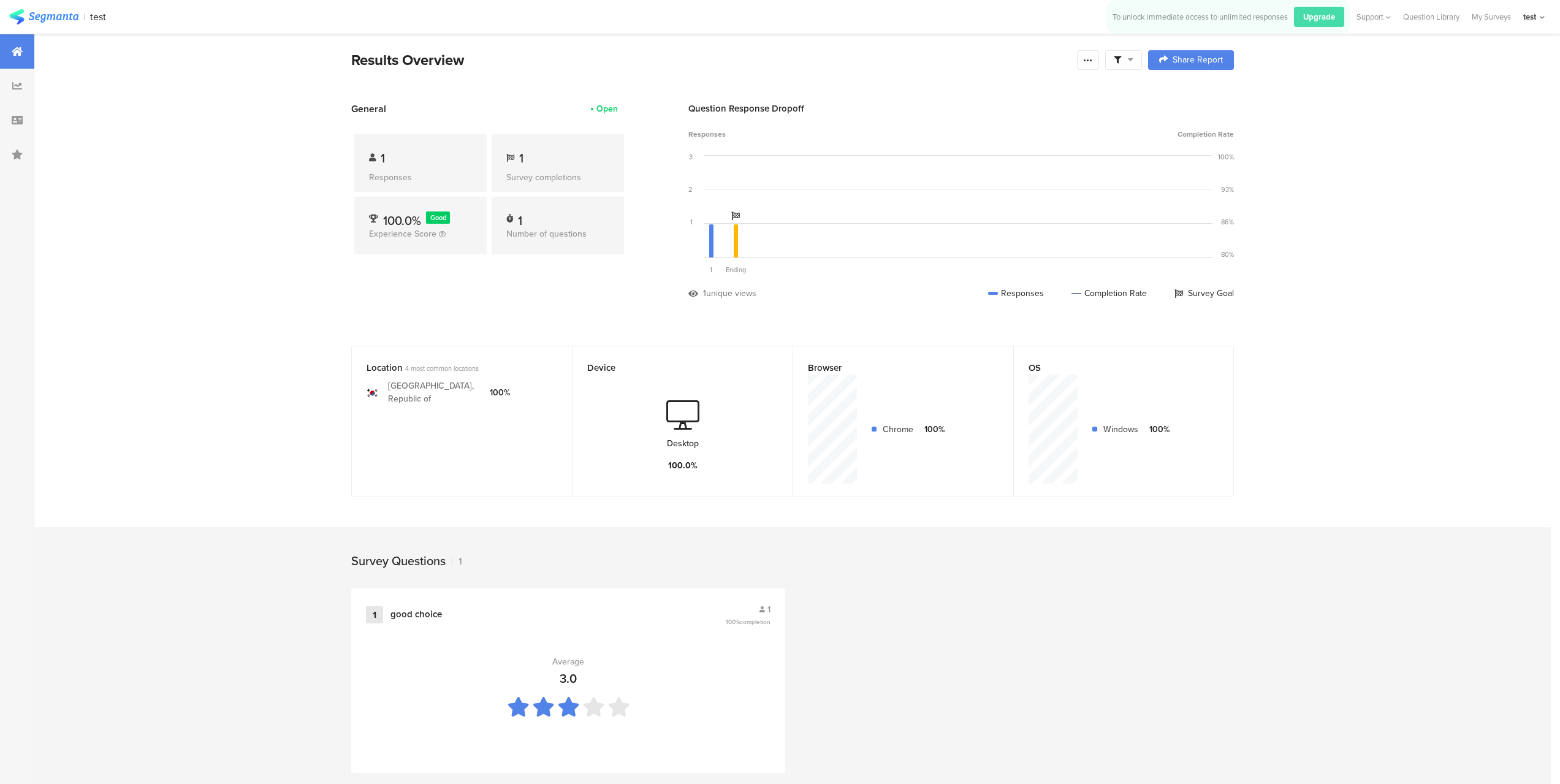
scroll to position [0, 0]
click at [5, 75] on div at bounding box center [17, 86] width 34 height 34
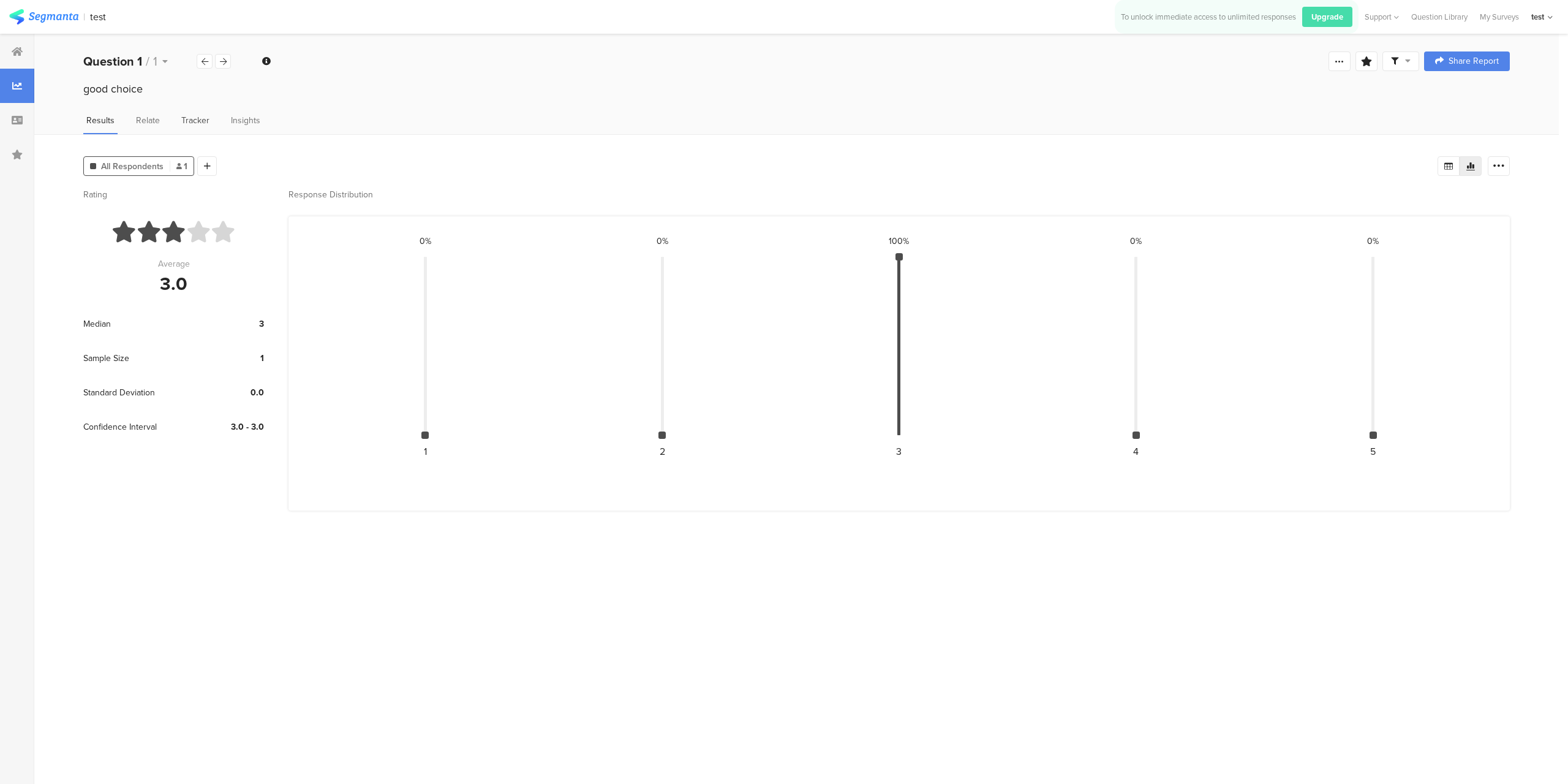
click at [186, 122] on span "Tracker" at bounding box center [195, 120] width 28 height 13
click at [238, 122] on span "Insights" at bounding box center [245, 120] width 29 height 13
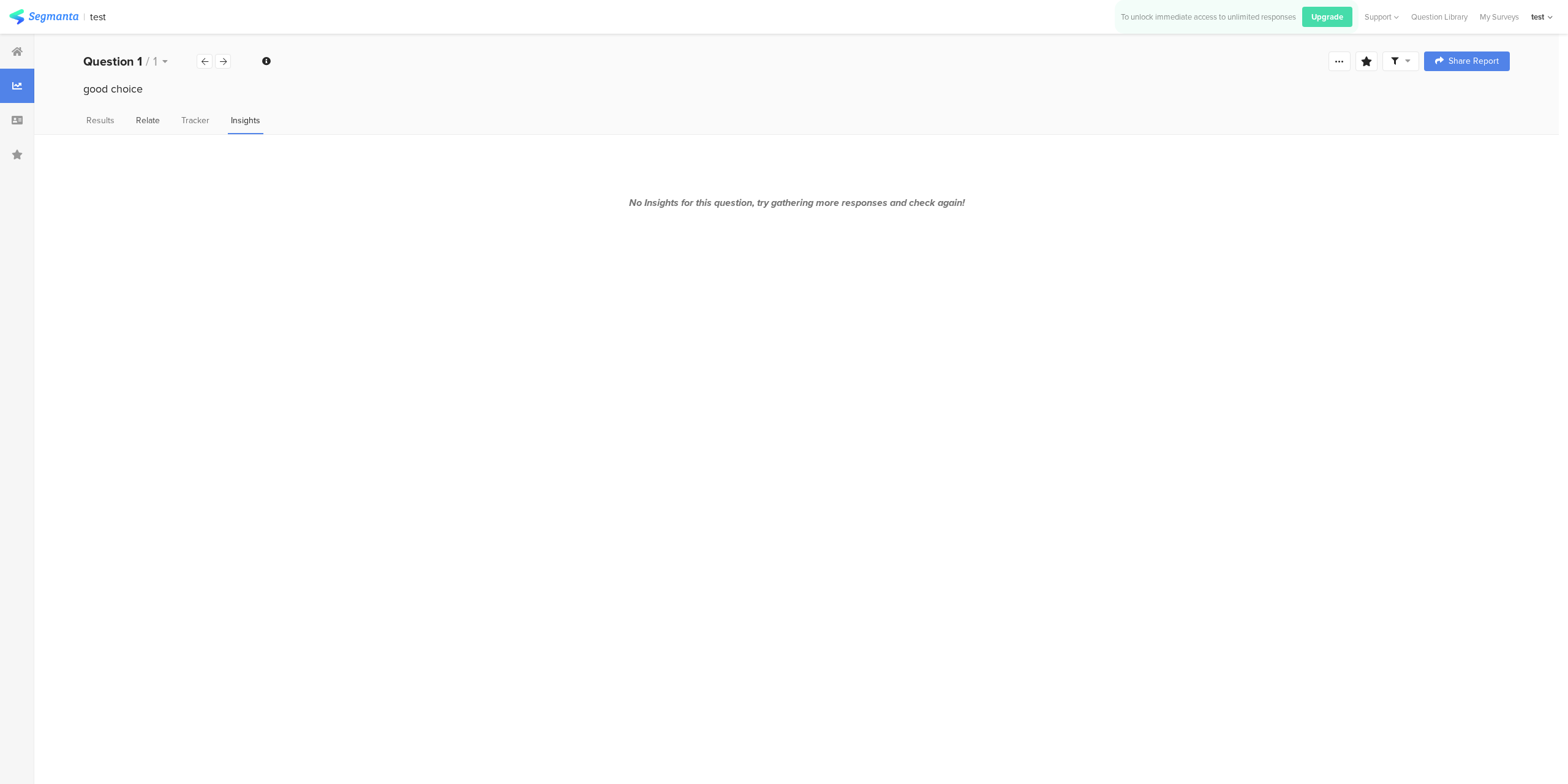
click at [147, 128] on div "Relate" at bounding box center [147, 124] width 30 height 20
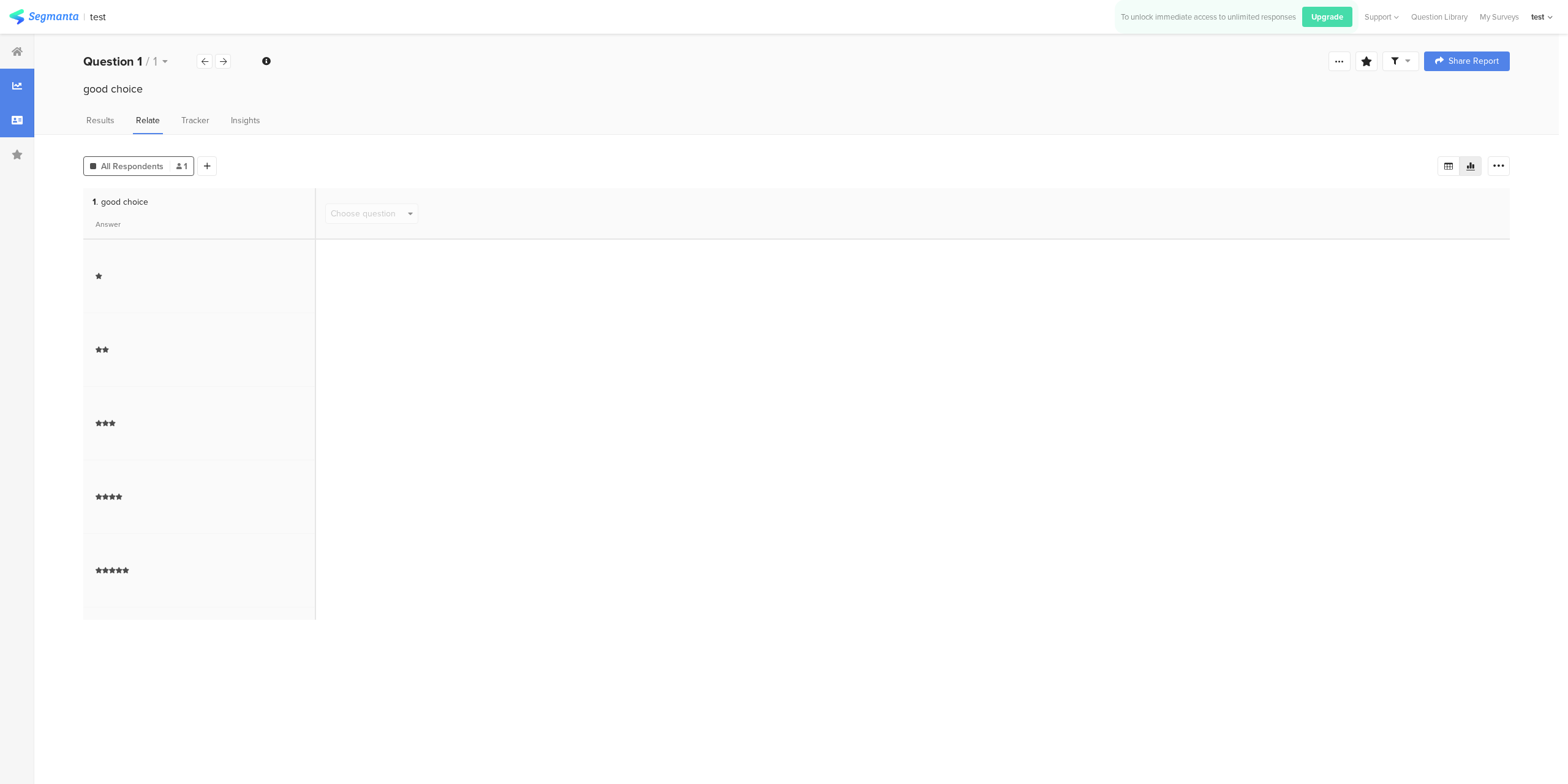
click at [14, 122] on icon at bounding box center [17, 120] width 11 height 10
click at [22, 128] on div at bounding box center [17, 120] width 34 height 34
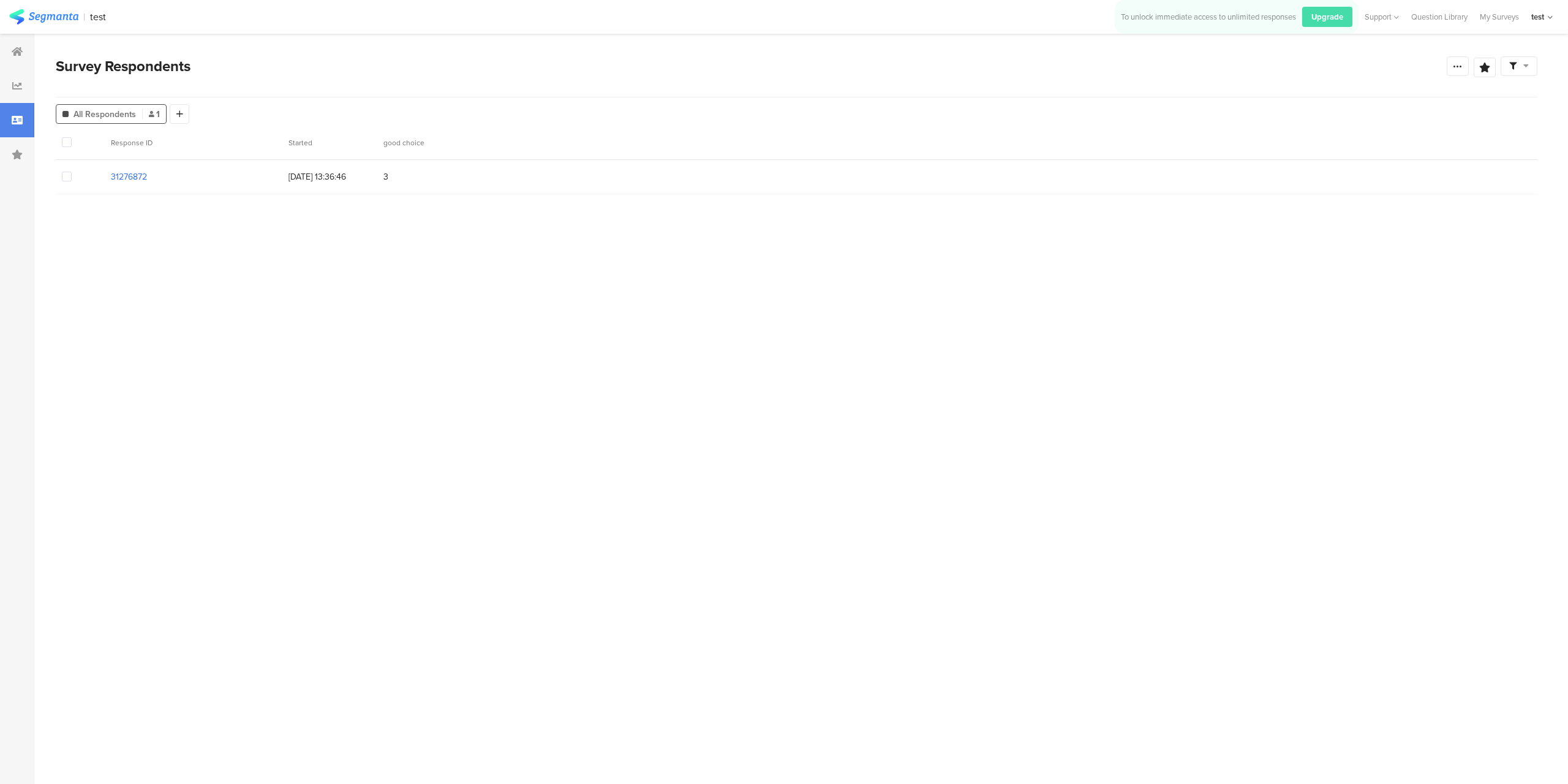
click at [130, 180] on section "31276872" at bounding box center [129, 177] width 36 height 13
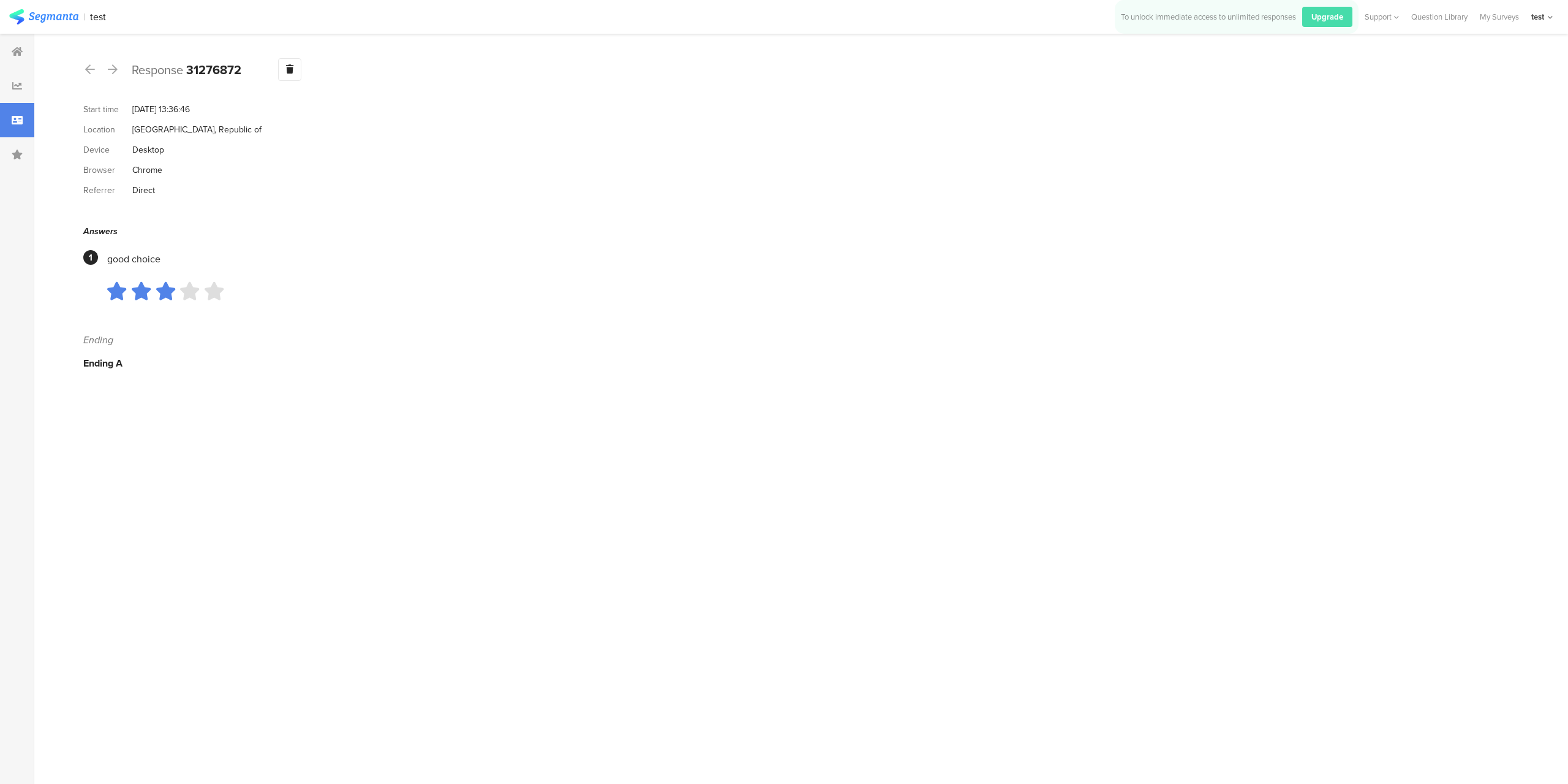
drag, startPoint x: 125, startPoint y: 104, endPoint x: 225, endPoint y: 206, distance: 142.8
click at [225, 206] on section "Start time Oct 01, 2025 at 13:36:46 Location Korea, Republic of Device Desktop …" at bounding box center [796, 234] width 1427 height 271
drag, startPoint x: 158, startPoint y: 189, endPoint x: 77, endPoint y: 105, distance: 116.7
click at [77, 105] on section "Response 31276872 Warning Delete Cancel Start time Oct 01, 2025 at 13:36:46 Loc…" at bounding box center [796, 408] width 1525 height 751
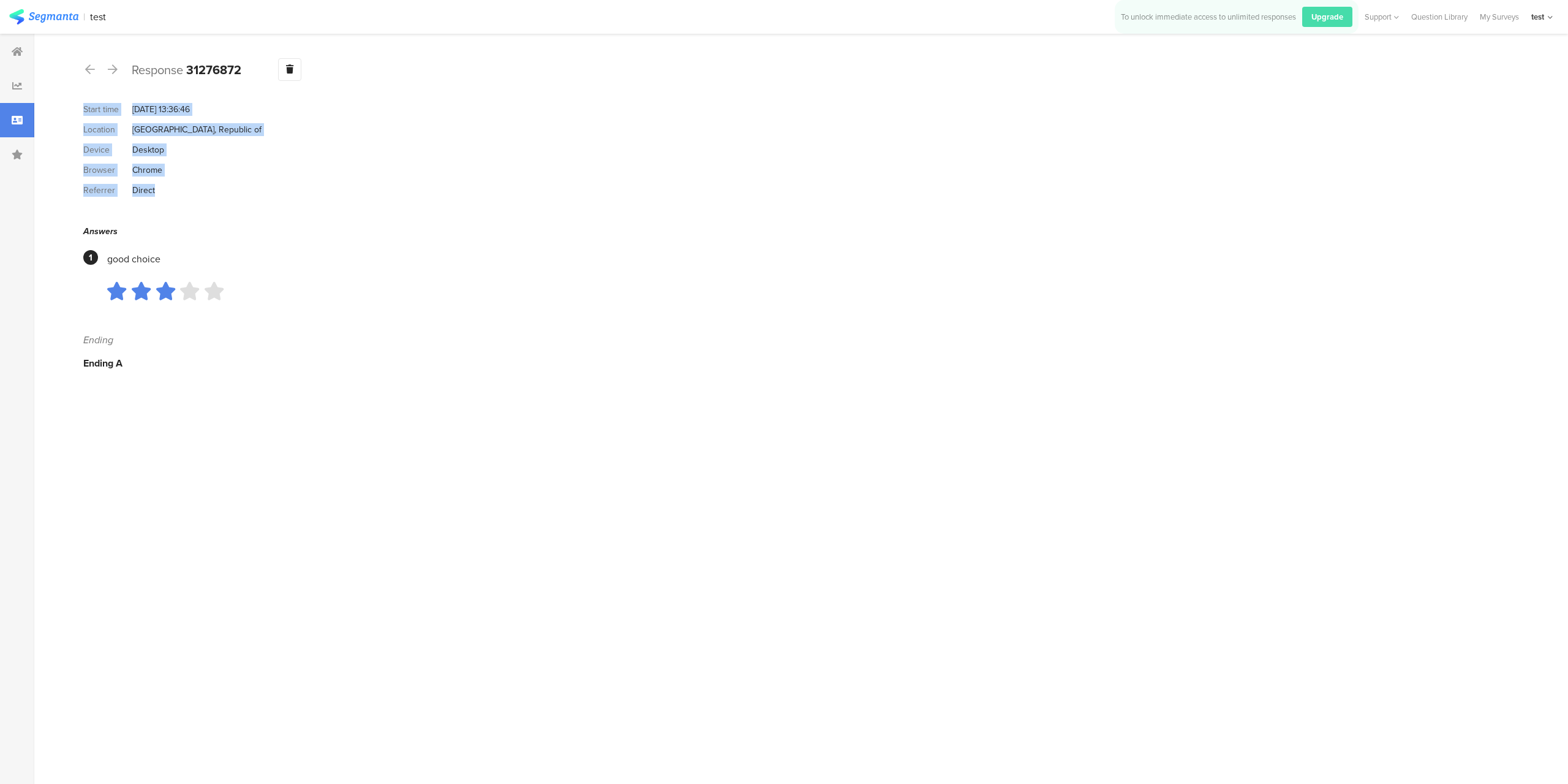
copy section "Start time Oct 01, 2025 at 13:36:46 Location Korea, Republic of Device Desktop …"
click at [809, 160] on div "Browser Chrome" at bounding box center [796, 170] width 1427 height 20
click at [210, 123] on div "Location Korea, Republic of" at bounding box center [796, 129] width 1427 height 20
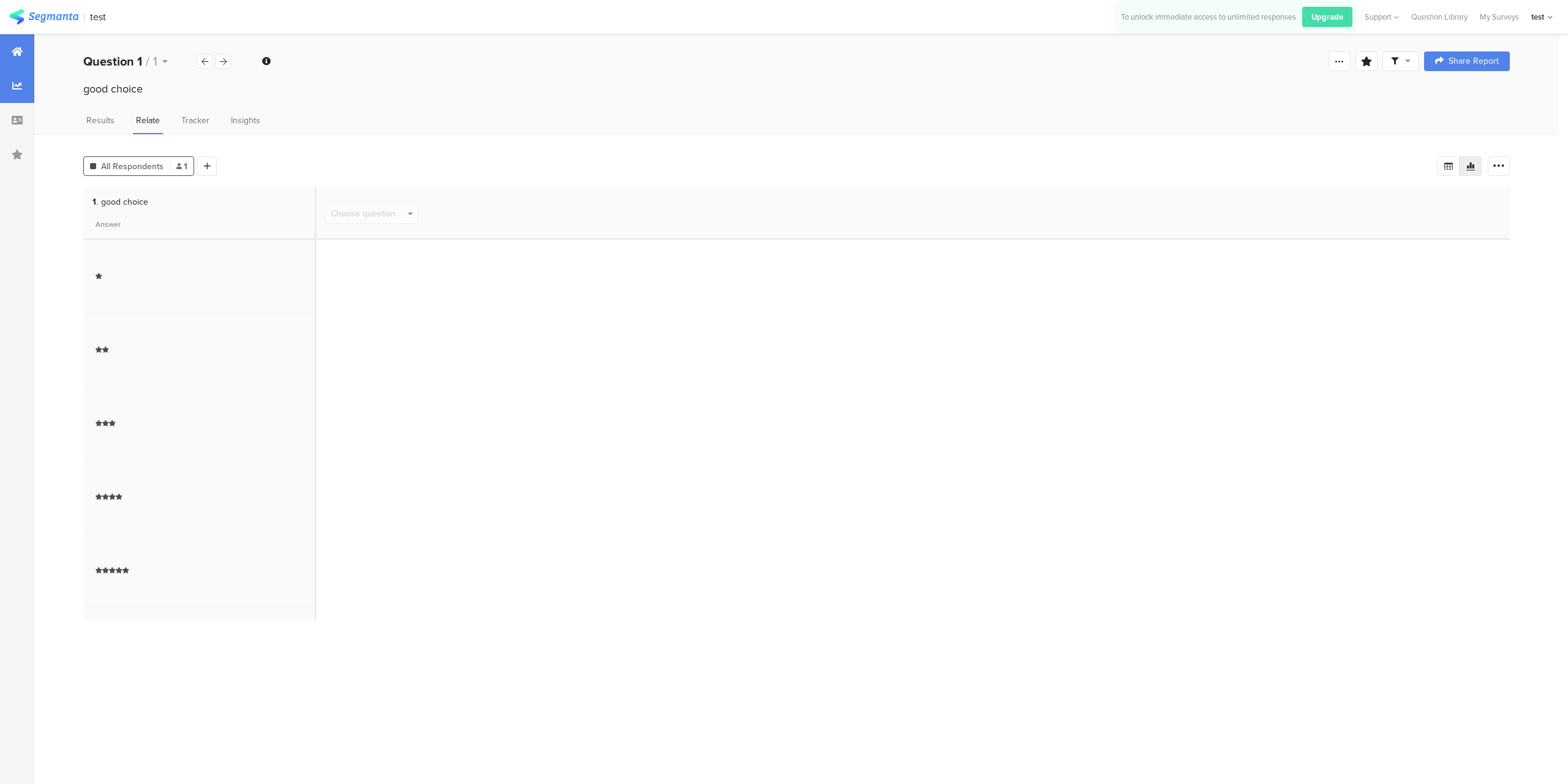
click at [22, 51] on icon at bounding box center [17, 51] width 11 height 10
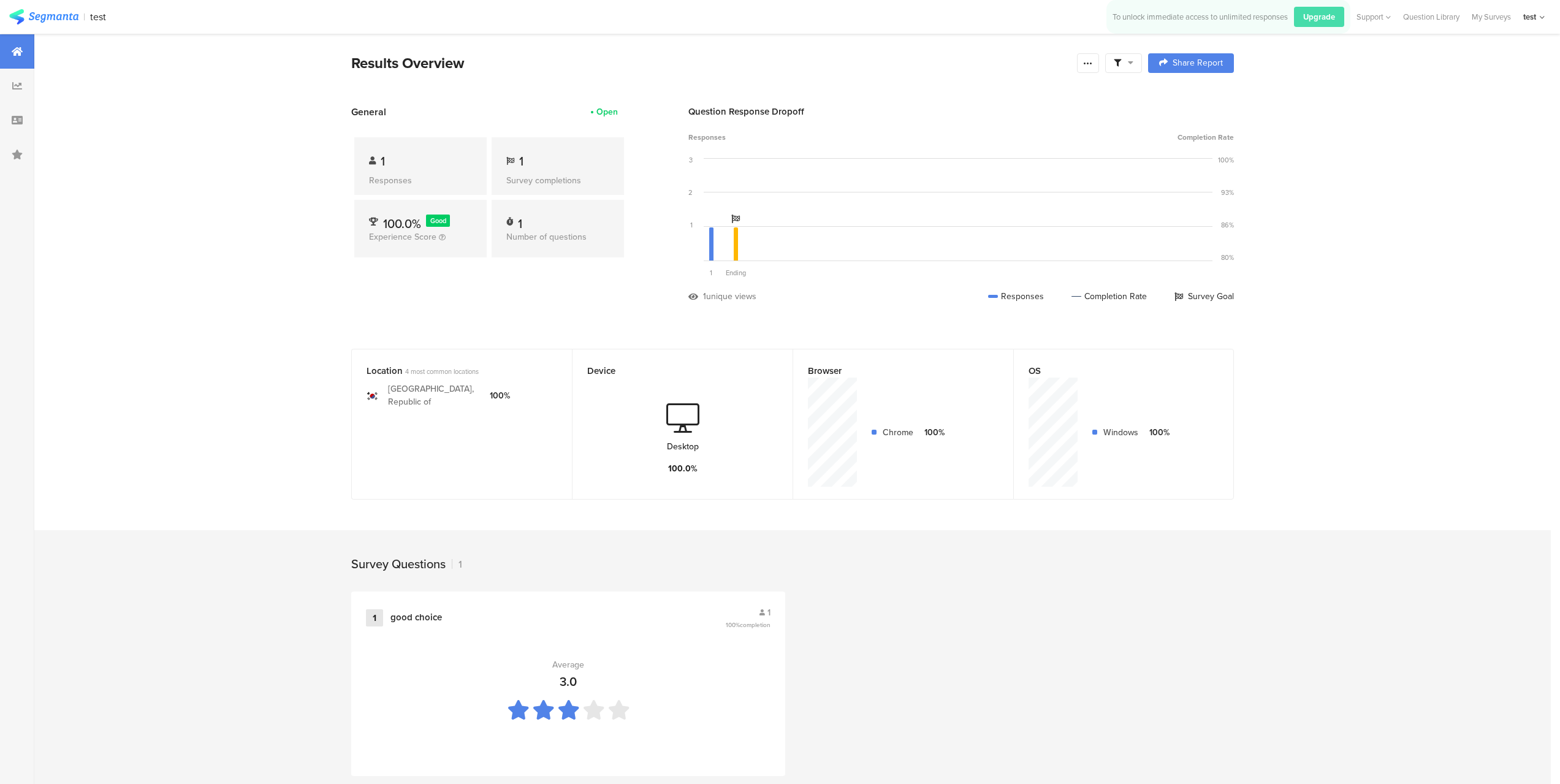
drag, startPoint x: 22, startPoint y: 51, endPoint x: 539, endPoint y: 299, distance: 573.4
click at [539, 299] on div "General Open 1 Responses 1 Survey completions 100.0% Good Experience Score 1 Nu…" at bounding box center [489, 213] width 276 height 216
click at [1098, 65] on div at bounding box center [1087, 63] width 22 height 20
click at [973, 217] on div "Purge results" at bounding box center [960, 215] width 51 height 13
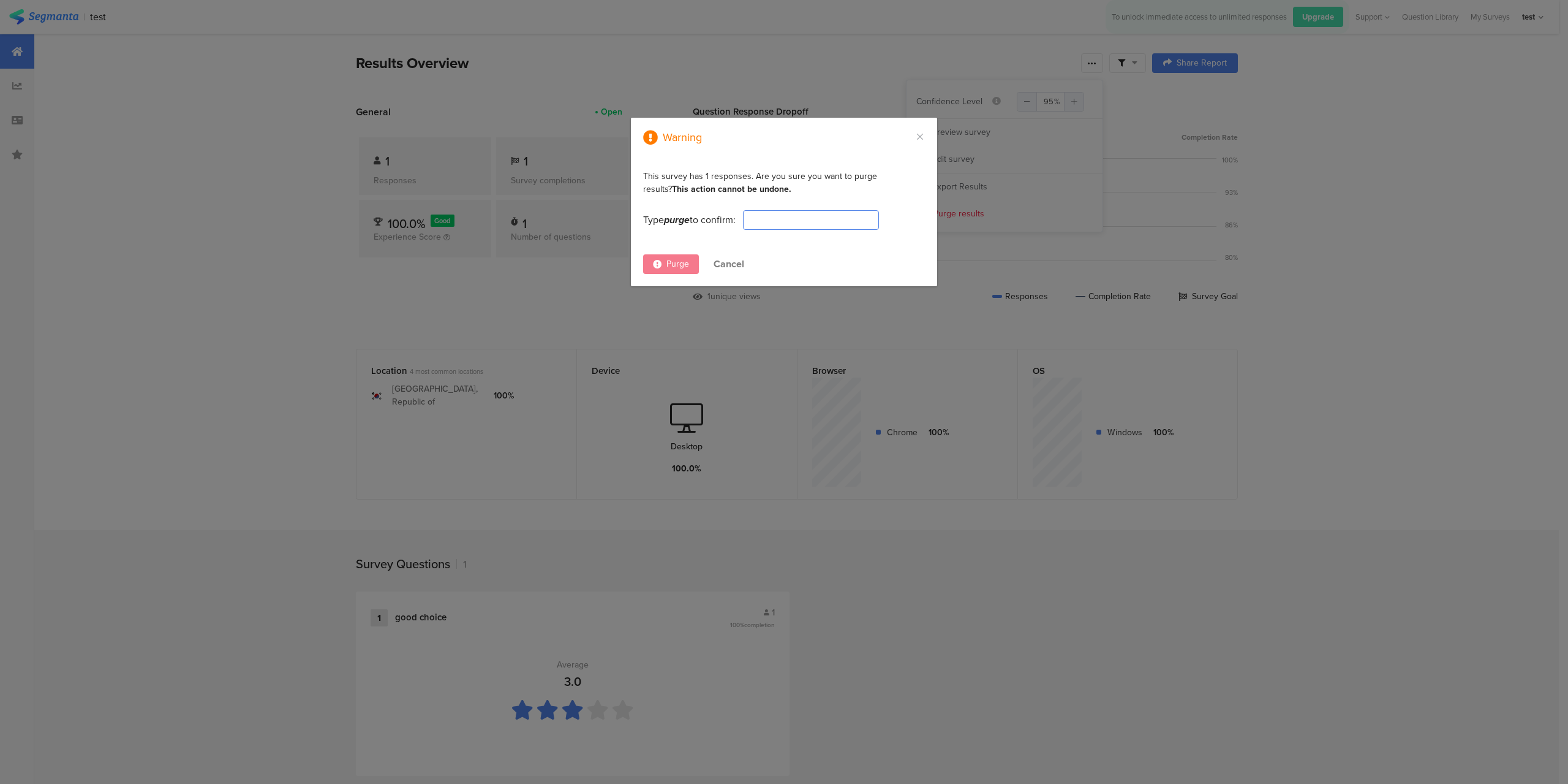
click at [729, 262] on div "Cancel" at bounding box center [729, 264] width 31 height 14
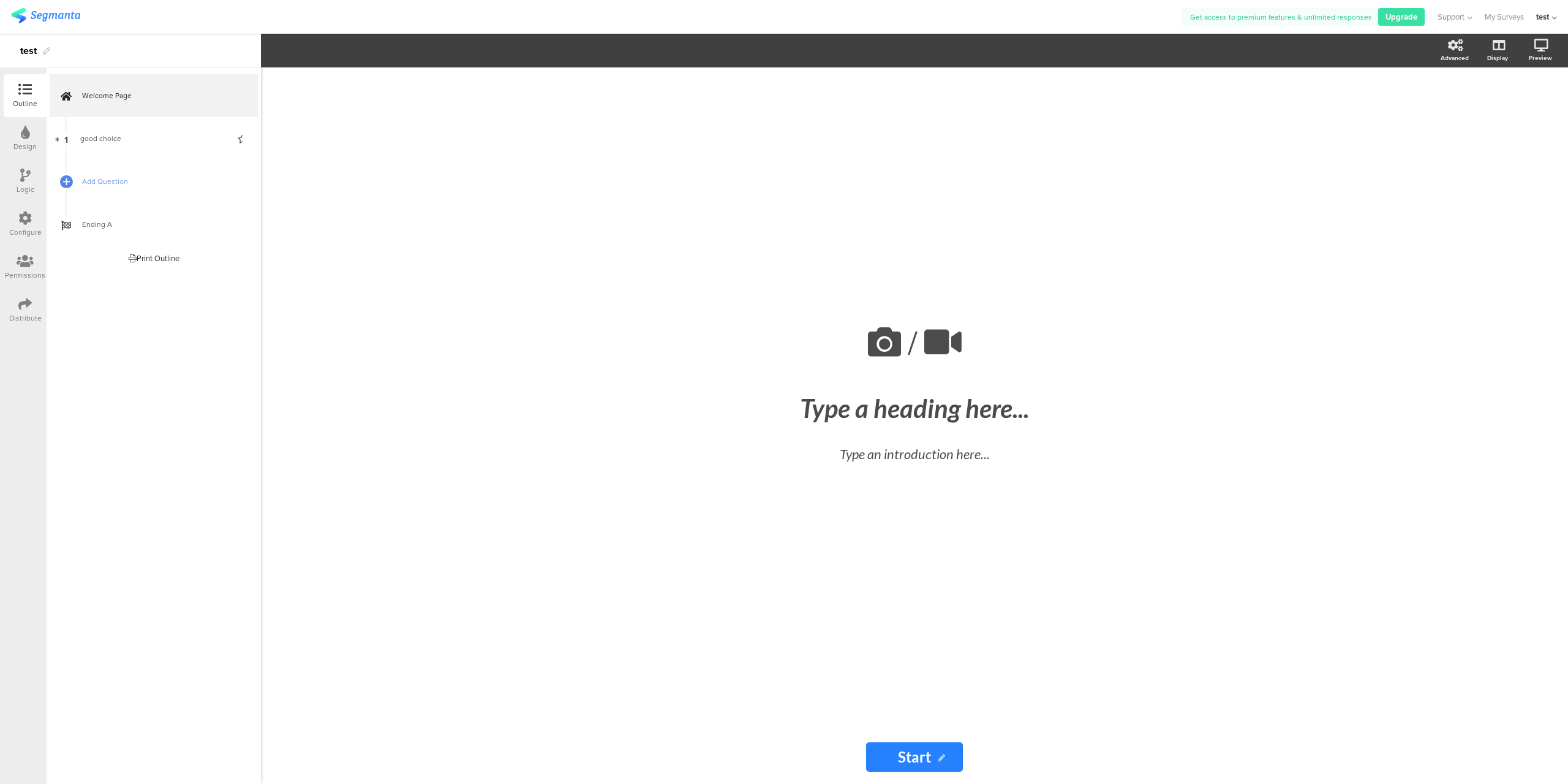
click at [26, 225] on div at bounding box center [24, 219] width 14 height 15
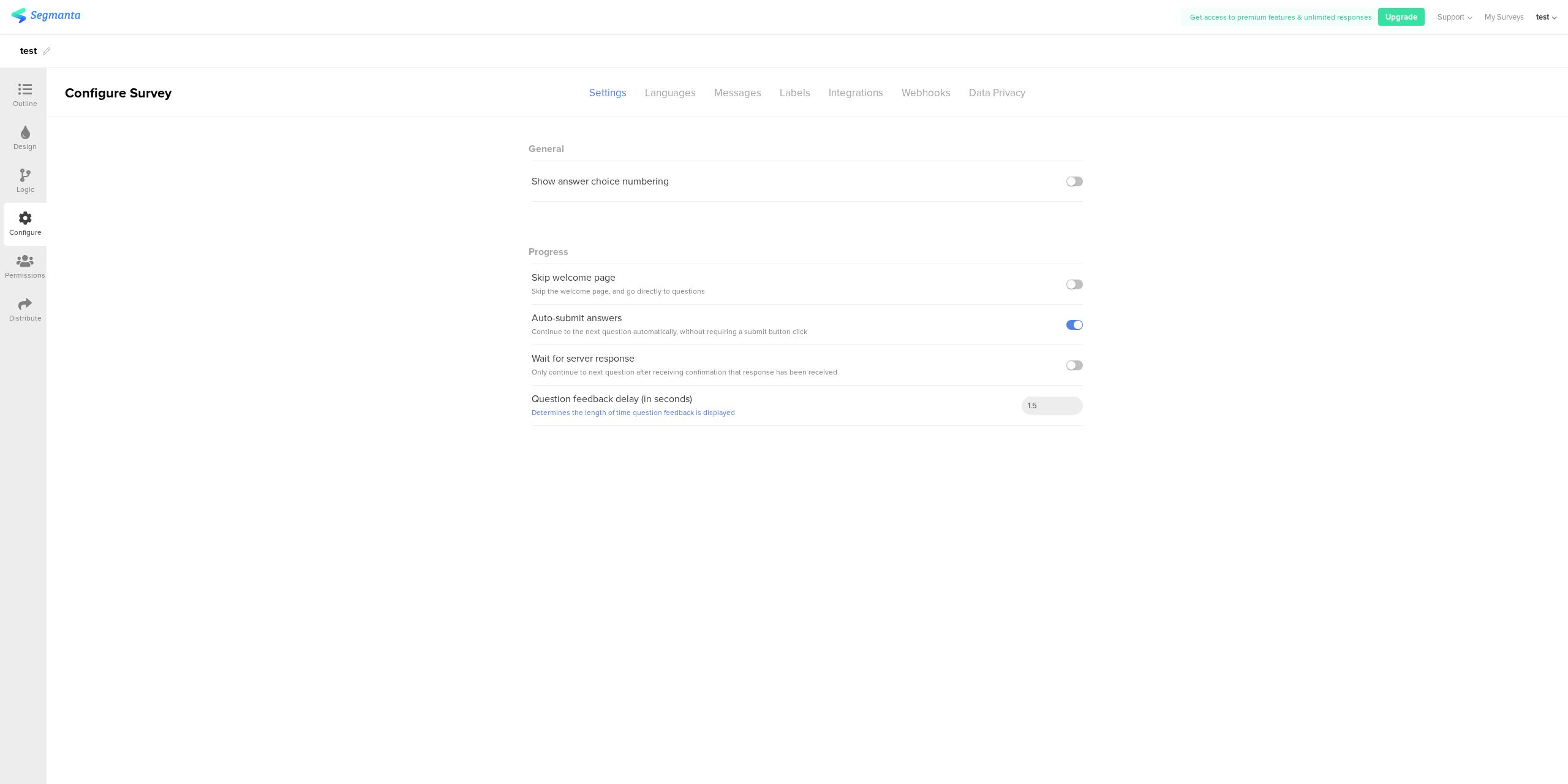
click at [33, 264] on div at bounding box center [24, 262] width 41 height 15
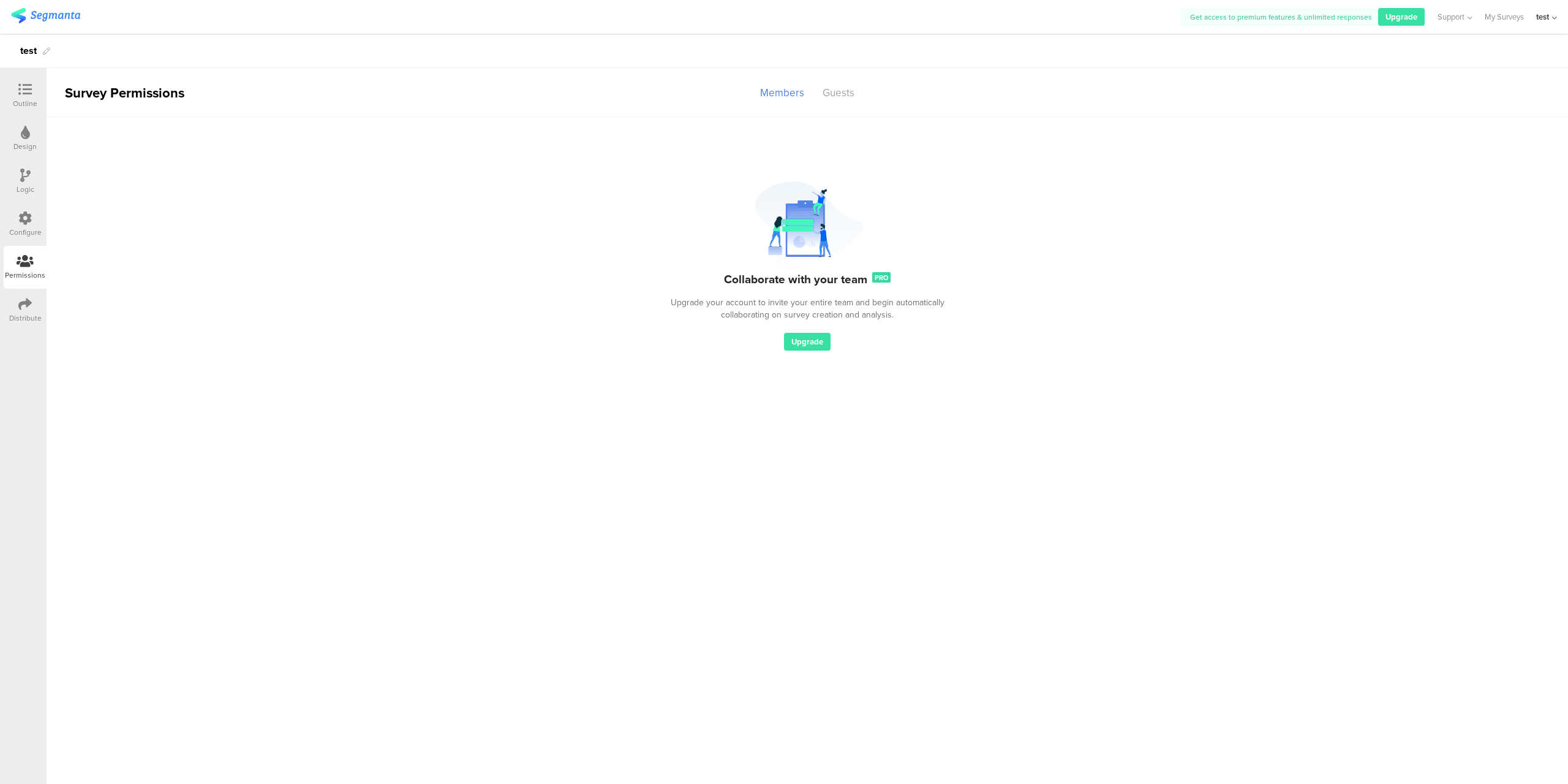
click at [27, 306] on icon at bounding box center [24, 303] width 14 height 14
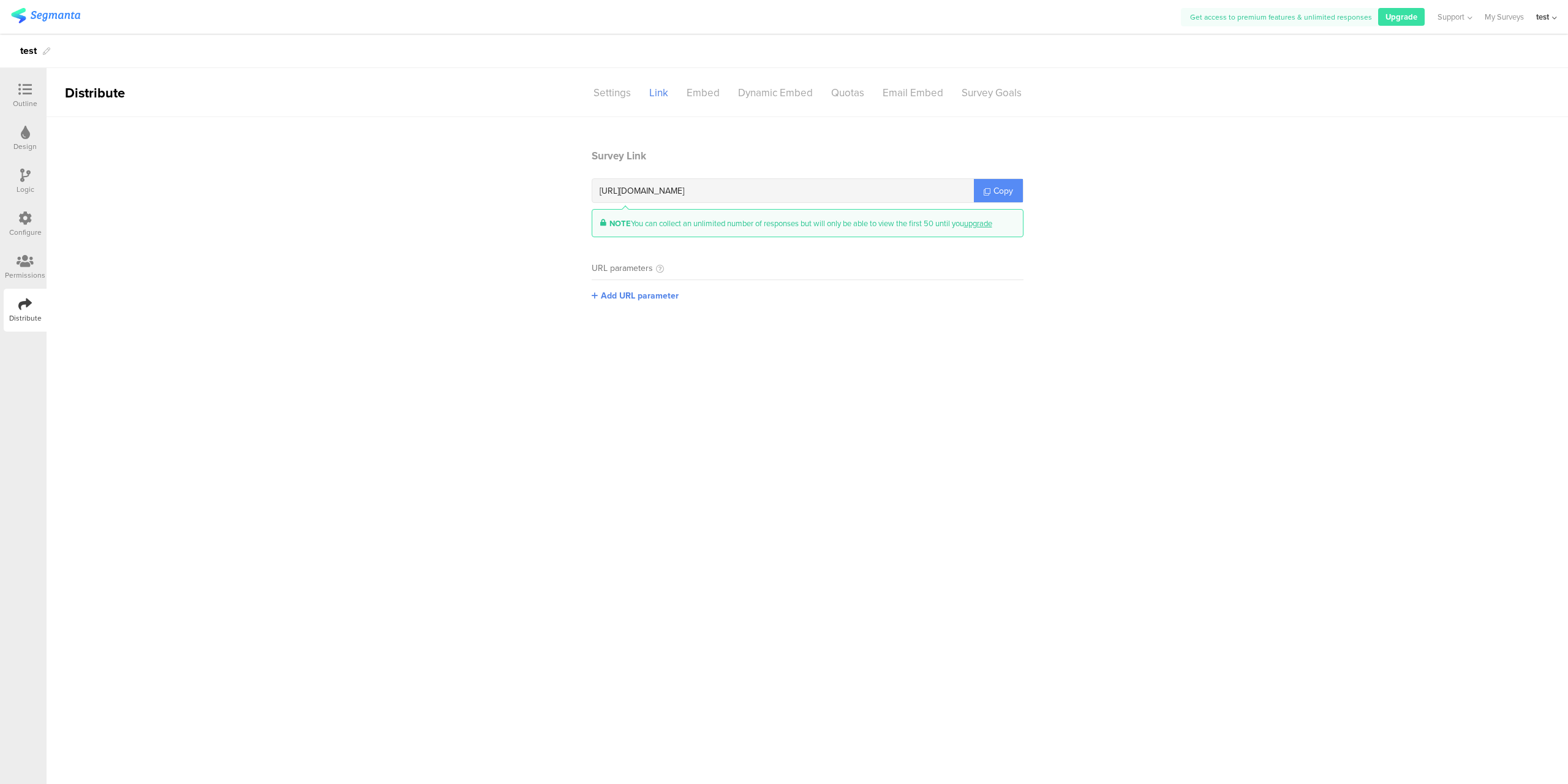
click at [992, 189] on link "Copy" at bounding box center [998, 191] width 49 height 24
click at [1000, 185] on span "Copy" at bounding box center [1003, 191] width 20 height 13
click at [985, 188] on icon at bounding box center [986, 191] width 6 height 6
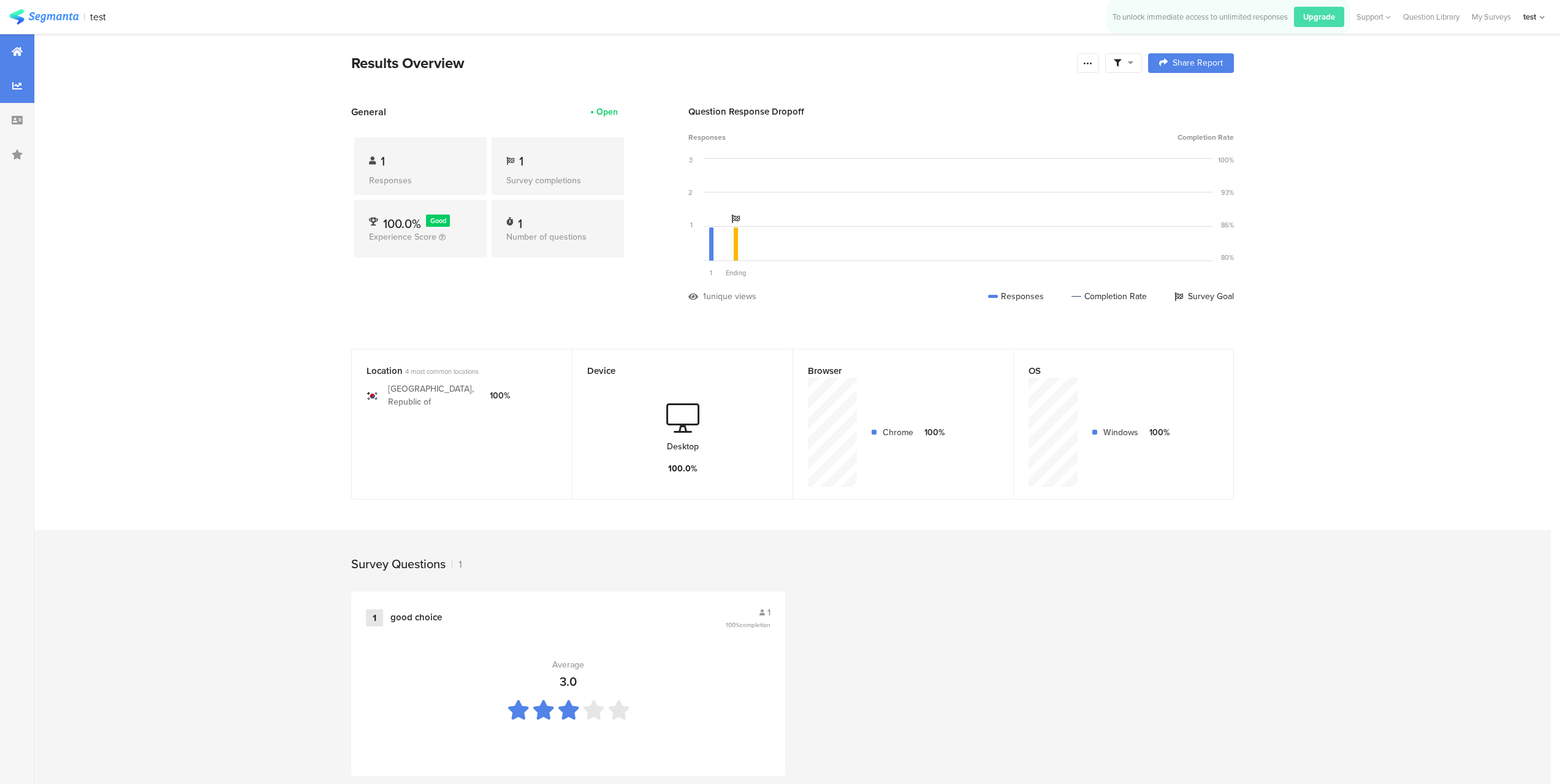
click at [0, 82] on div at bounding box center [17, 86] width 34 height 34
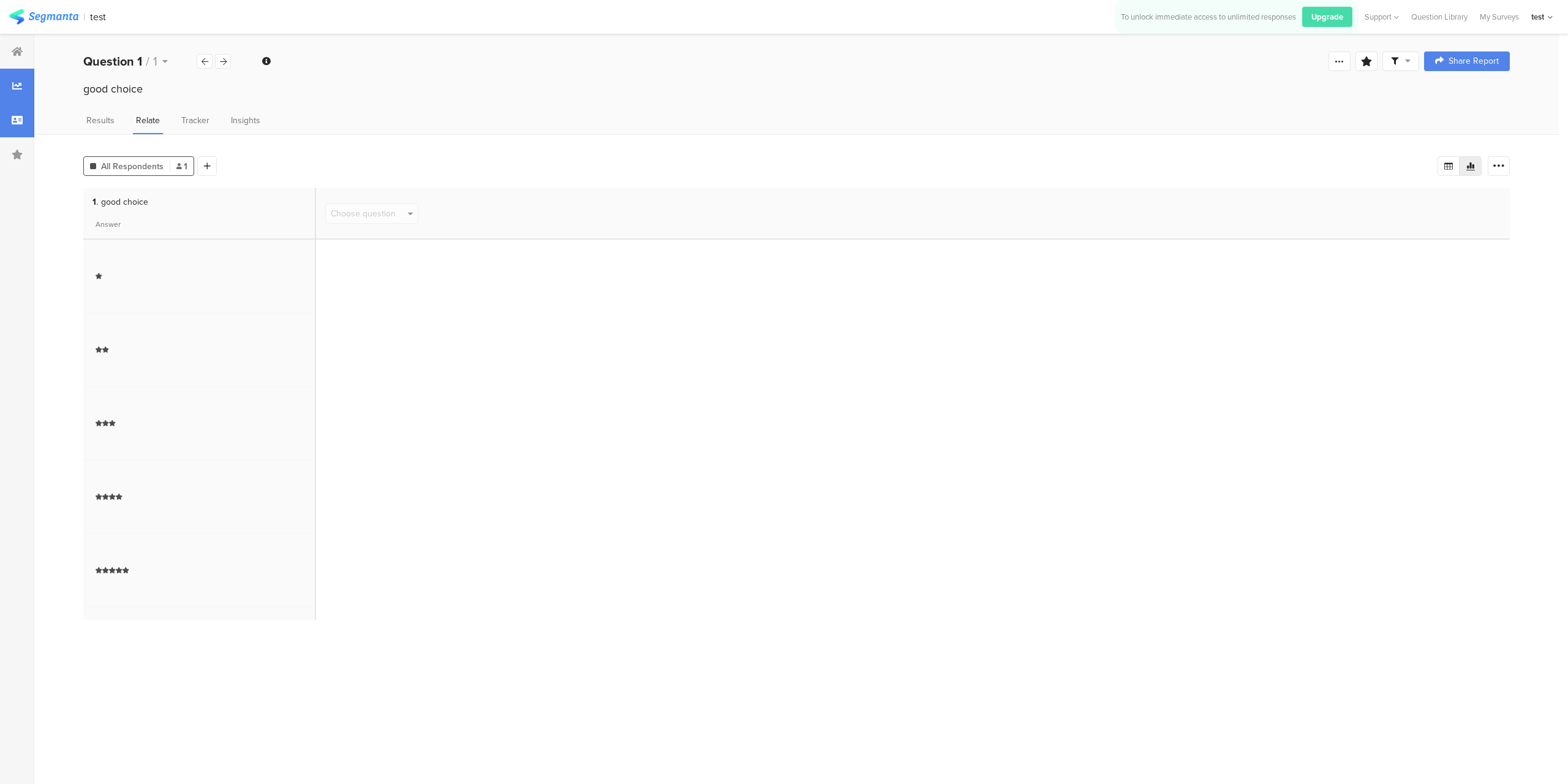
click at [18, 132] on div at bounding box center [17, 120] width 34 height 34
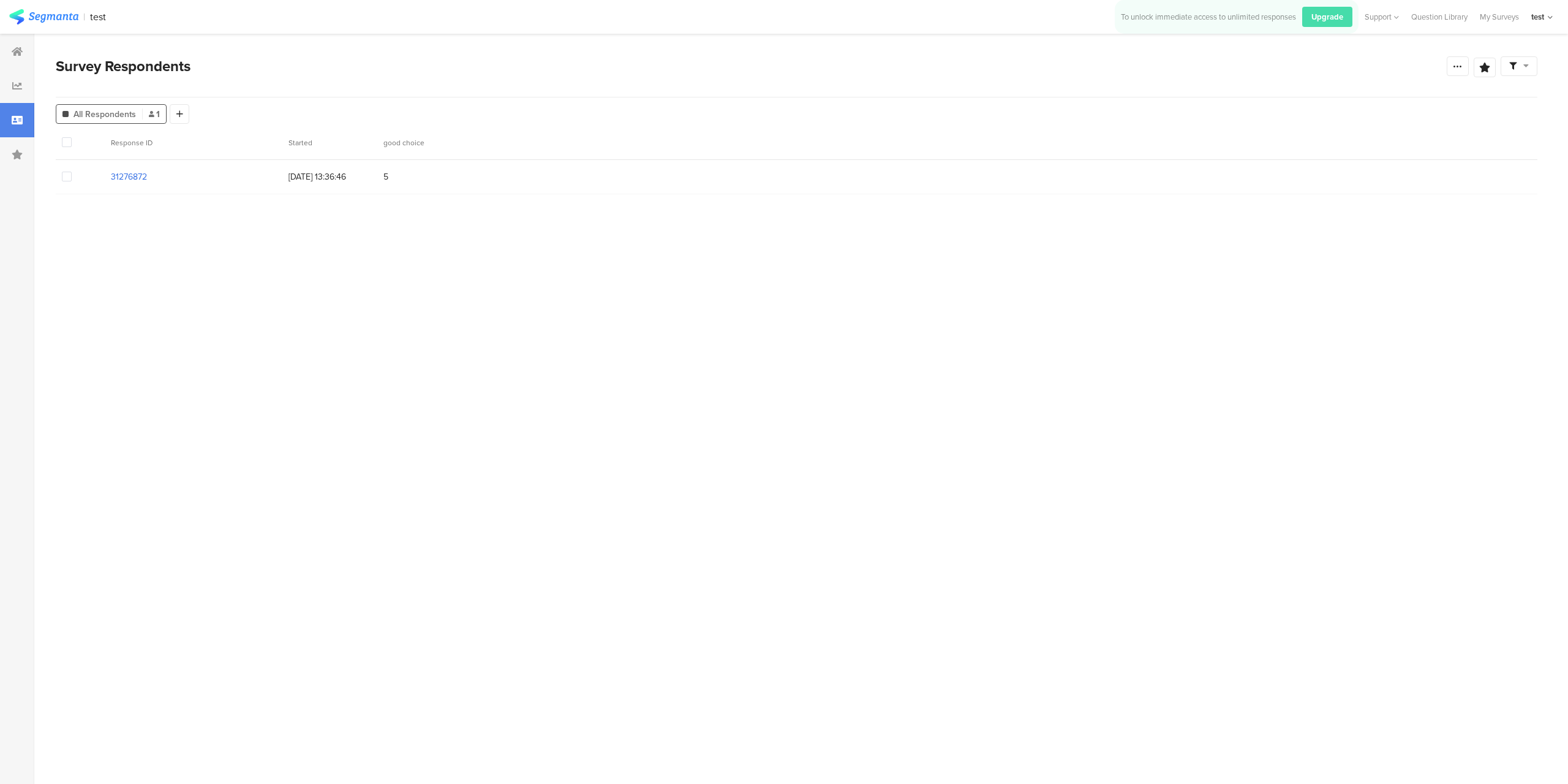
click at [138, 181] on section "31276872" at bounding box center [129, 177] width 36 height 13
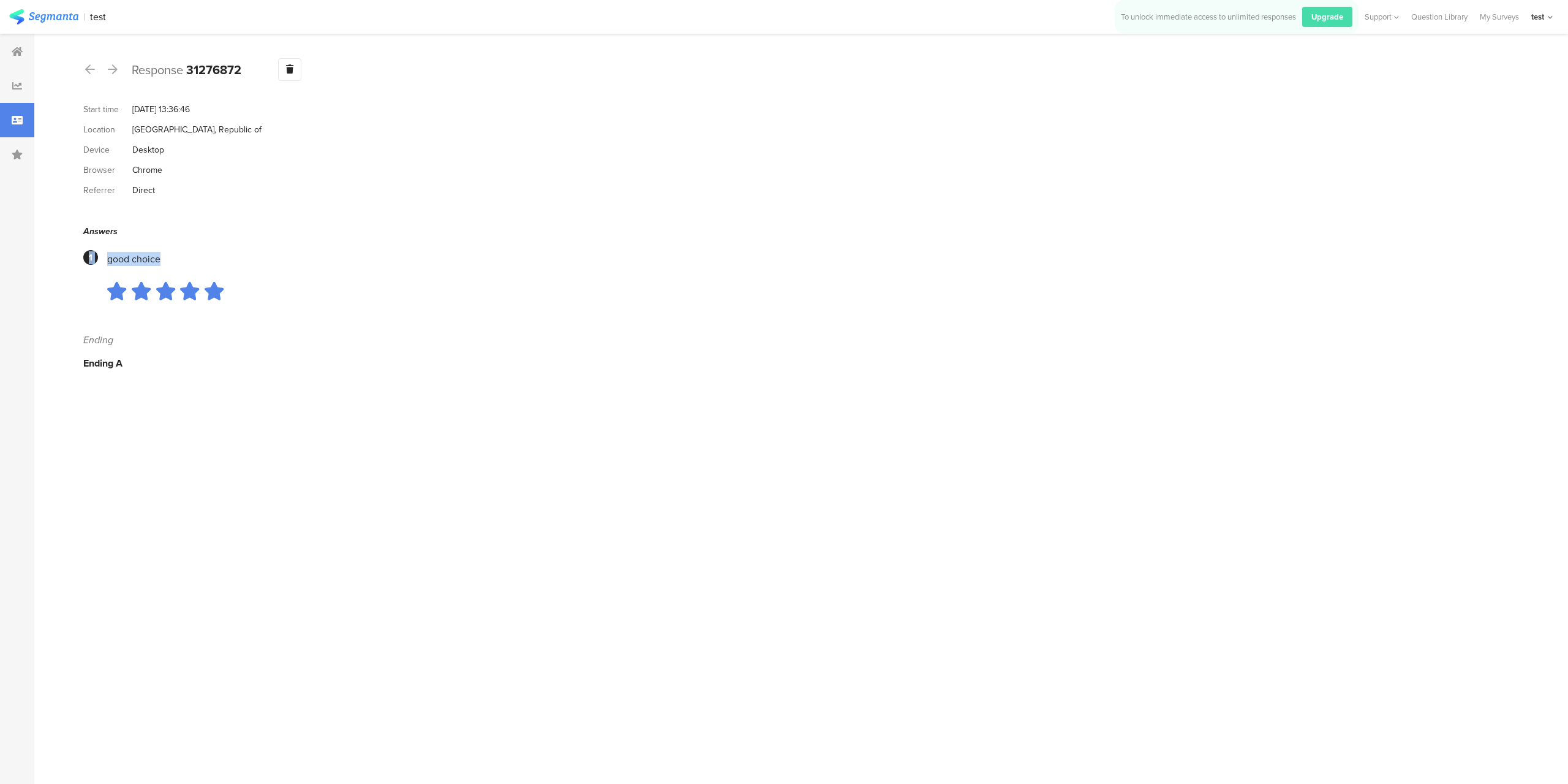
drag, startPoint x: 83, startPoint y: 244, endPoint x: 272, endPoint y: 292, distance: 195.0
click at [272, 292] on div "Answers 1 good choice" at bounding box center [796, 271] width 1427 height 92
click at [272, 292] on section at bounding box center [808, 292] width 1402 height 52
click at [14, 116] on icon at bounding box center [17, 120] width 11 height 10
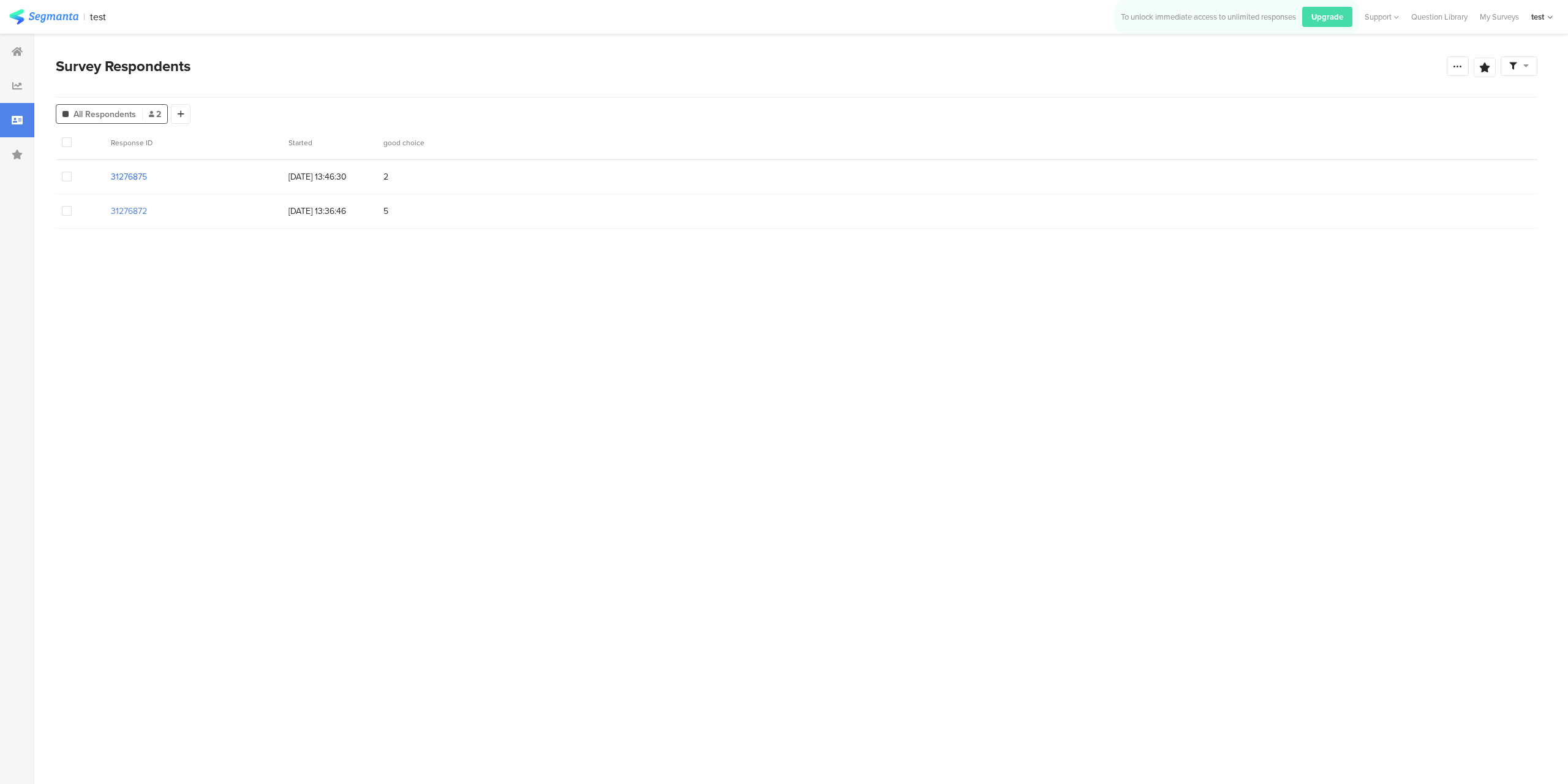
click at [125, 176] on section "31276875" at bounding box center [129, 177] width 36 height 13
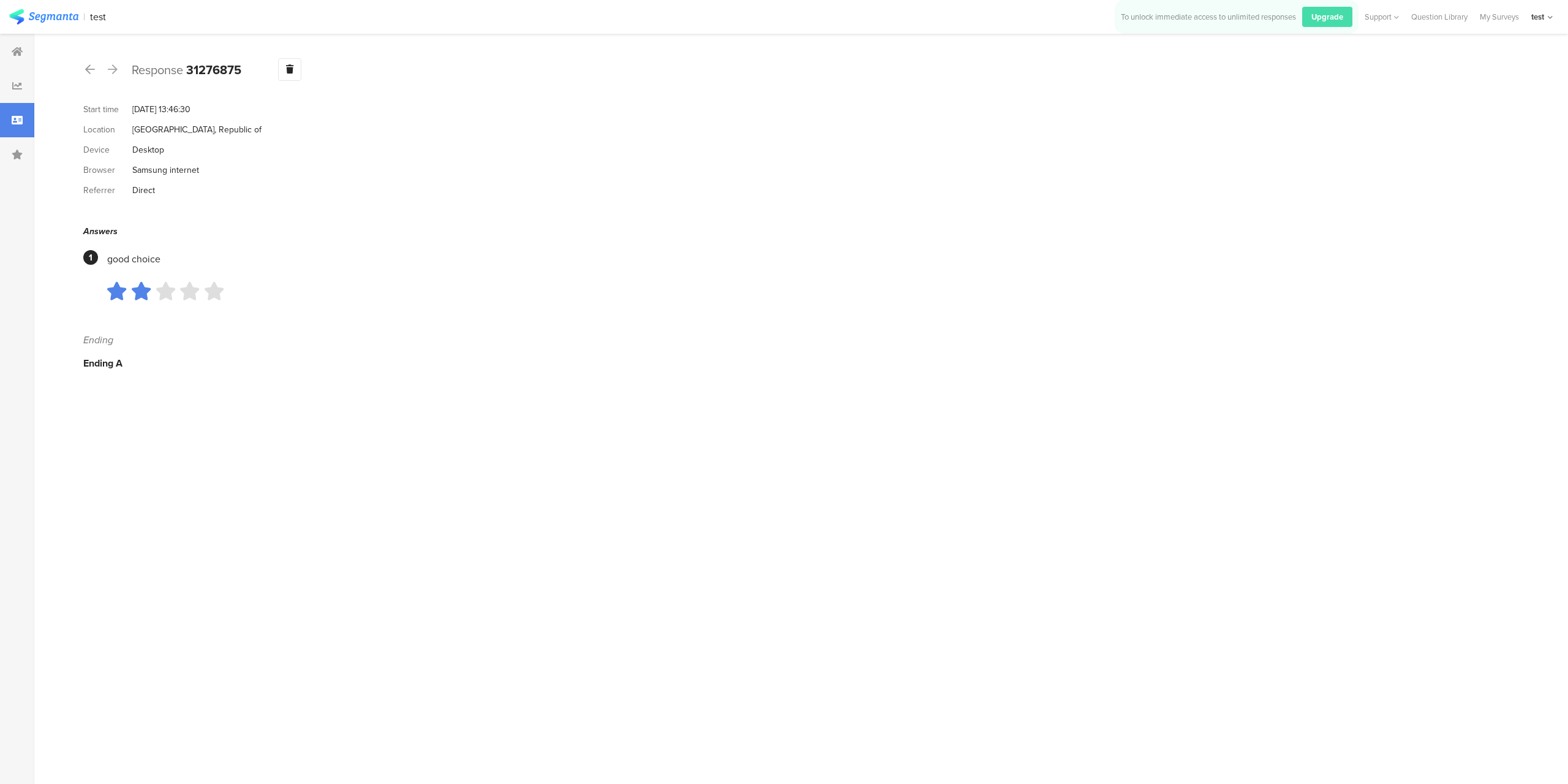
drag, startPoint x: 498, startPoint y: 422, endPoint x: 506, endPoint y: 280, distance: 142.2
click at [498, 420] on section "Response 31276875 Warning Delete Cancel Start time Oct 01, 2025 at 13:46:30 Loc…" at bounding box center [796, 408] width 1525 height 751
click at [3, 91] on div at bounding box center [17, 86] width 34 height 34
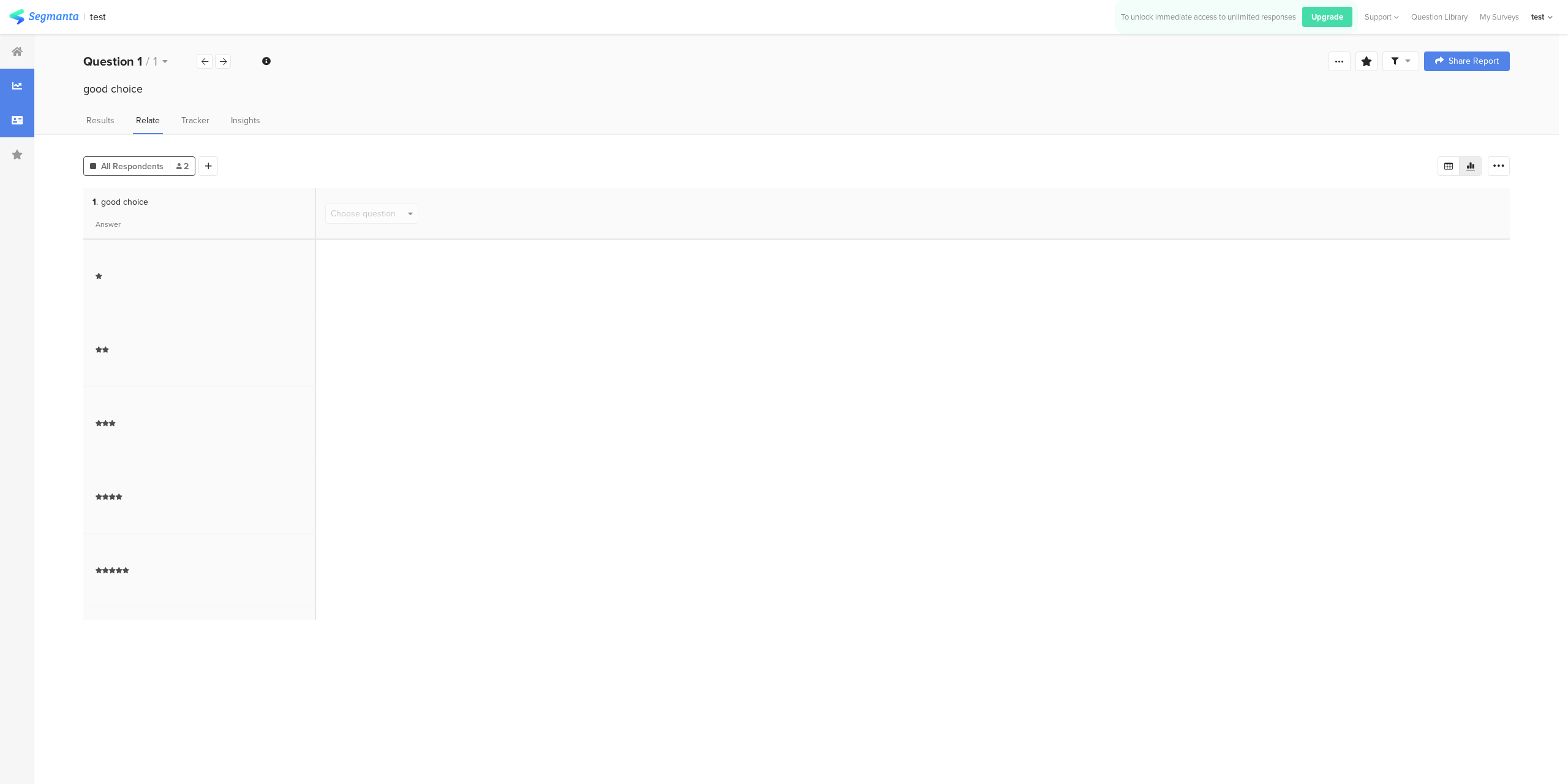
click at [16, 131] on div at bounding box center [17, 120] width 34 height 34
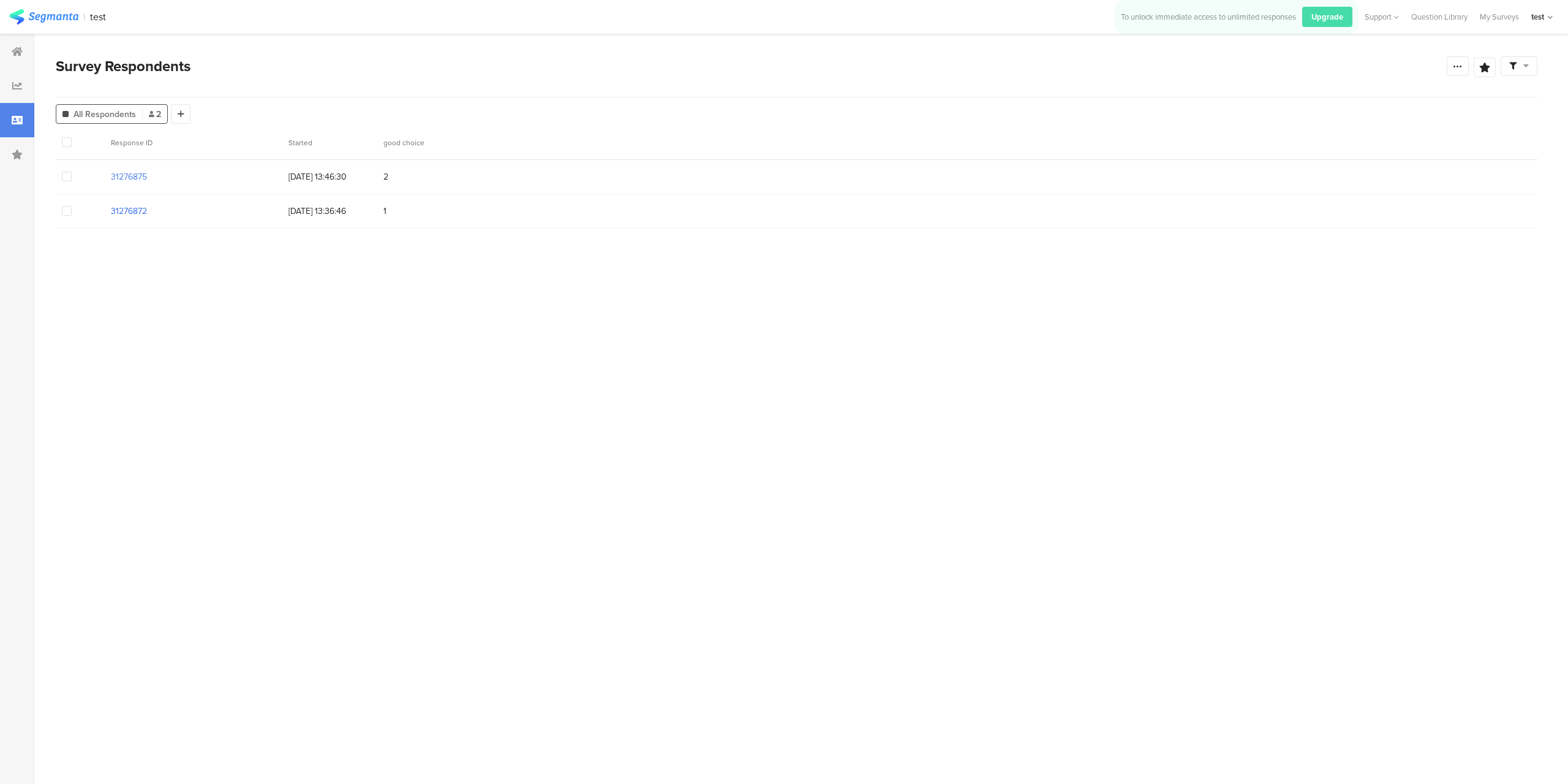
click at [139, 208] on section "31276872" at bounding box center [129, 211] width 36 height 13
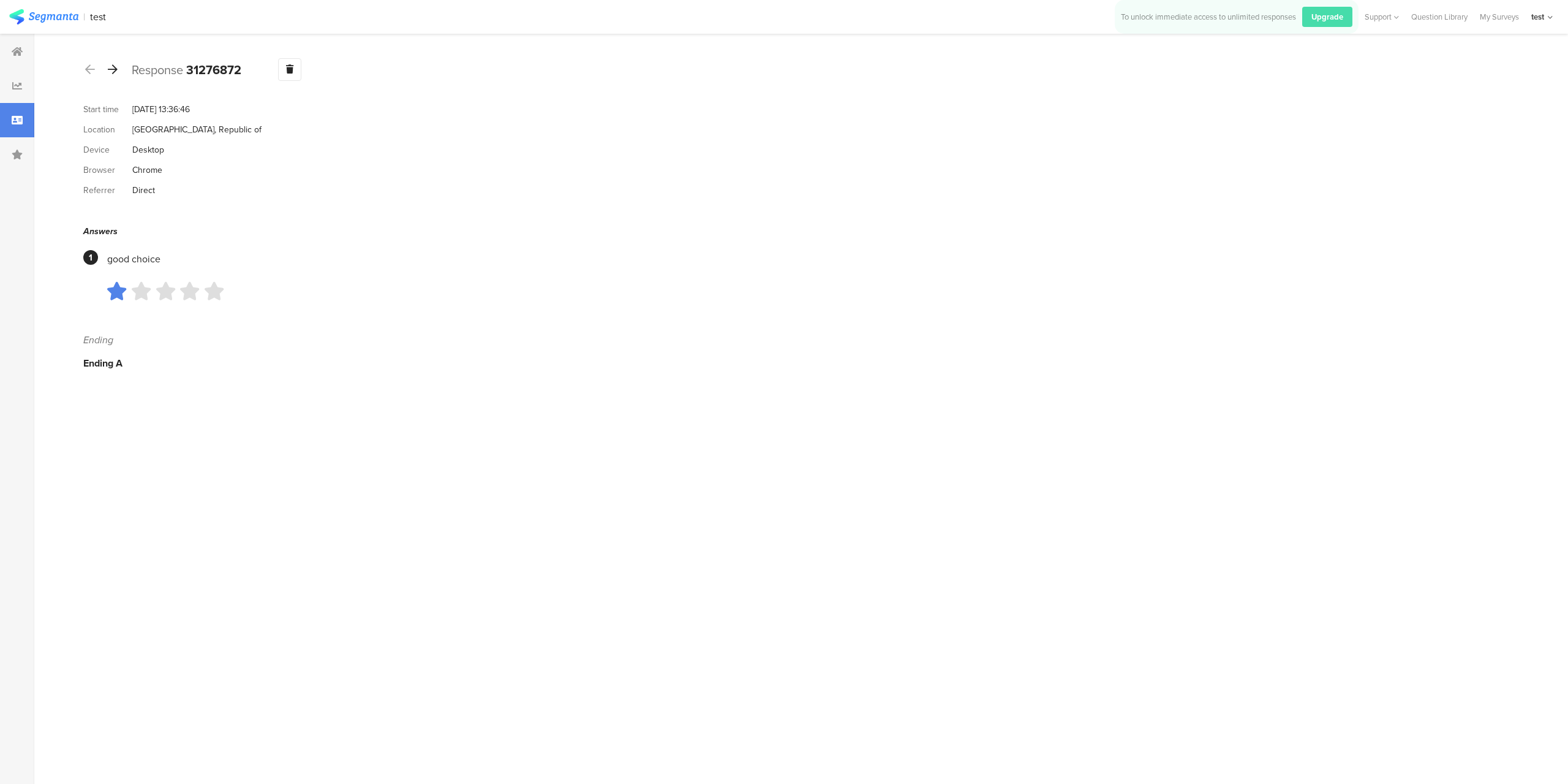
click at [113, 70] on icon at bounding box center [112, 69] width 10 height 11
click at [93, 72] on icon at bounding box center [90, 69] width 10 height 11
click at [123, 73] on div "Response 31276872 Warning Delete Cancel" at bounding box center [796, 69] width 1427 height 23
click at [107, 72] on div at bounding box center [112, 70] width 14 height 20
click at [90, 73] on icon at bounding box center [90, 69] width 10 height 11
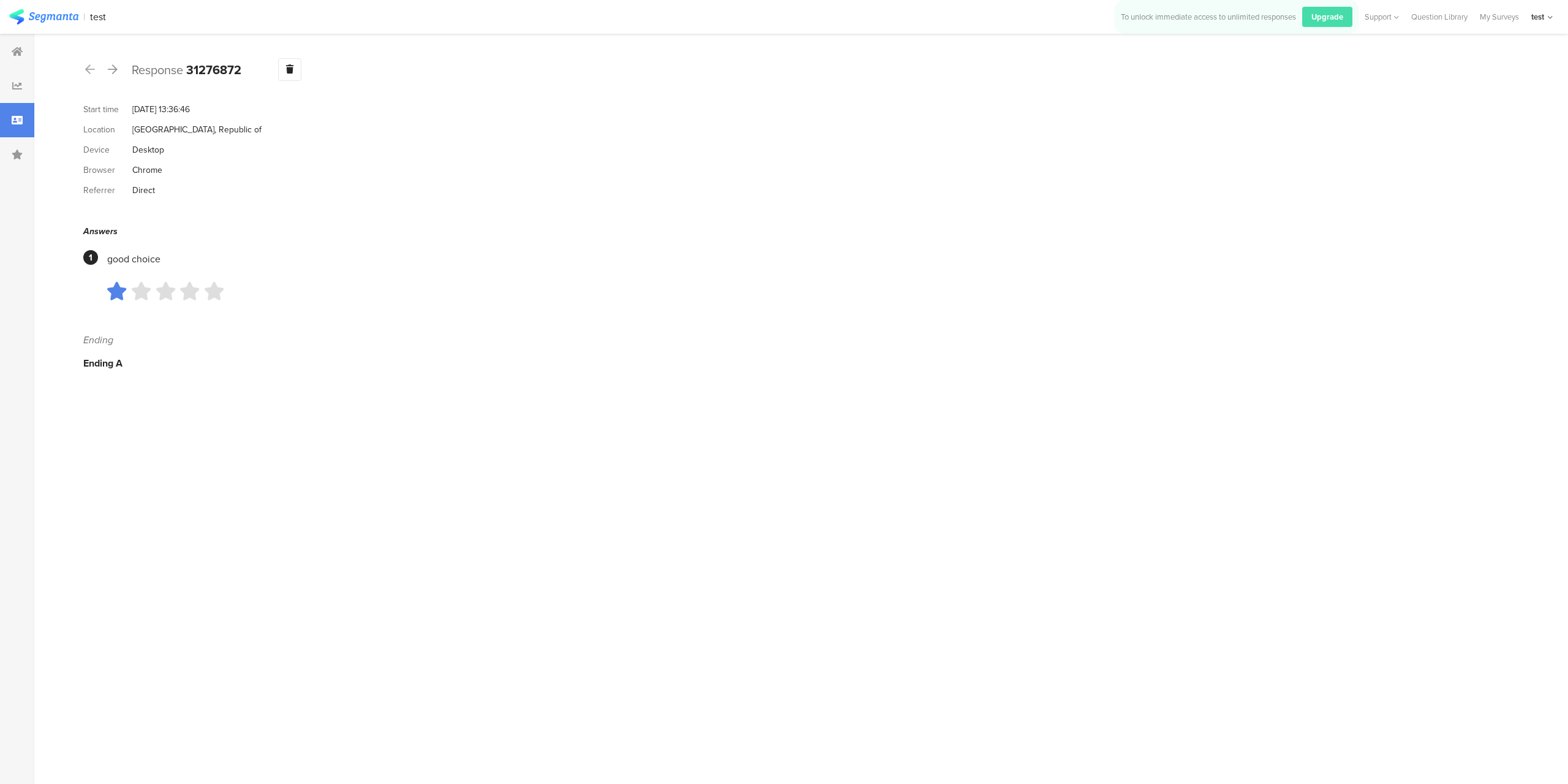
click at [125, 72] on div "Response 31276872 Warning Delete Cancel" at bounding box center [796, 69] width 1427 height 23
click at [116, 72] on icon at bounding box center [112, 69] width 10 height 11
click at [16, 92] on div at bounding box center [17, 86] width 34 height 34
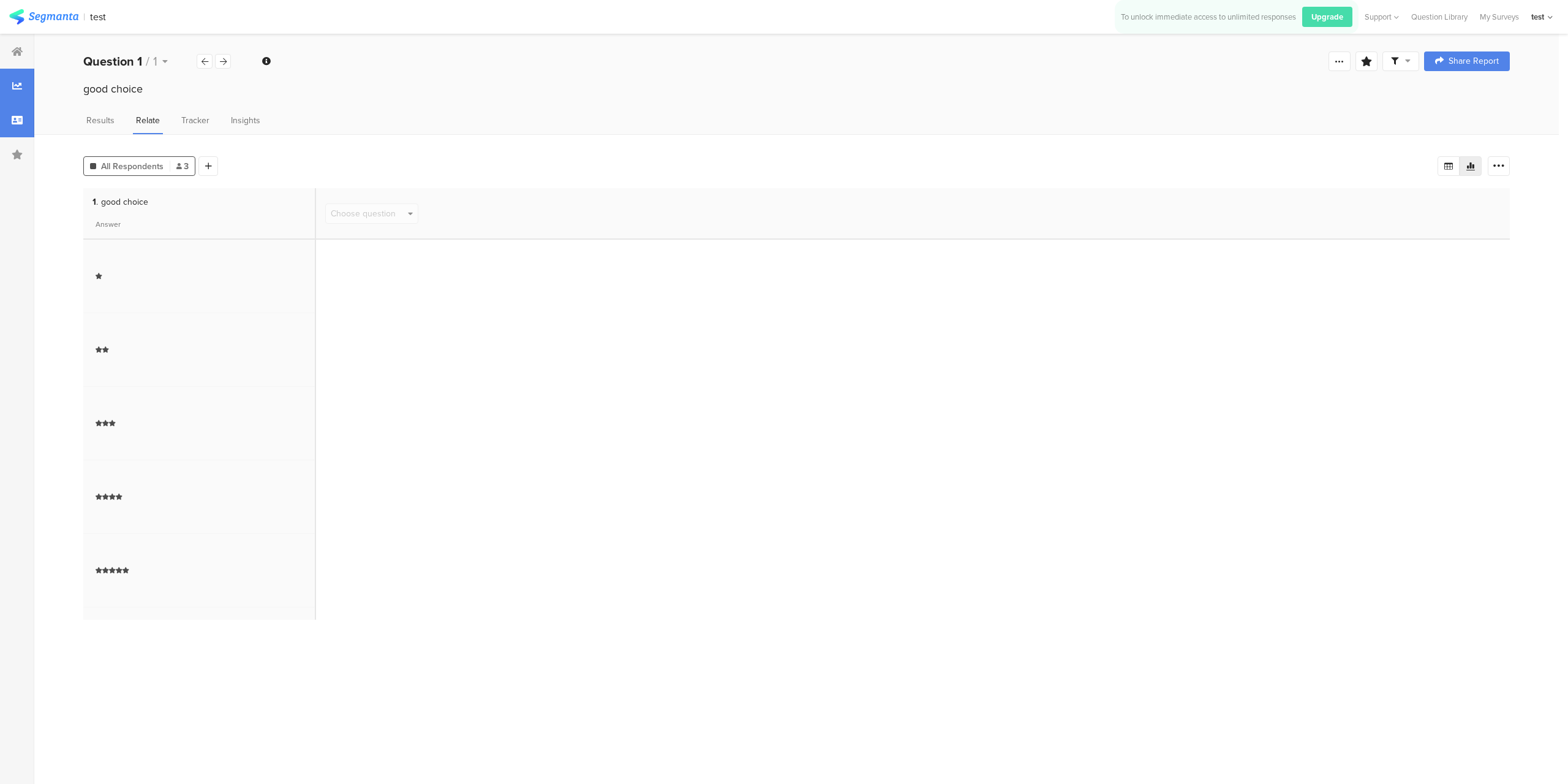
click at [25, 120] on div at bounding box center [17, 120] width 34 height 34
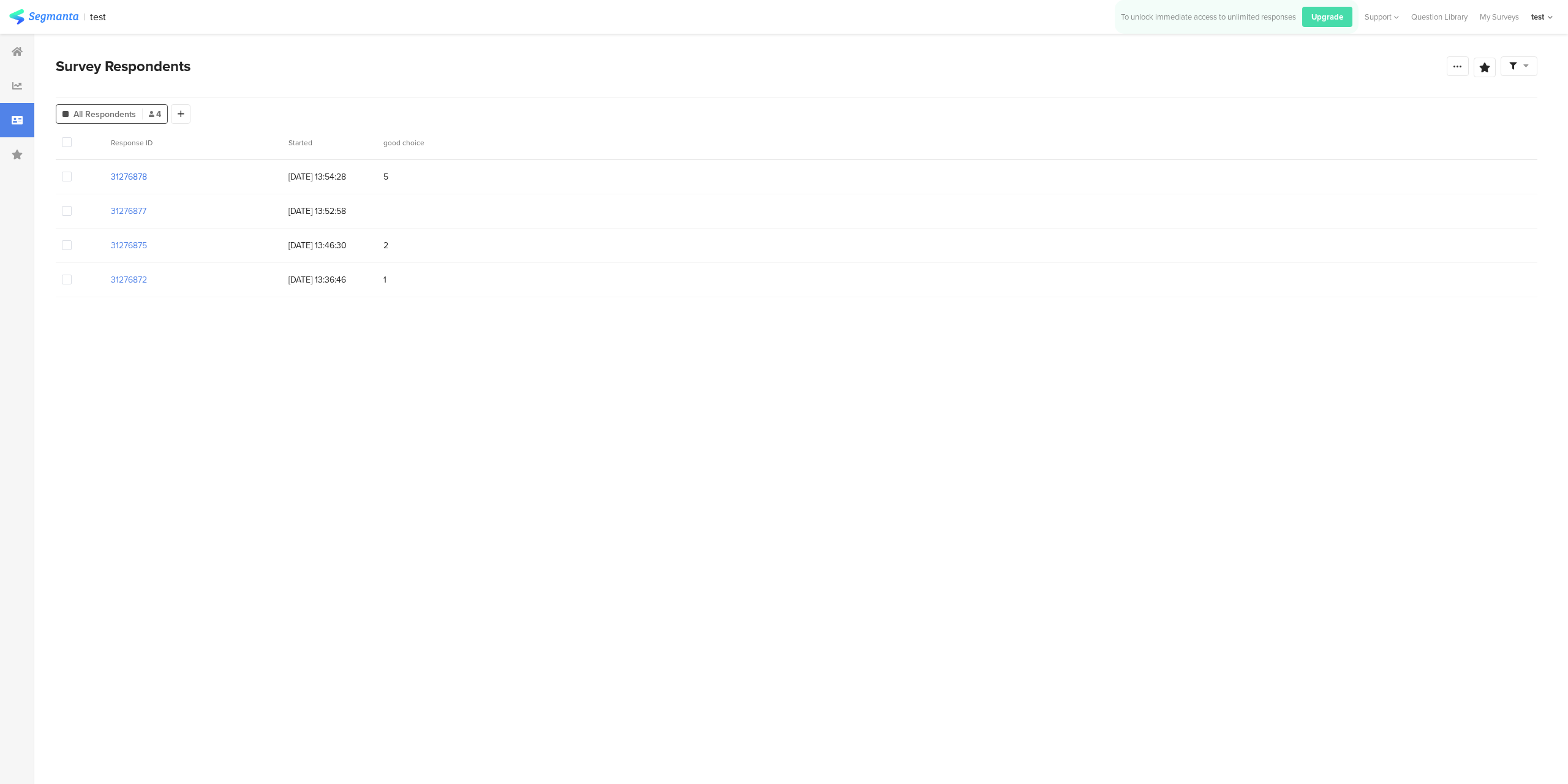
click at [136, 177] on section "31276878" at bounding box center [129, 177] width 36 height 13
click at [126, 221] on div "31276877" at bounding box center [194, 211] width 177 height 25
click at [133, 215] on section "31276877" at bounding box center [128, 211] width 35 height 13
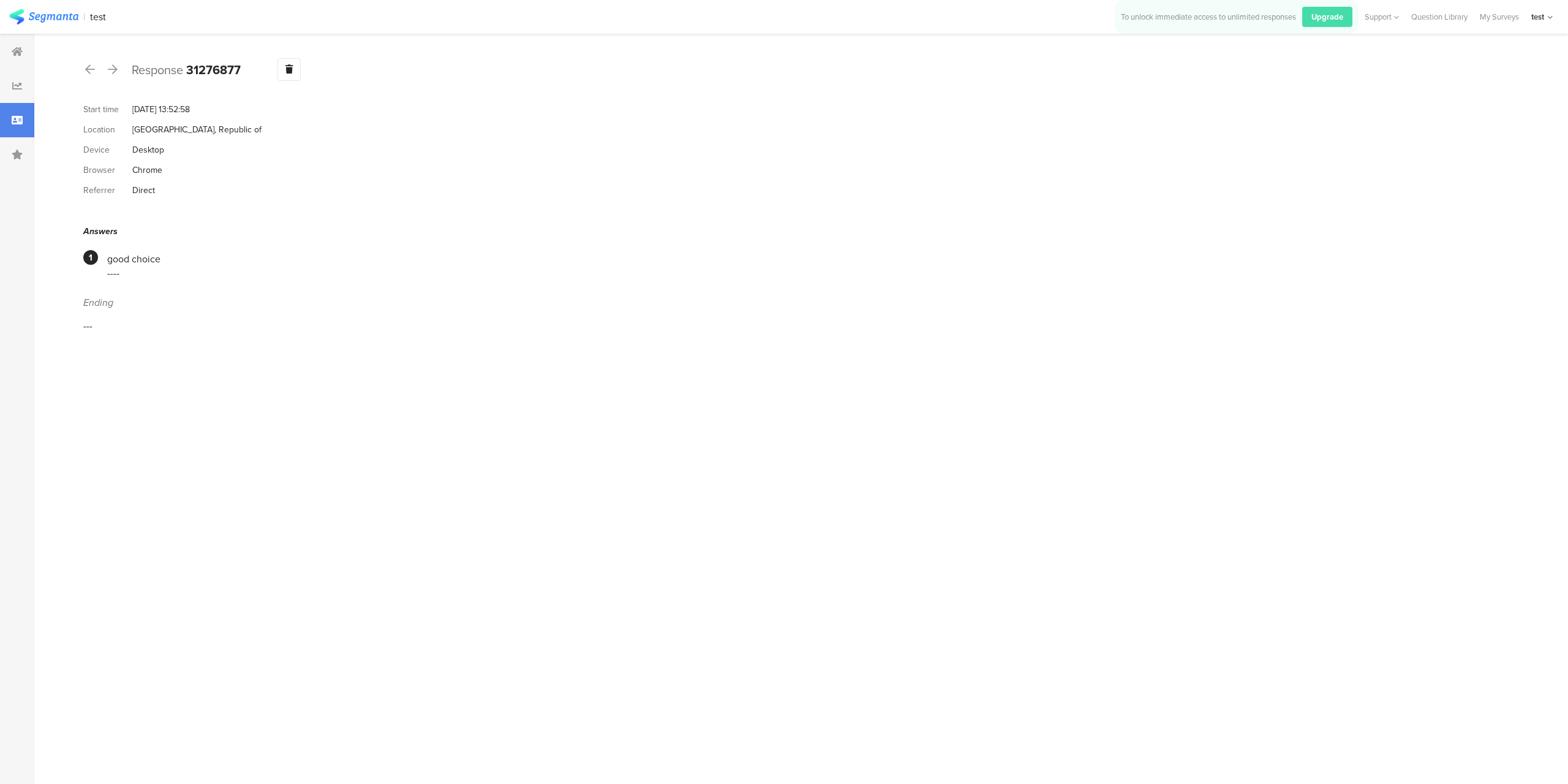
click at [566, 182] on div "Referrer Direct" at bounding box center [796, 190] width 1427 height 20
click at [1, 121] on div at bounding box center [17, 120] width 34 height 34
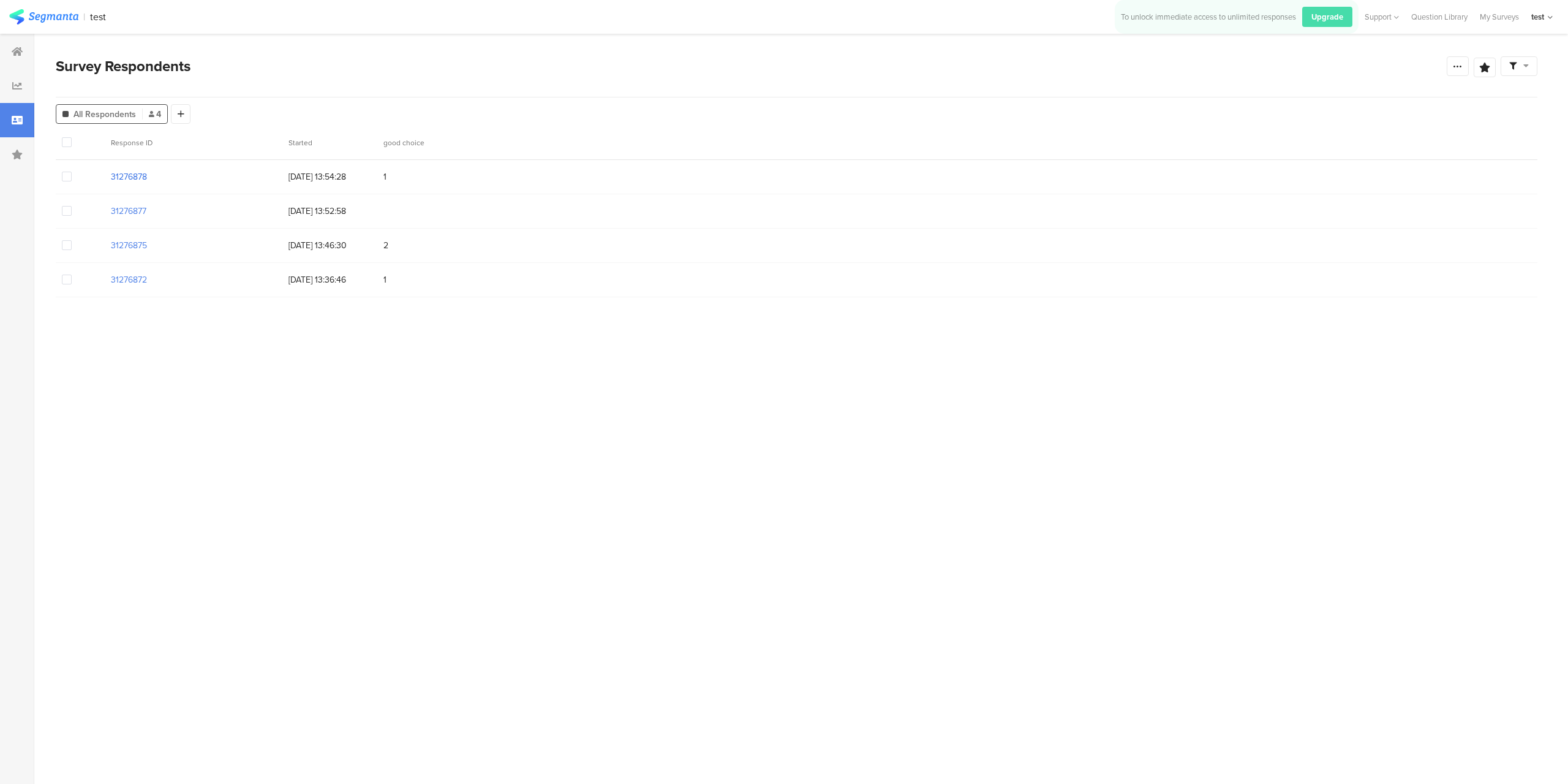
click at [120, 176] on section "31276878" at bounding box center [129, 177] width 36 height 13
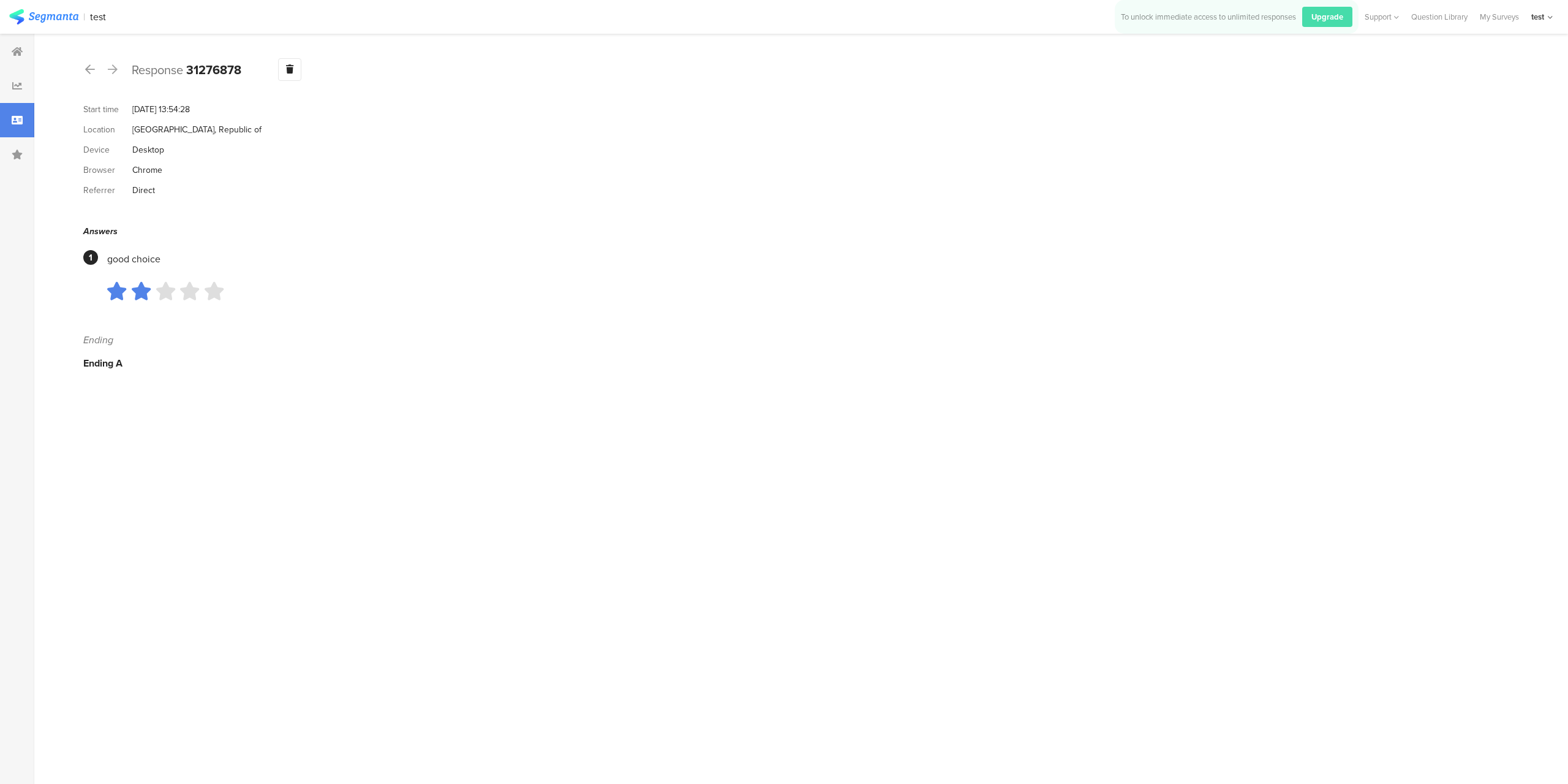
click at [10, 122] on div at bounding box center [17, 120] width 34 height 34
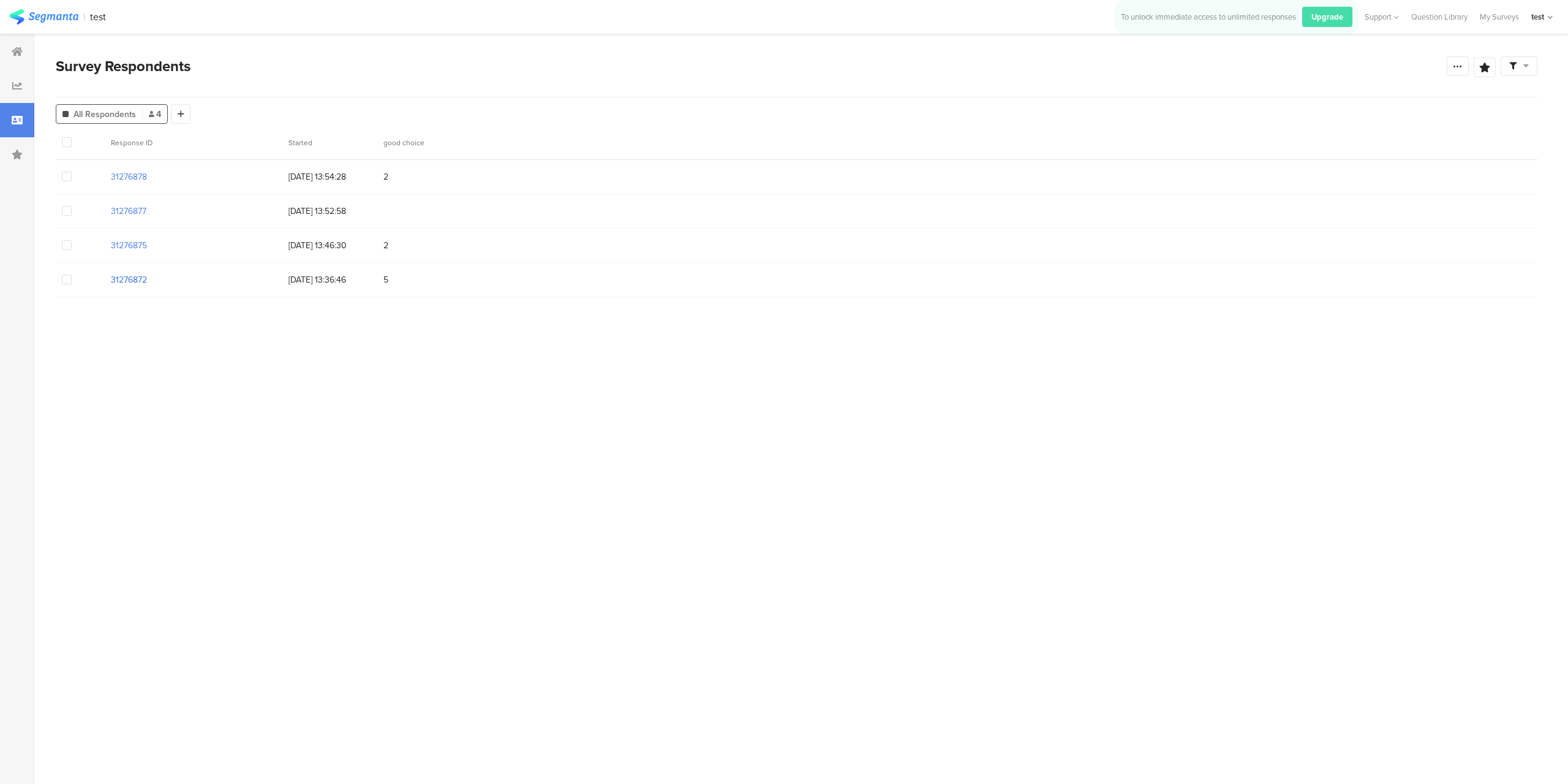
click at [124, 283] on section "31276872" at bounding box center [129, 280] width 36 height 13
click at [60, 144] on section at bounding box center [81, 142] width 49 height 33
click at [61, 144] on section at bounding box center [81, 142] width 49 height 33
click at [63, 144] on span at bounding box center [66, 142] width 10 height 10
click at [71, 138] on input "checkbox" at bounding box center [71, 138] width 0 height 0
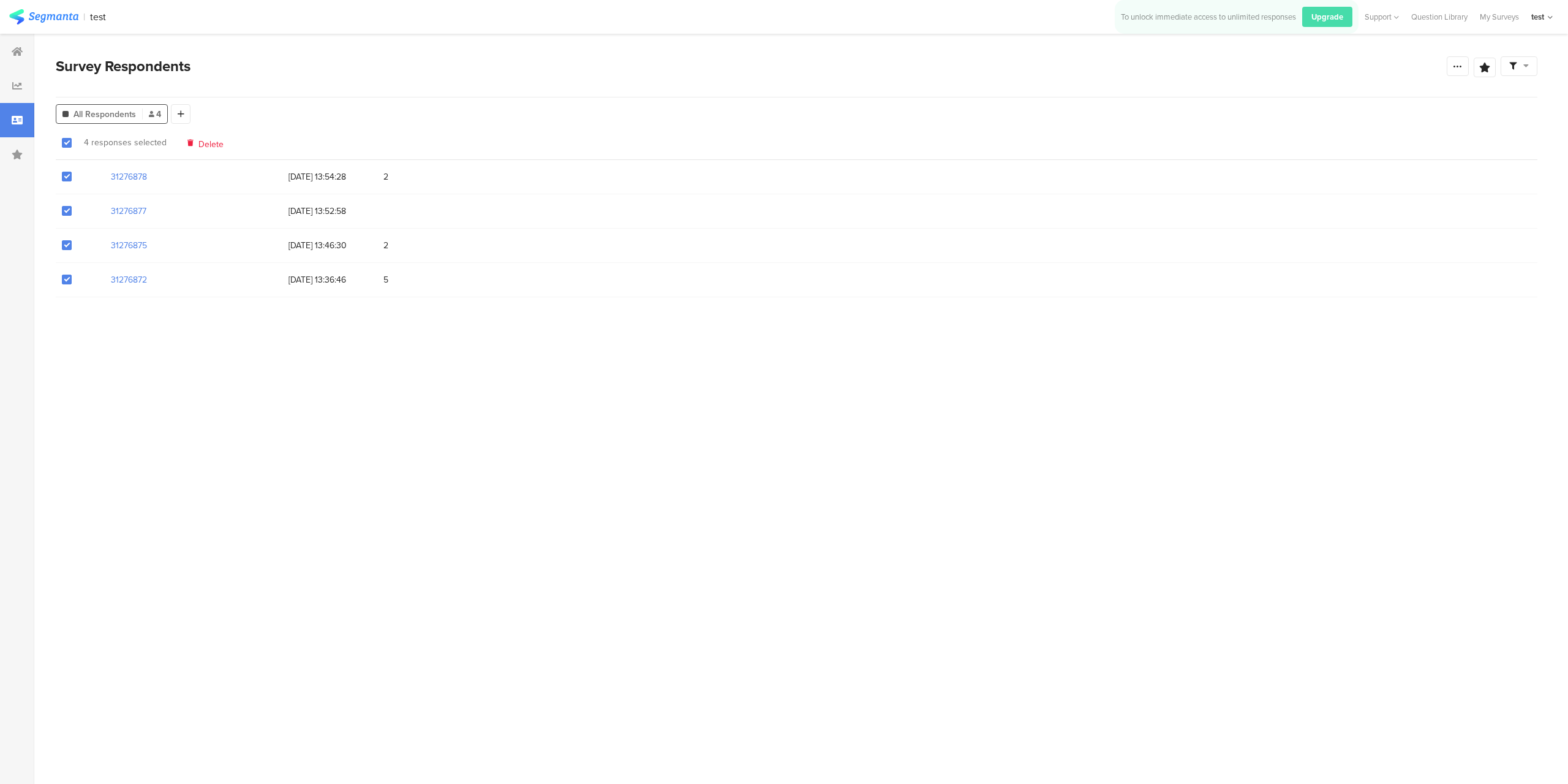
click at [215, 143] on span "Delete" at bounding box center [211, 142] width 25 height 9
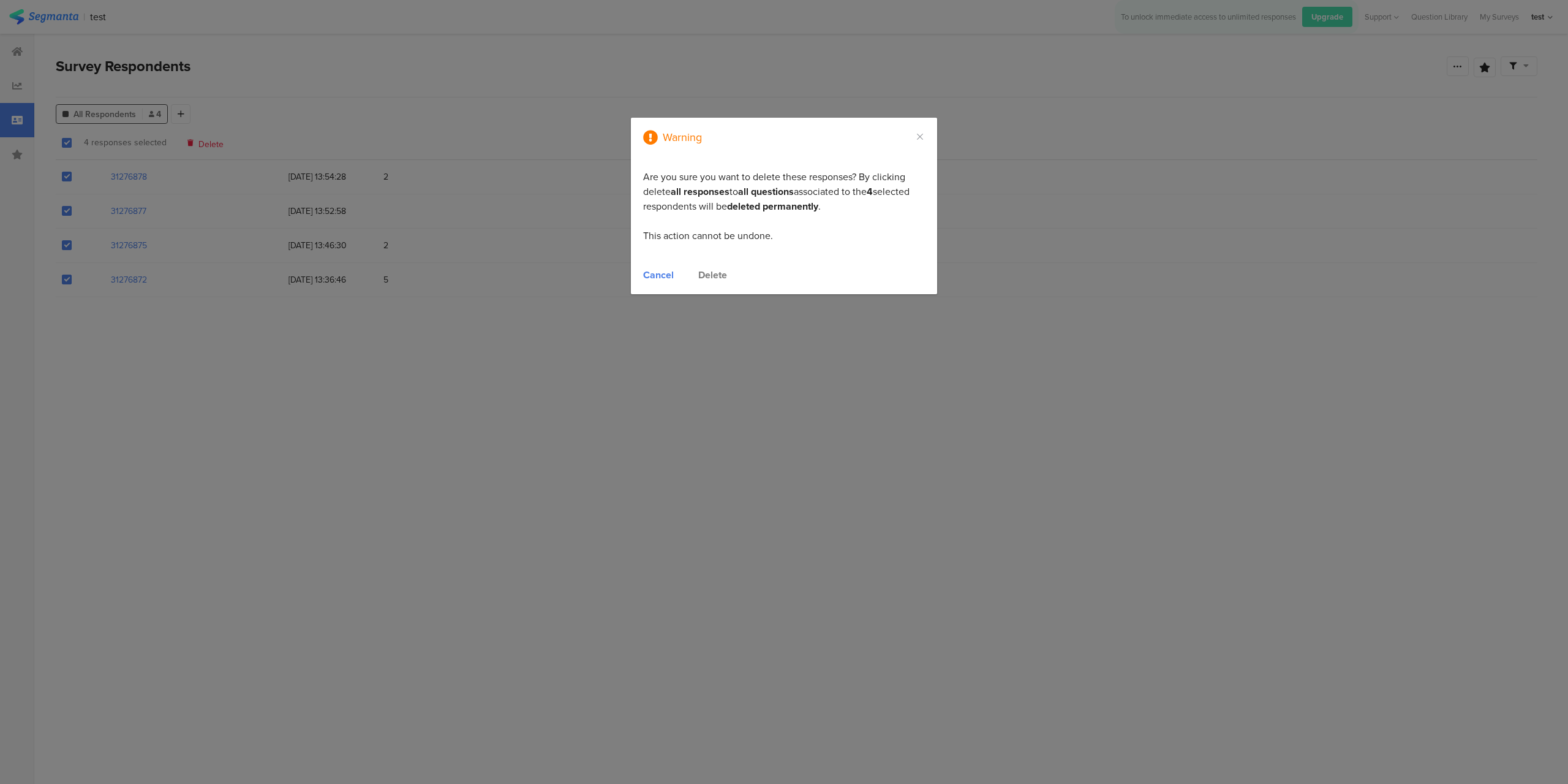
click at [716, 278] on div "Delete" at bounding box center [713, 275] width 29 height 14
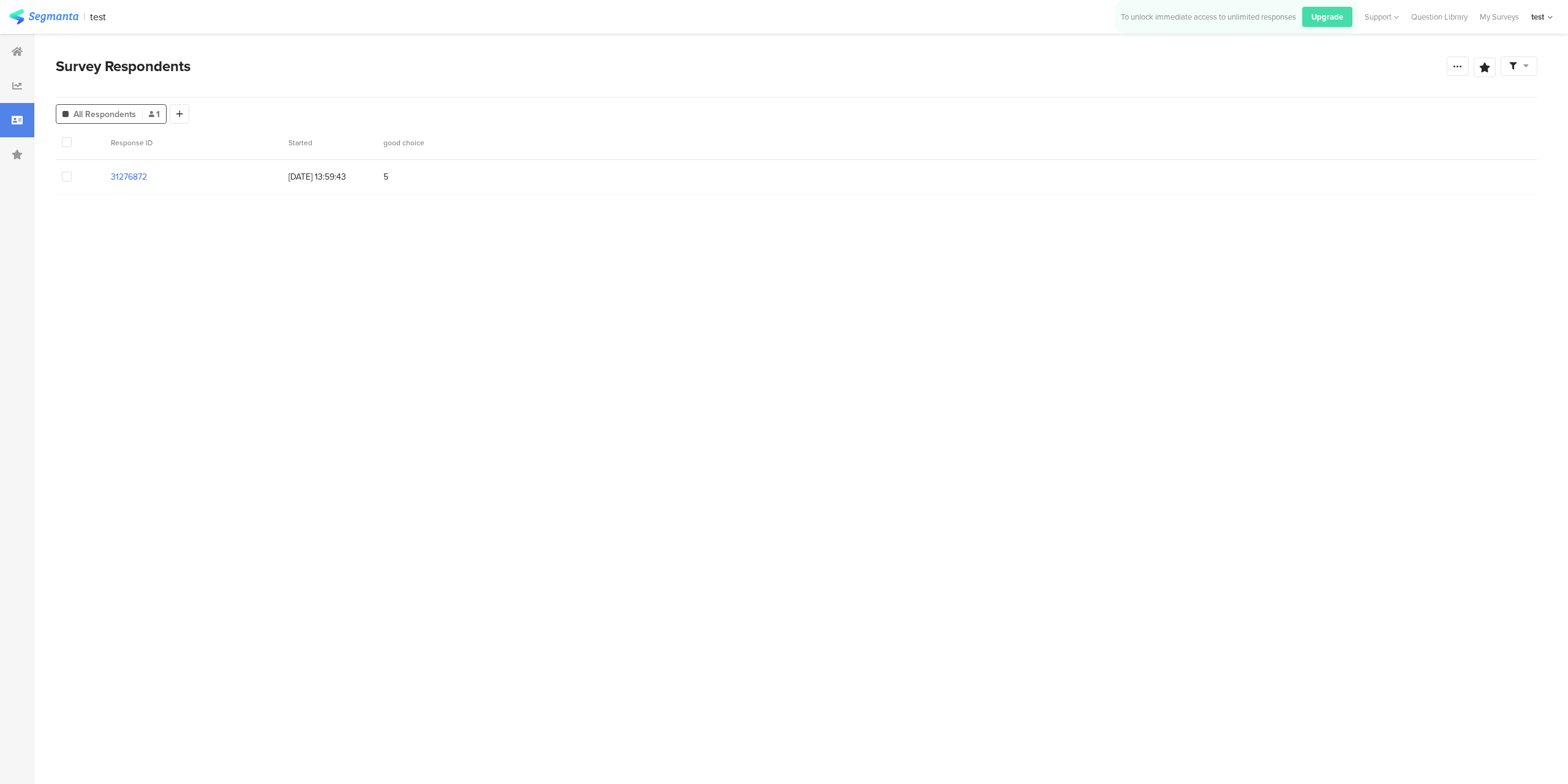
click at [139, 181] on section "31276872" at bounding box center [129, 177] width 36 height 13
